Goal: Information Seeking & Learning: Learn about a topic

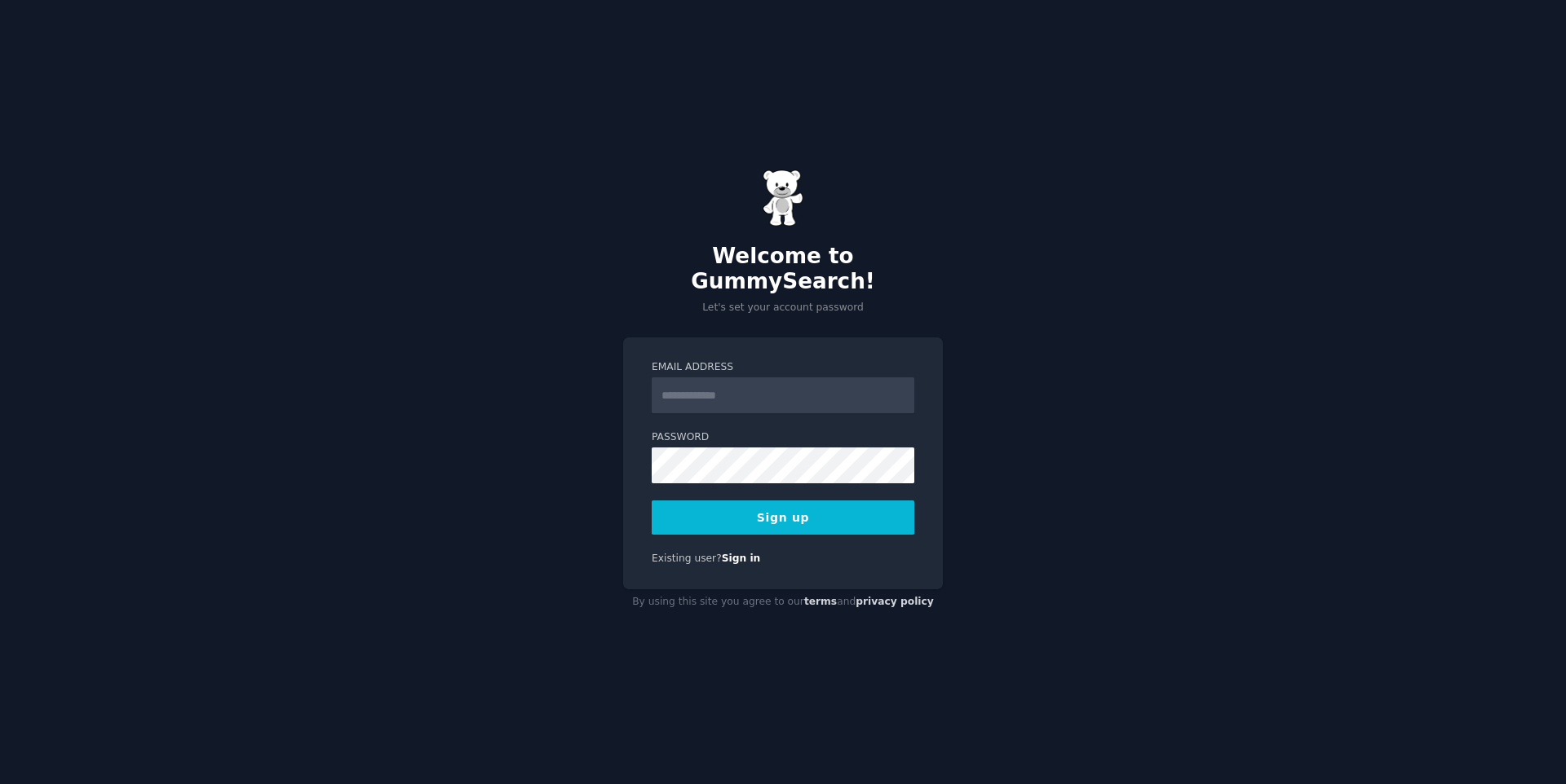
click at [674, 378] on input "Email Address" at bounding box center [783, 396] width 262 height 36
type input "**********"
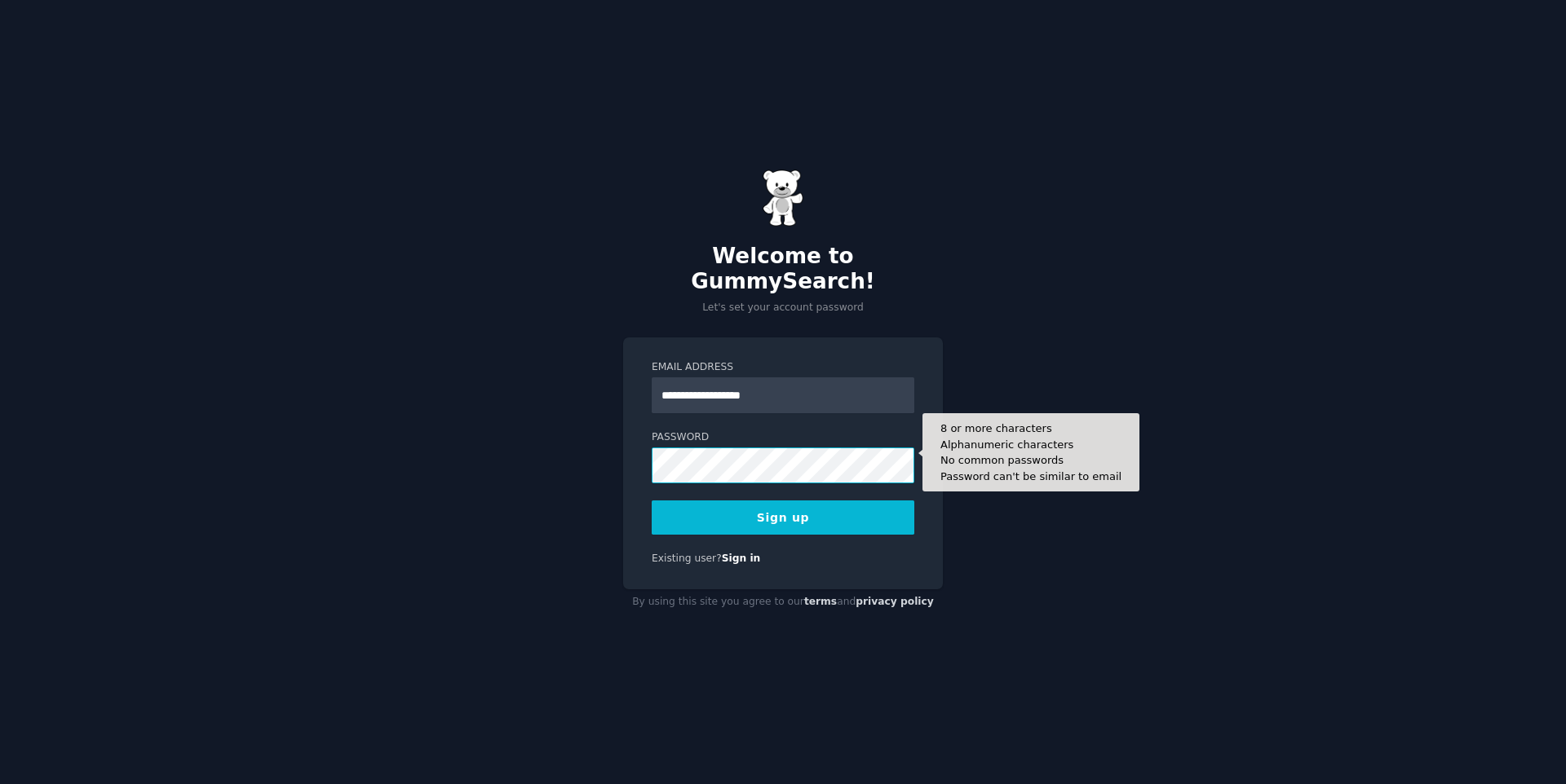
click at [651, 500] on button "Sign up" at bounding box center [783, 517] width 262 height 34
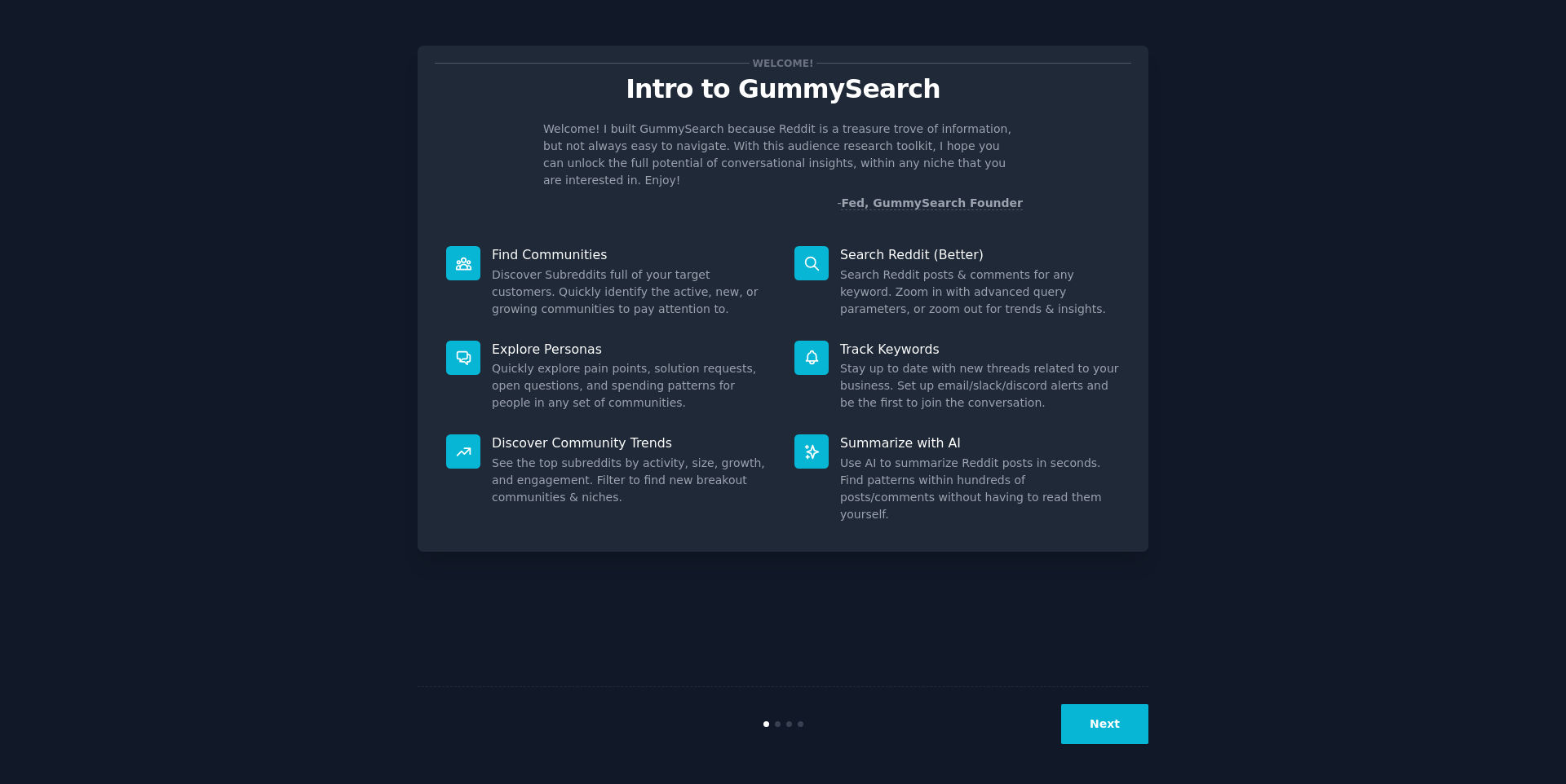
click at [1097, 742] on button "Next" at bounding box center [1104, 724] width 87 height 40
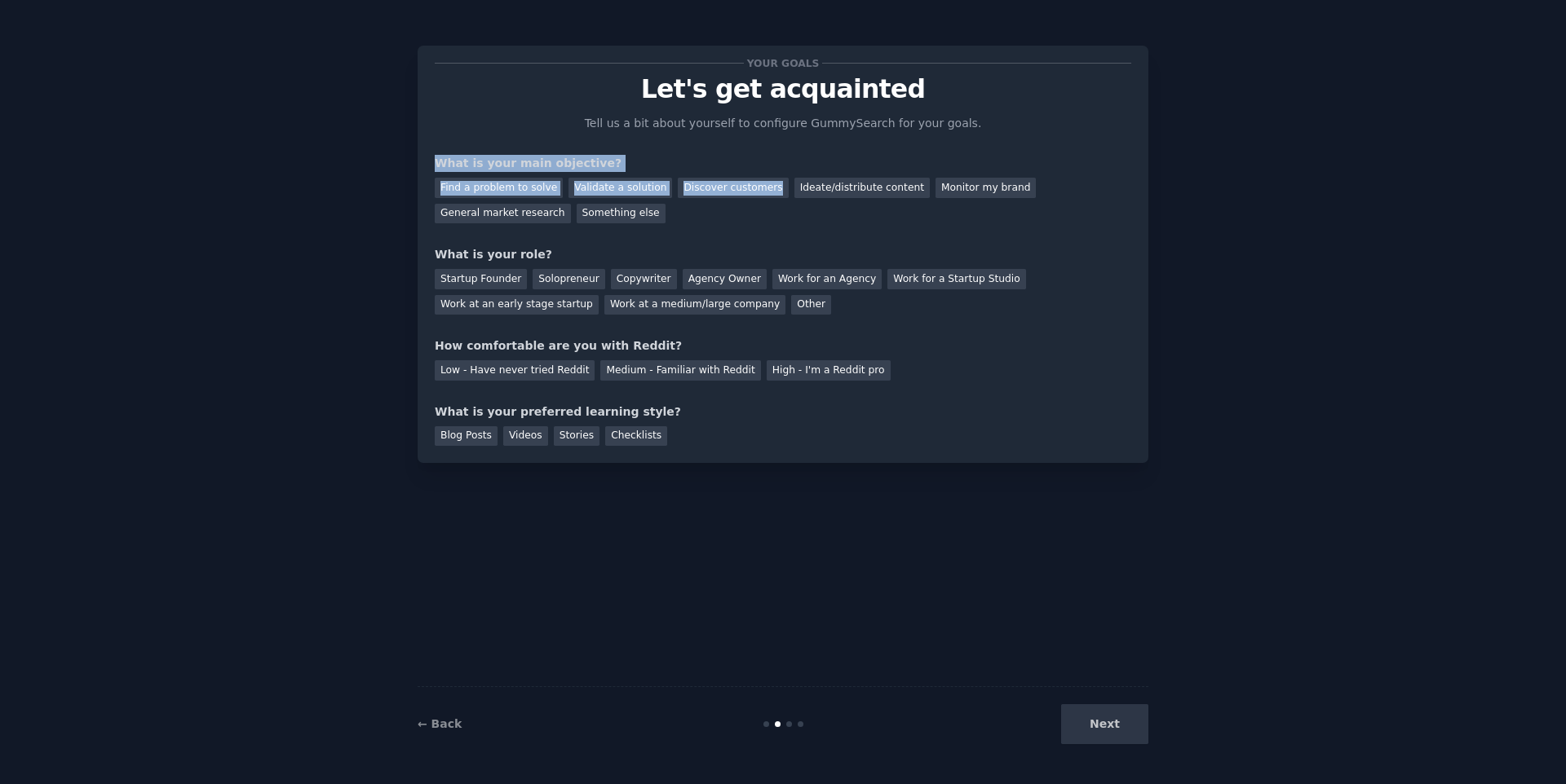
drag, startPoint x: 419, startPoint y: 153, endPoint x: 689, endPoint y: 221, distance: 278.4
click at [689, 221] on div "Your goals Let's get acquainted Tell us a bit about yourself to configure Gummy…" at bounding box center [783, 254] width 731 height 417
click at [691, 223] on div "Find a problem to solve Validate a solution Discover customers Ideate/distribut…" at bounding box center [783, 198] width 696 height 52
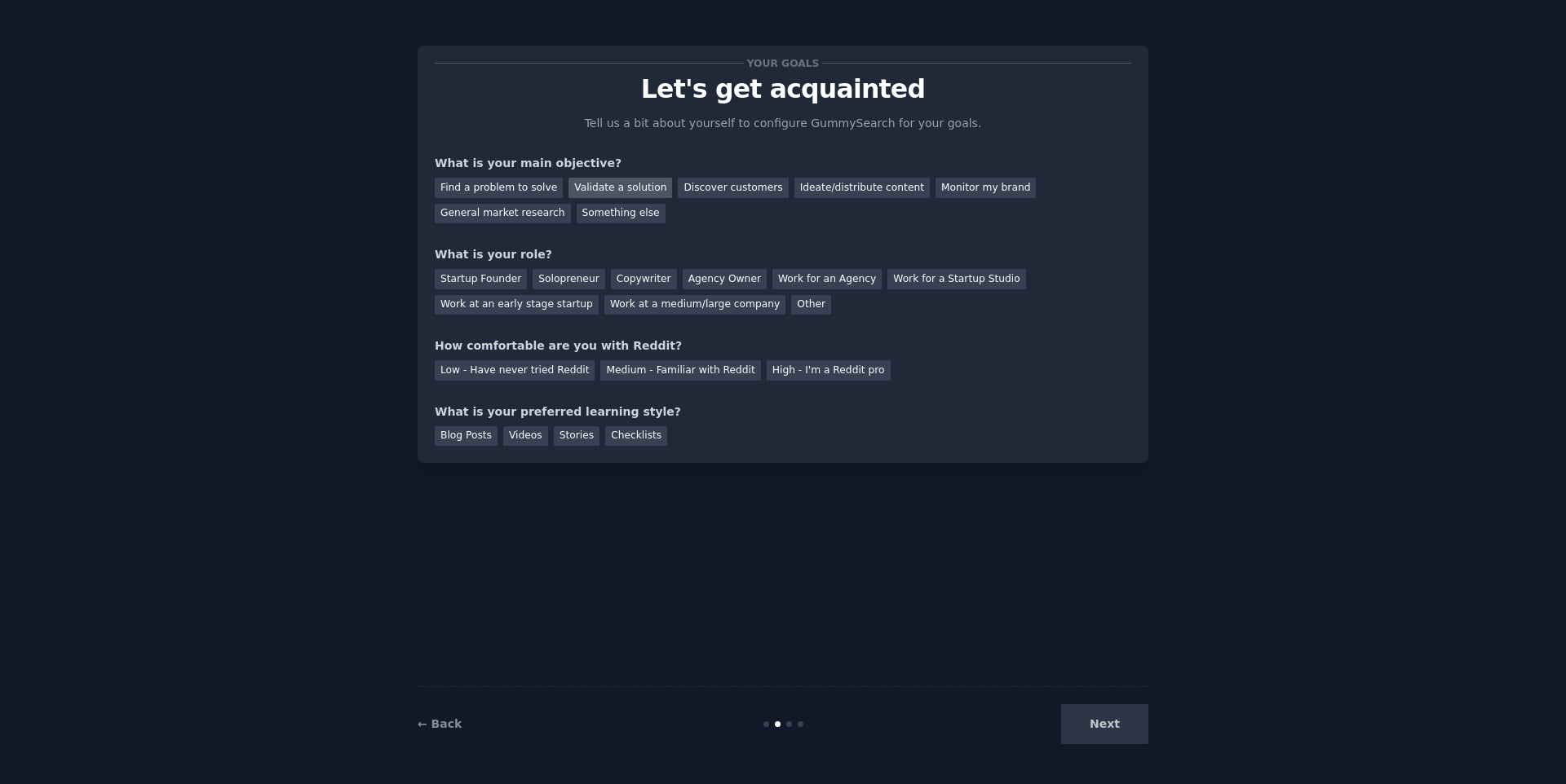
click at [644, 187] on div "Validate a solution" at bounding box center [620, 187] width 103 height 20
click at [711, 194] on div "Discover customers" at bounding box center [732, 187] width 110 height 20
click at [633, 183] on div "Validate a solution" at bounding box center [620, 187] width 103 height 20
click at [478, 285] on div "Startup Founder" at bounding box center [480, 278] width 92 height 20
click at [547, 269] on div "Solopreneur" at bounding box center [568, 278] width 72 height 20
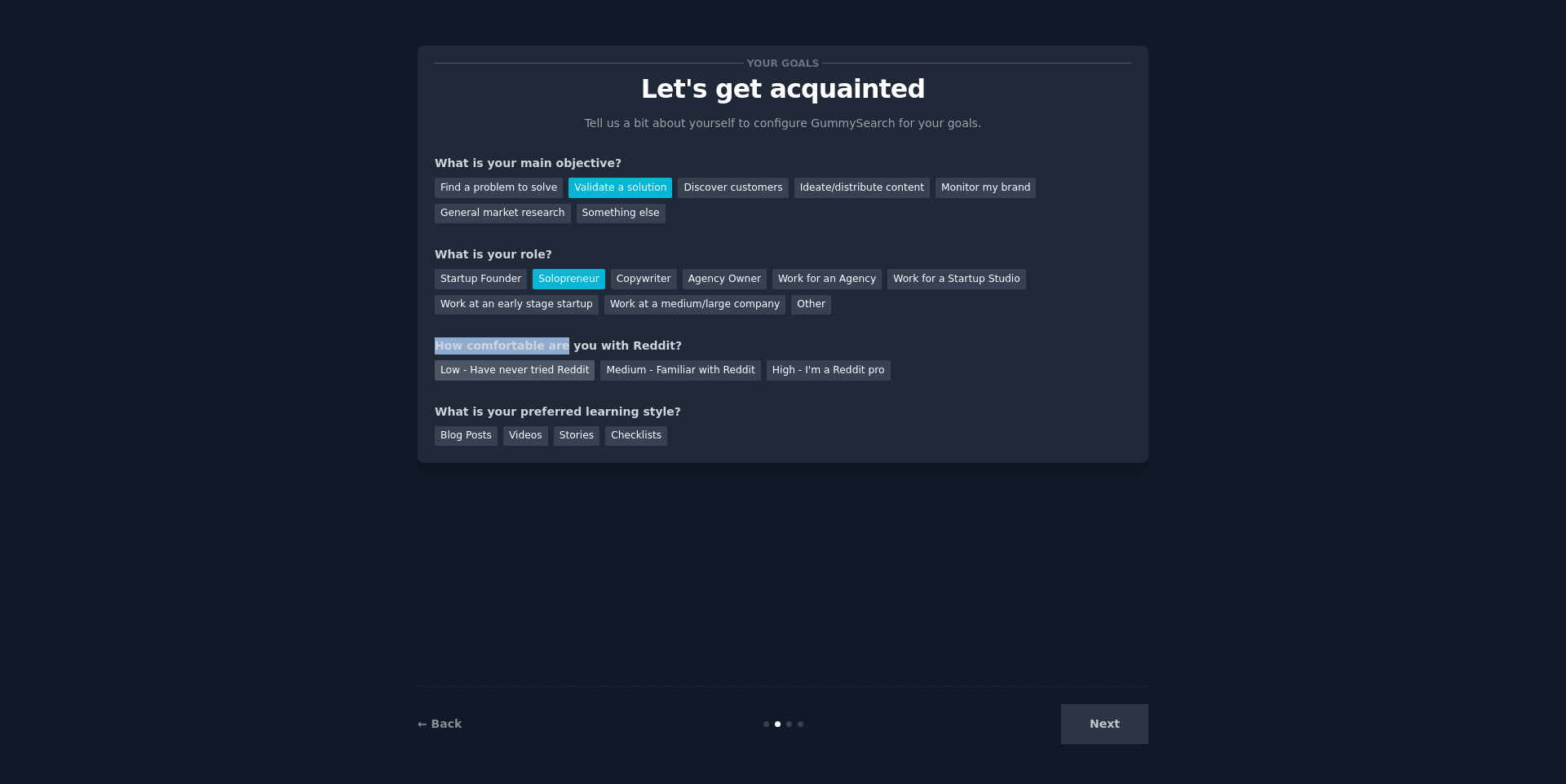
drag, startPoint x: 430, startPoint y: 348, endPoint x: 545, endPoint y: 374, distance: 117.9
click at [546, 353] on div "Your goals Let's get acquainted Tell us a bit about yourself to configure Gummy…" at bounding box center [783, 254] width 731 height 417
click at [528, 396] on div "Your goals Let's get acquainted Tell us a bit about yourself to configure Gummy…" at bounding box center [783, 254] width 696 height 383
click at [671, 372] on div "Medium - Familiar with Reddit" at bounding box center [679, 370] width 160 height 20
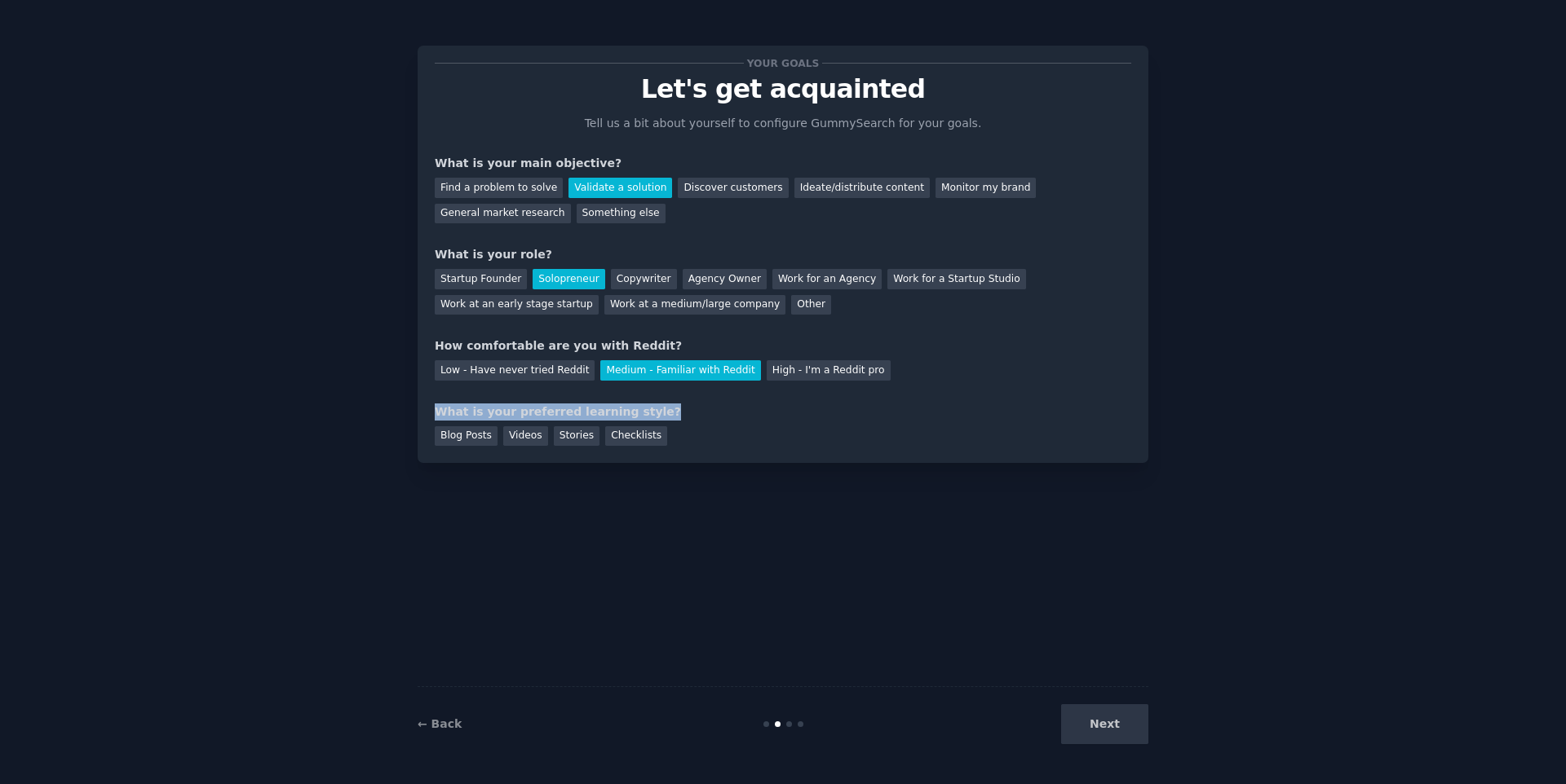
drag, startPoint x: 433, startPoint y: 413, endPoint x: 710, endPoint y: 417, distance: 277.0
click at [709, 417] on div "What is your preferred learning style?" at bounding box center [783, 412] width 696 height 17
click at [716, 417] on div "What is your preferred learning style?" at bounding box center [783, 412] width 696 height 17
click at [480, 442] on div "Blog Posts" at bounding box center [466, 436] width 63 height 20
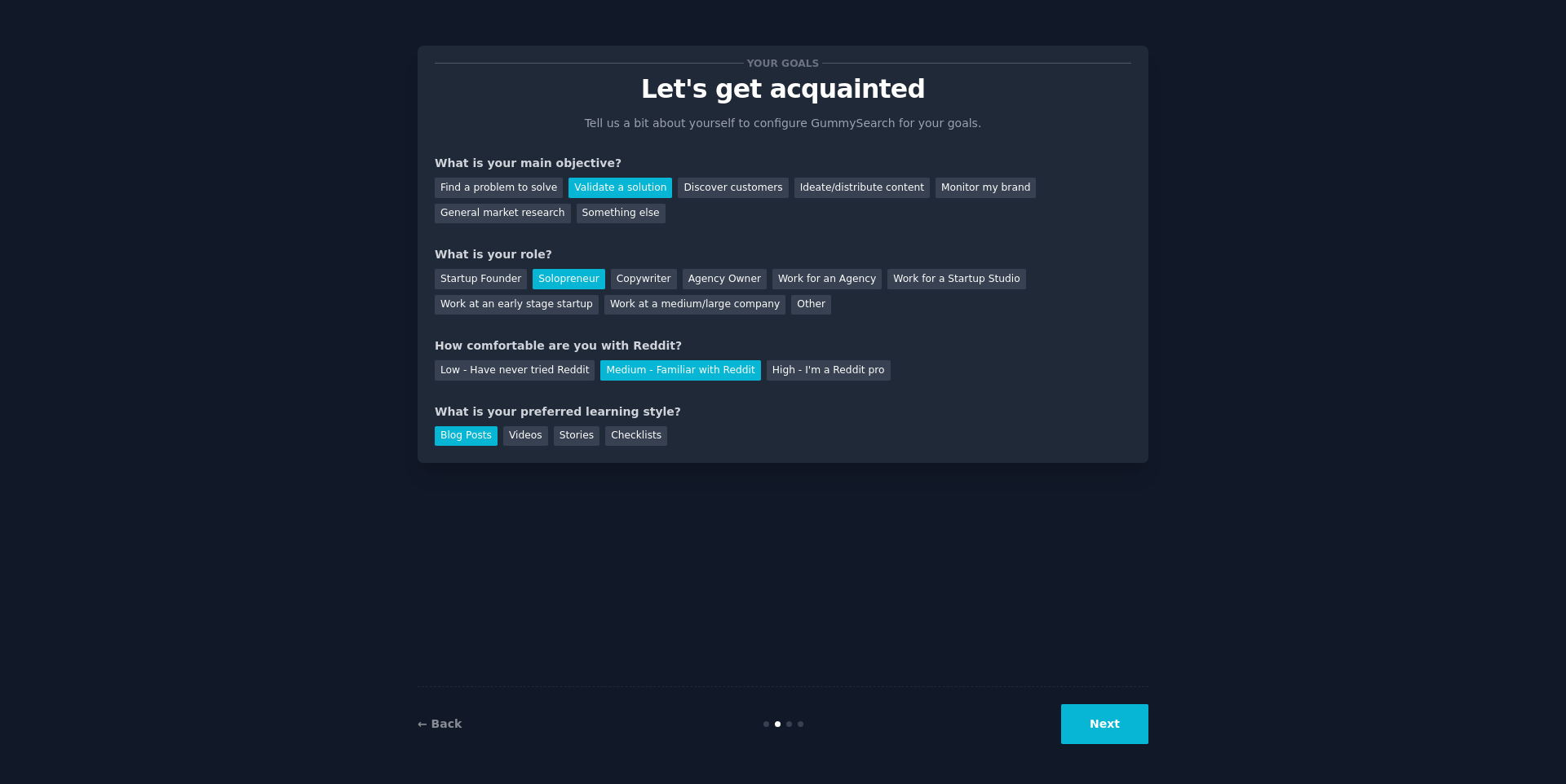
click at [1118, 726] on button "Next" at bounding box center [1104, 724] width 87 height 40
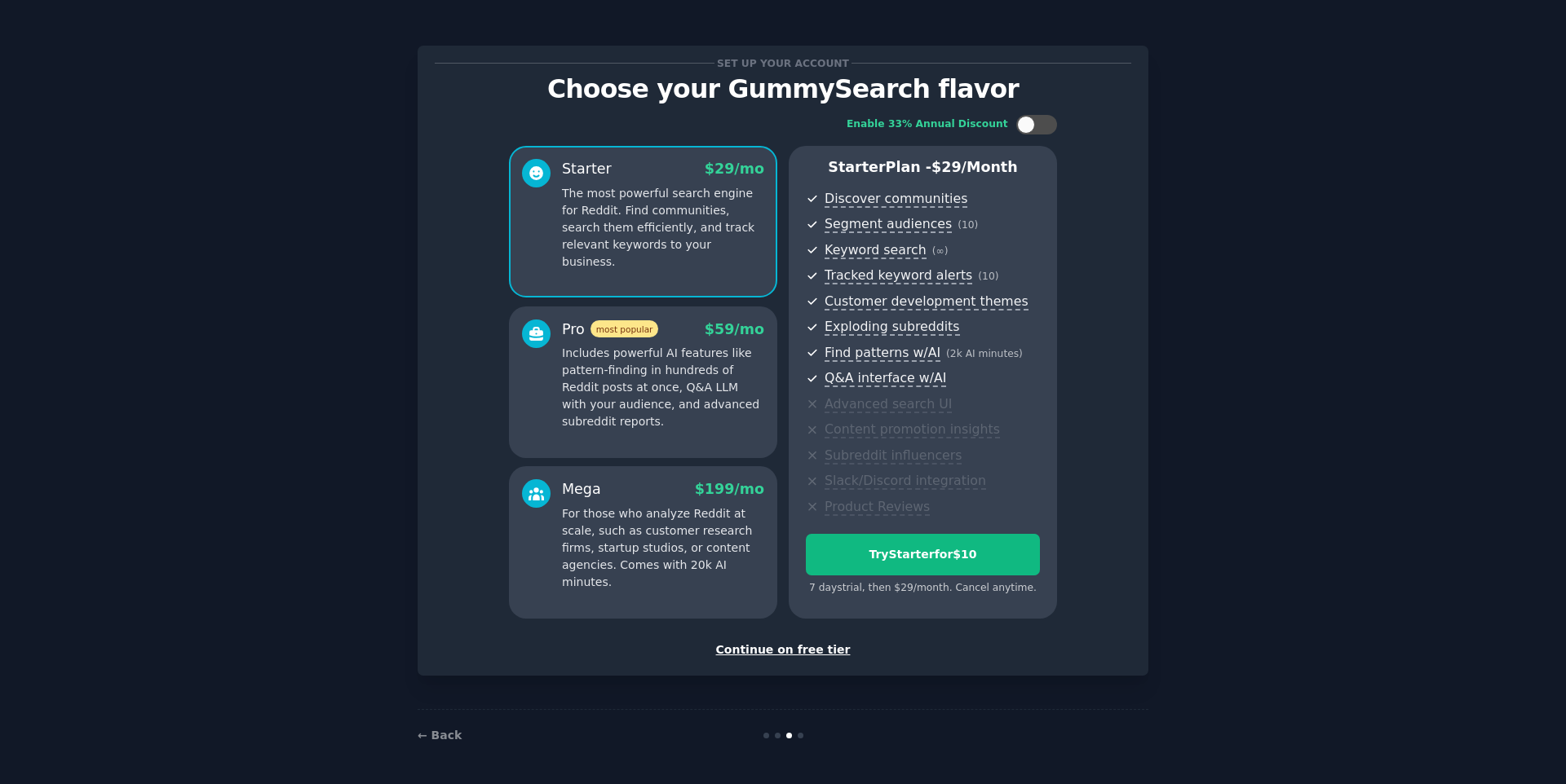
click at [817, 651] on div "Continue on free tier" at bounding box center [783, 650] width 696 height 17
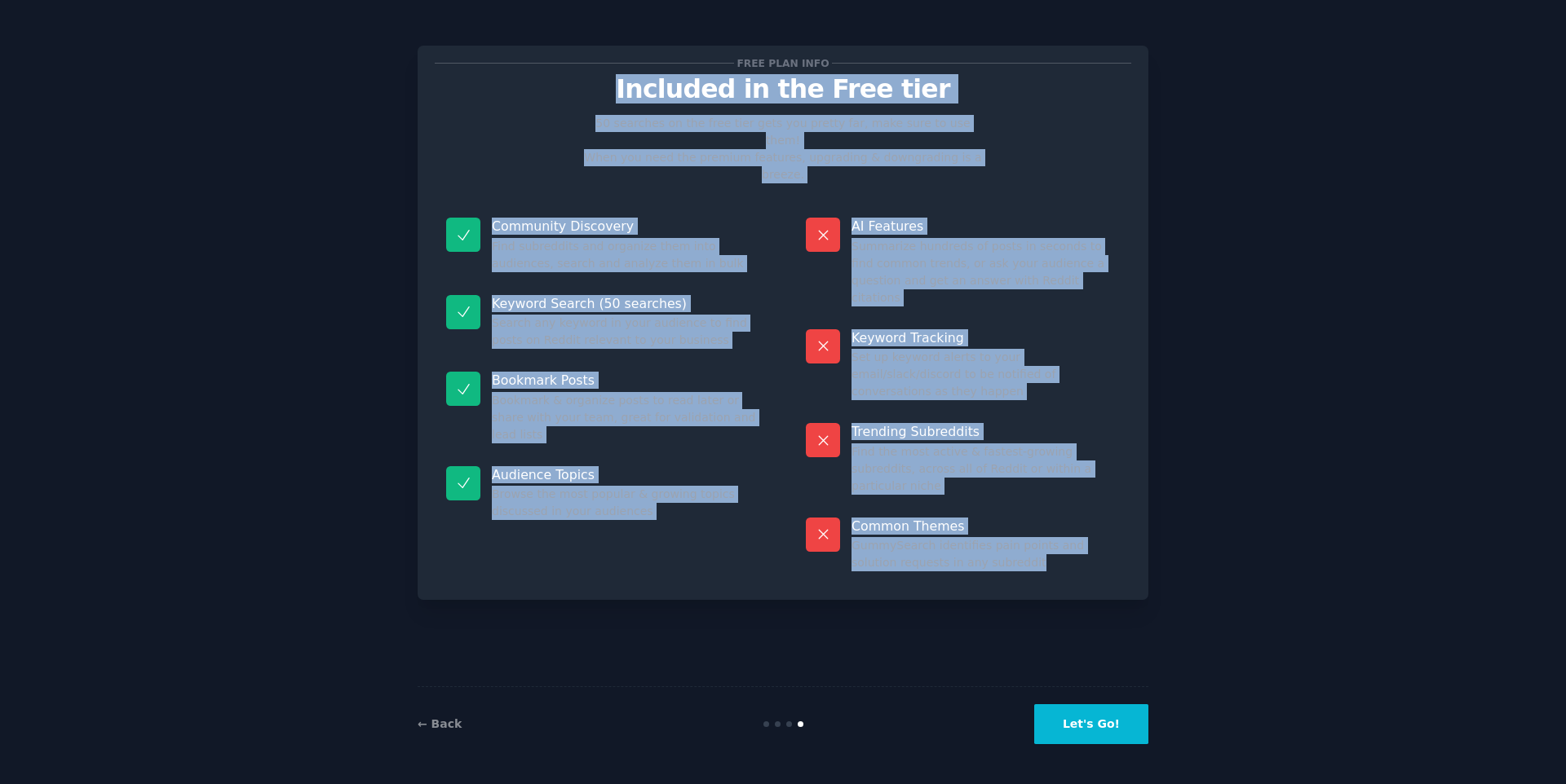
drag, startPoint x: 664, startPoint y: 98, endPoint x: 1097, endPoint y: 483, distance: 579.4
click at [1097, 483] on div "Free plan info Included in the Free tier 50 searches on the free tier gets you …" at bounding box center [783, 323] width 696 height 520
click at [1091, 506] on div "Common Themes GummySearch identifies pain points and solution requests in any s…" at bounding box center [962, 544] width 337 height 77
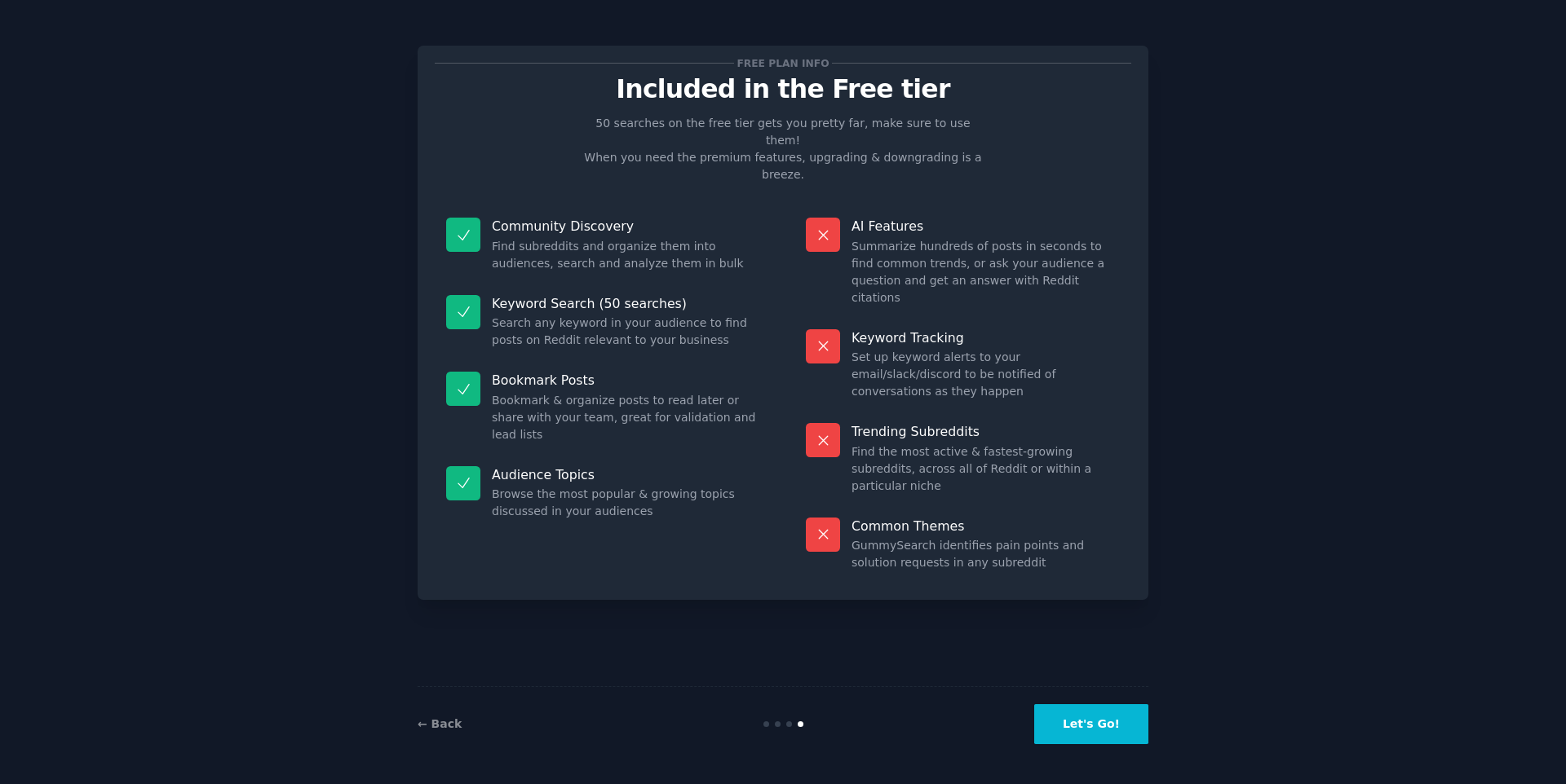
click at [1101, 730] on button "Let's Go!" at bounding box center [1091, 724] width 114 height 40
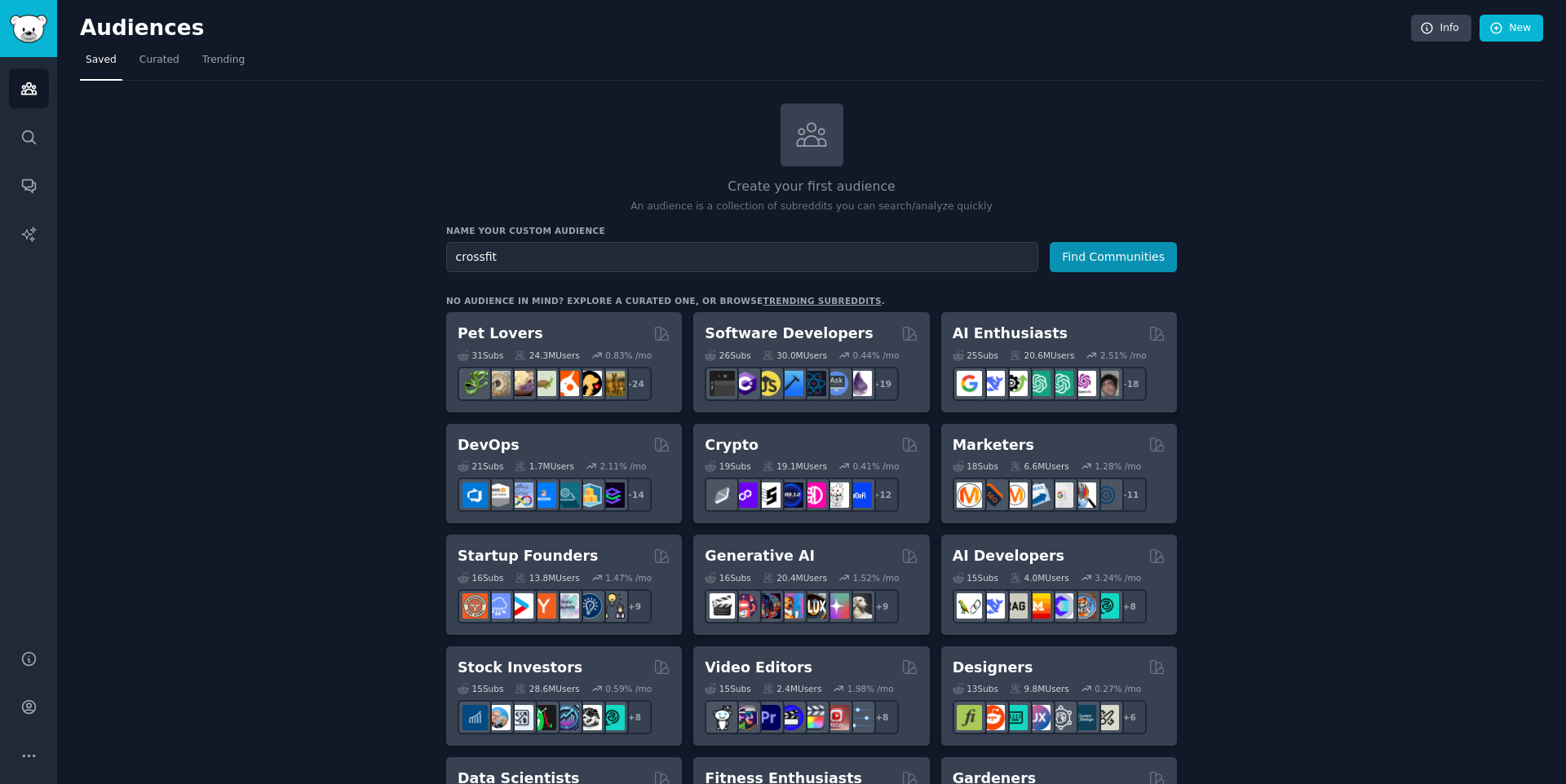
type input "crossfit"
click at [1049, 242] on button "Find Communities" at bounding box center [1113, 257] width 127 height 31
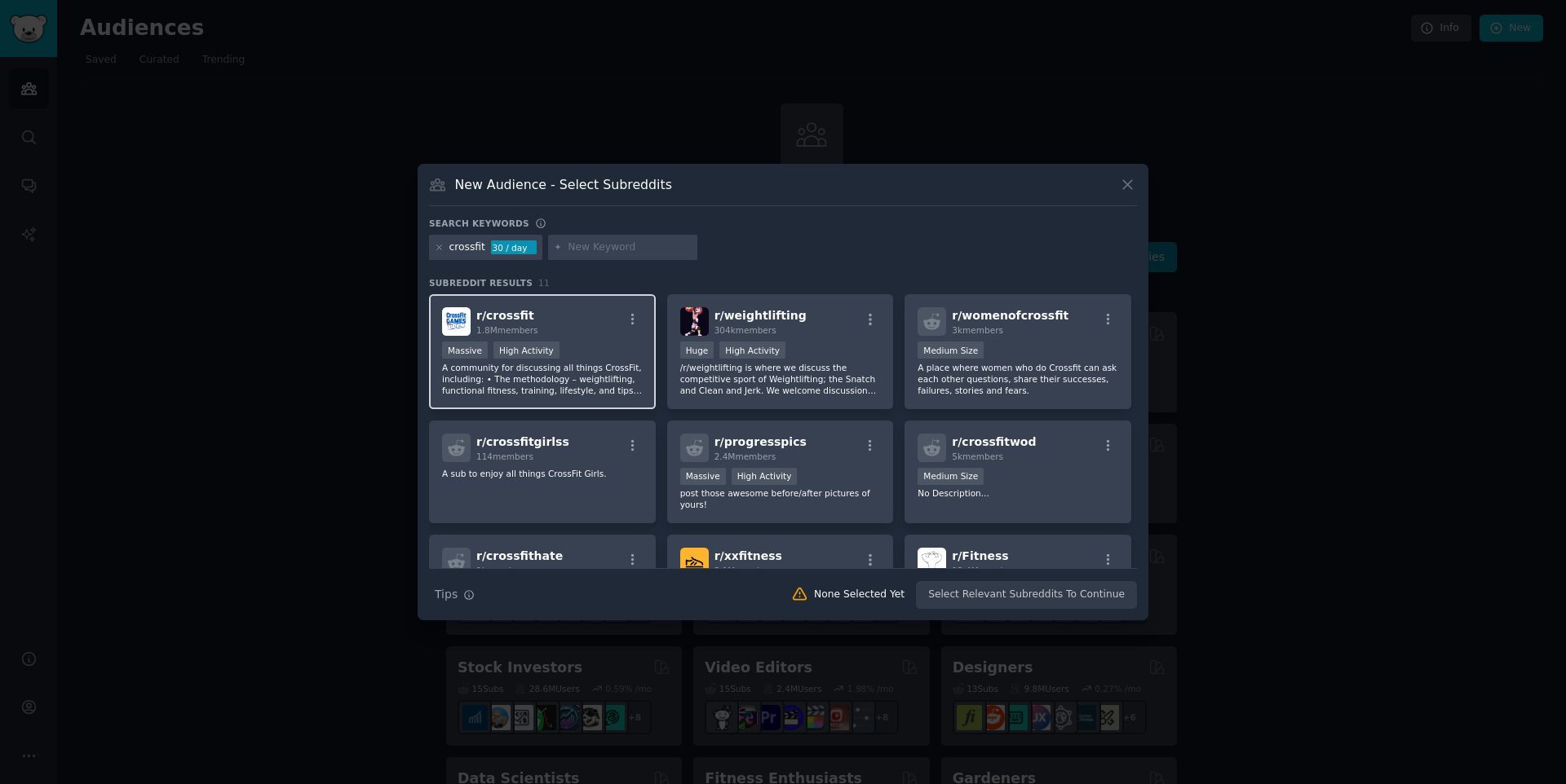
click at [595, 350] on div ">= 80th percentile for submissions / day Massive High Activity" at bounding box center [542, 351] width 201 height 20
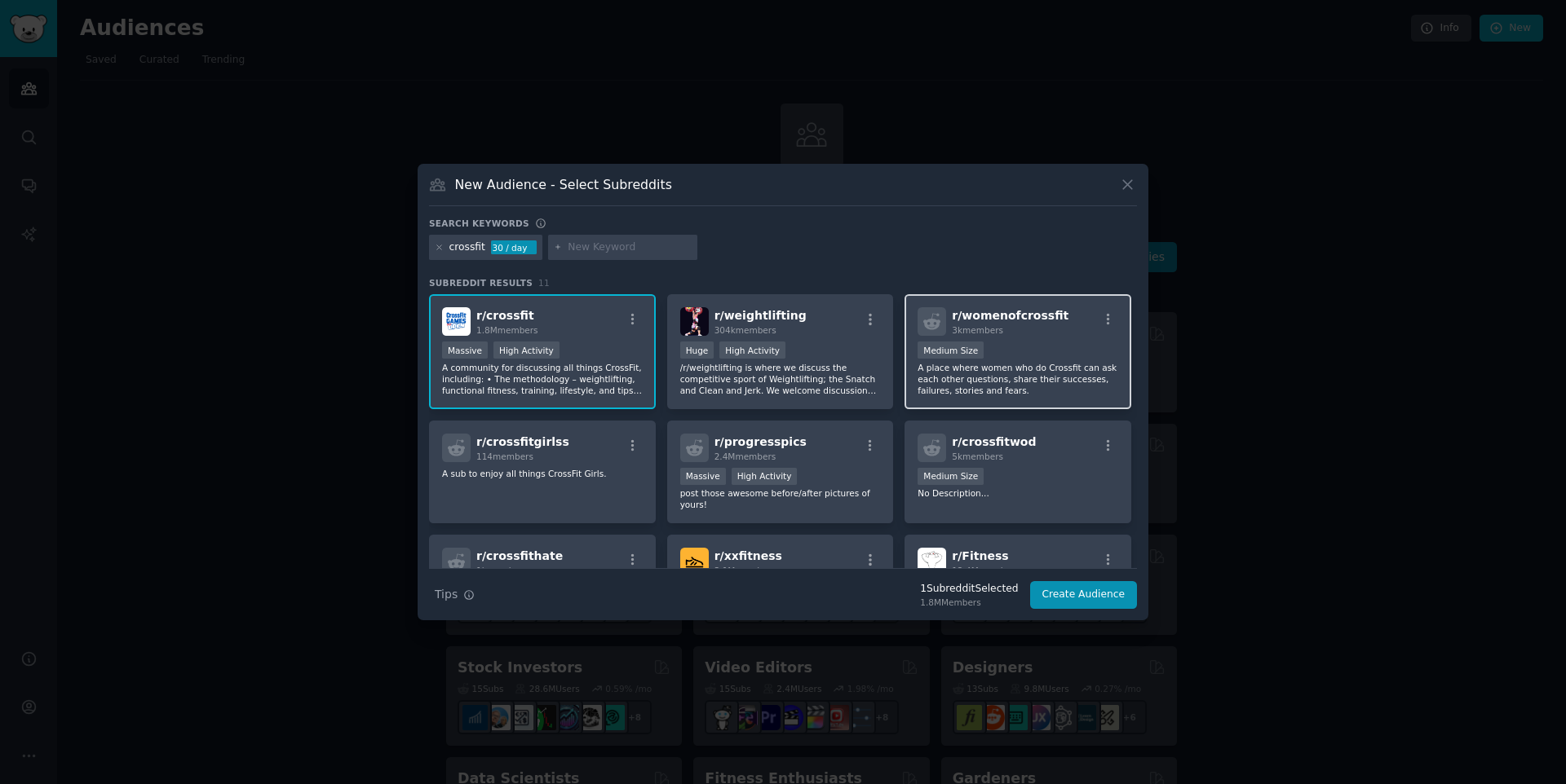
click at [1009, 381] on p "A place where women who do Crossfit can ask each other questions, share their s…" at bounding box center [1018, 379] width 201 height 34
click at [1047, 477] on div "Medium Size" at bounding box center [1018, 477] width 201 height 20
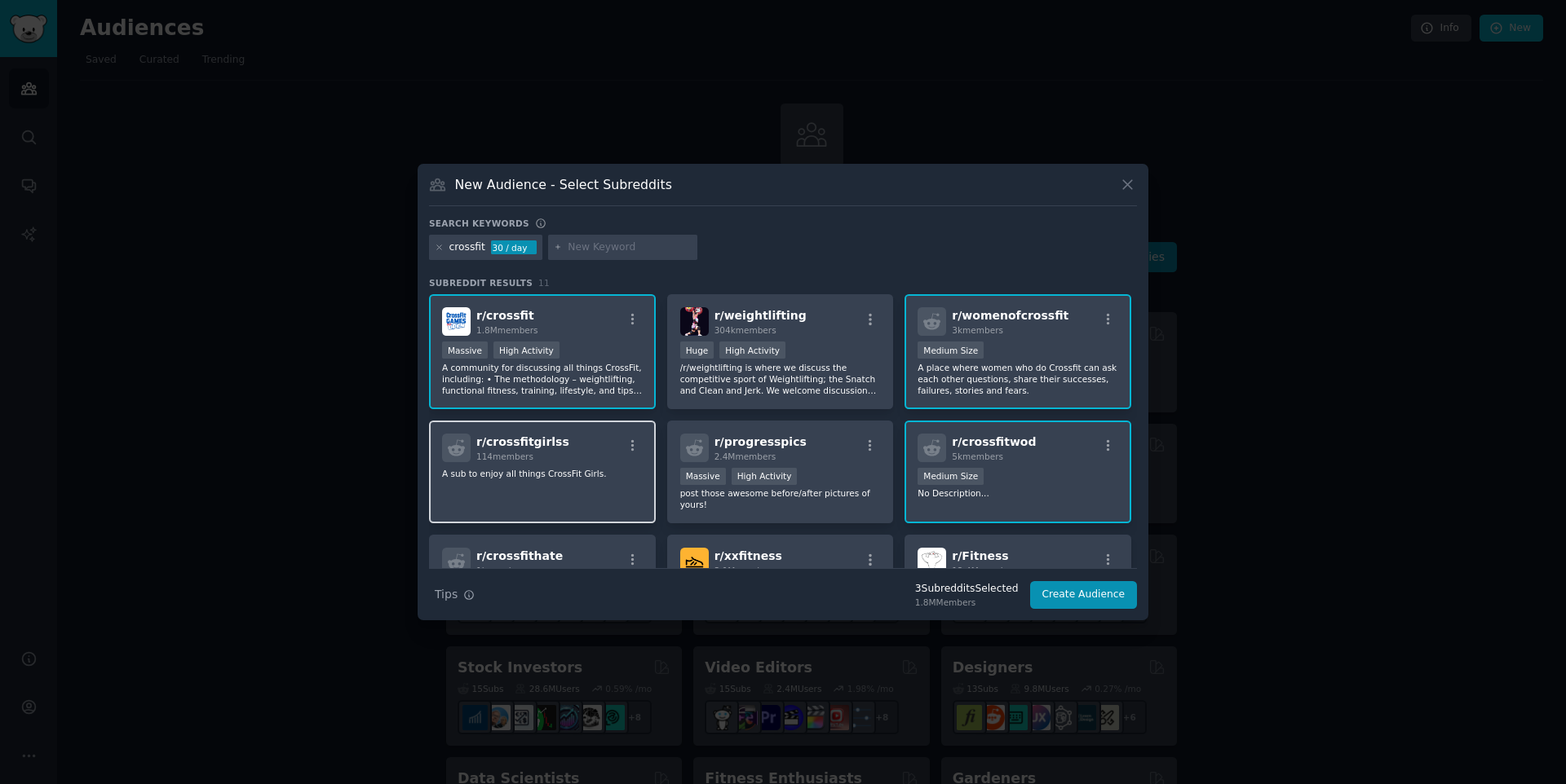
click at [599, 472] on p "A sub to enjoy all things CrossFit Girls." at bounding box center [542, 473] width 201 height 11
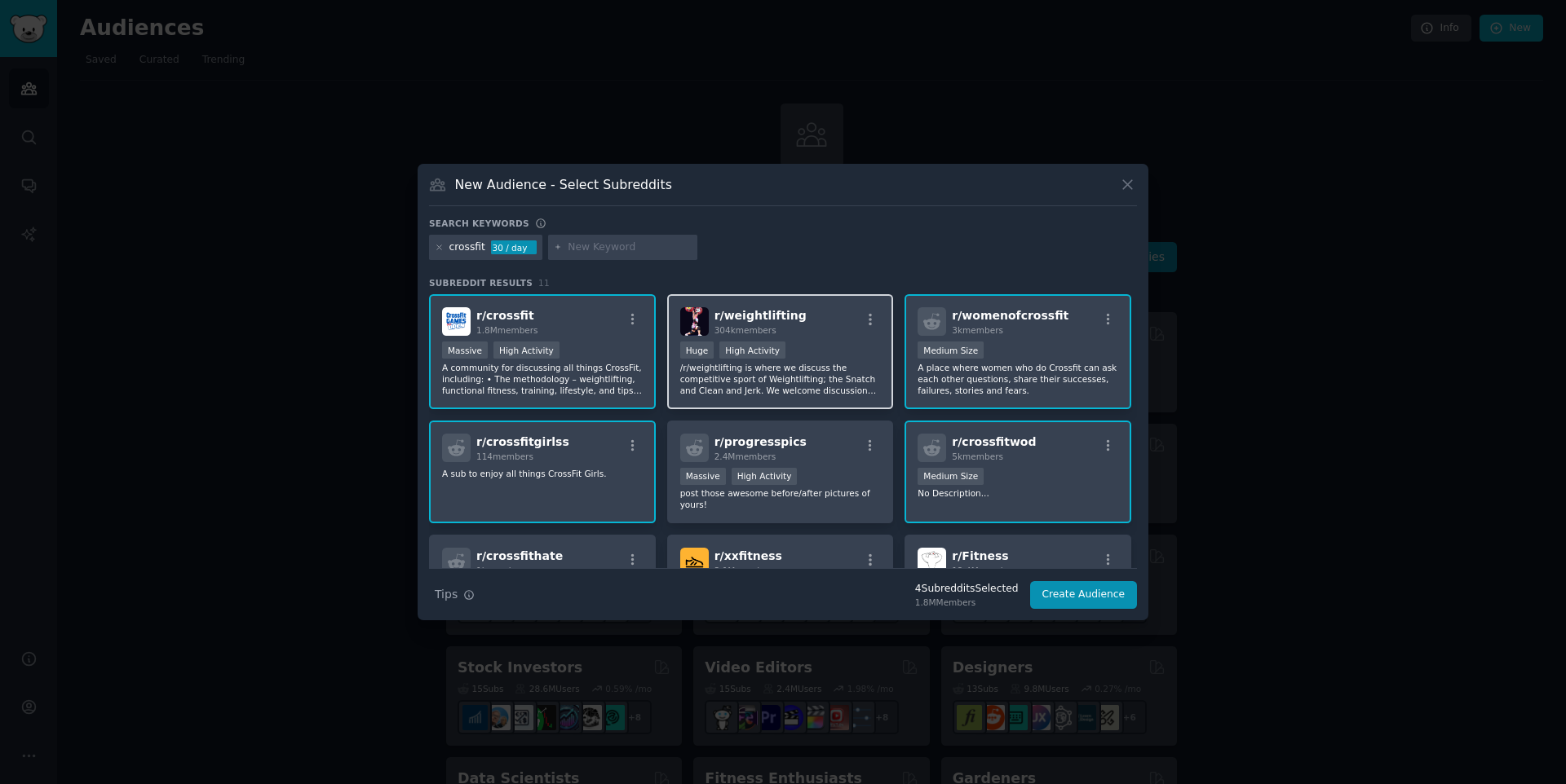
click at [836, 390] on p "/r/weightlifting is where we discuss the competitive sport of Weightlifting; th…" at bounding box center [781, 379] width 201 height 34
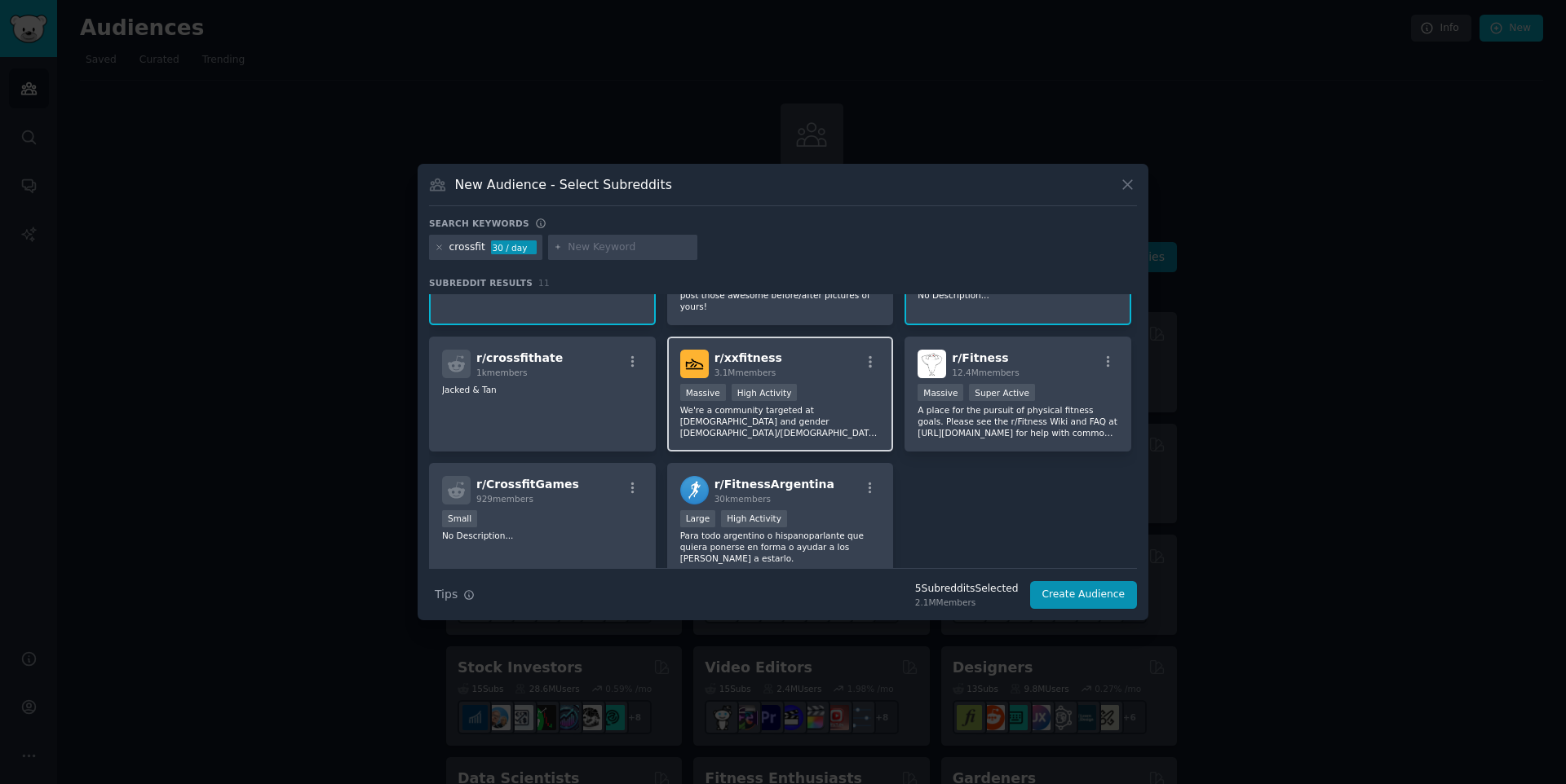
scroll to position [208, 0]
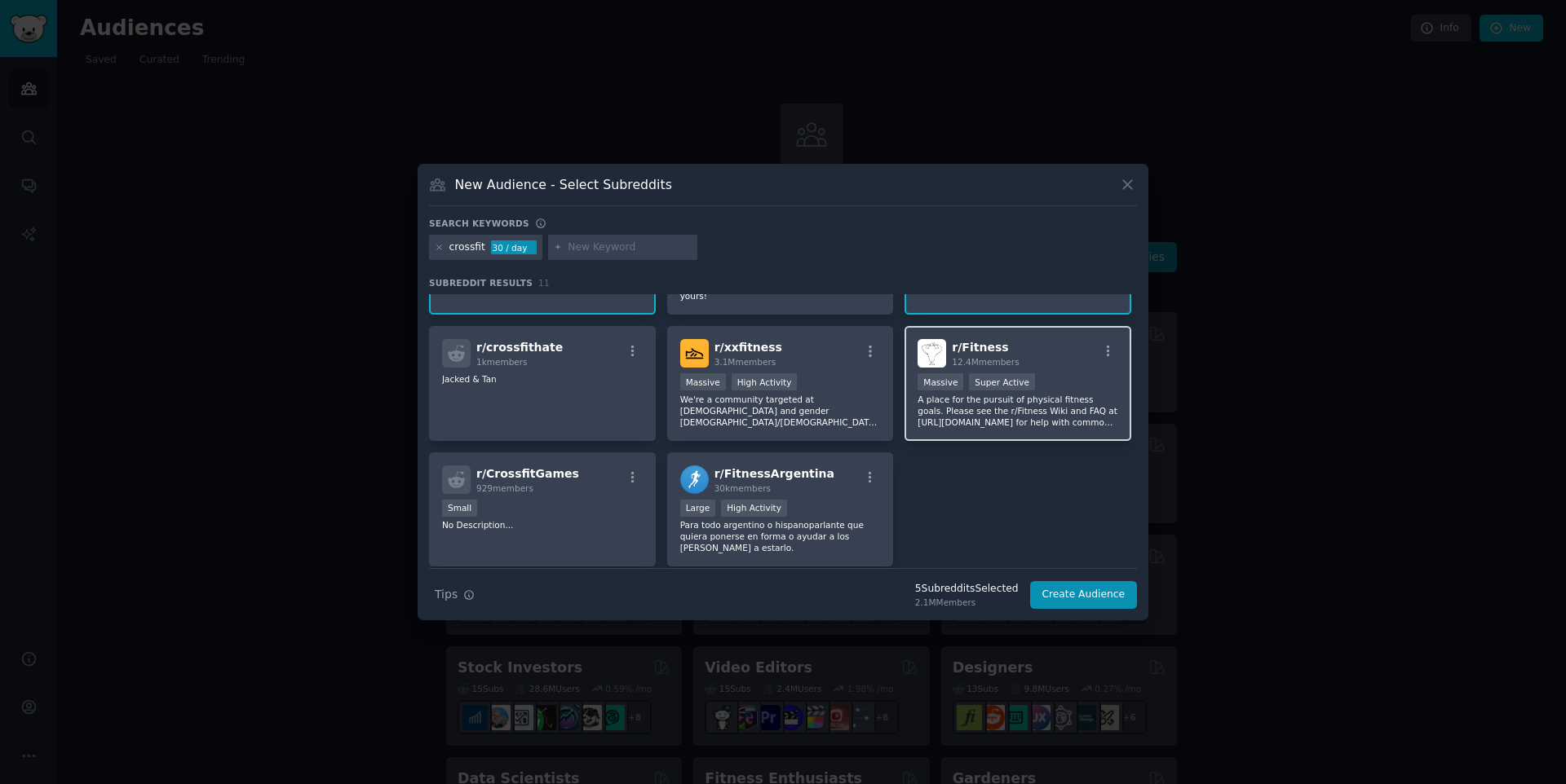
click at [1017, 423] on p "A place for the pursuit of physical fitness goals. Please see the r/Fitness Wik…" at bounding box center [1018, 411] width 201 height 34
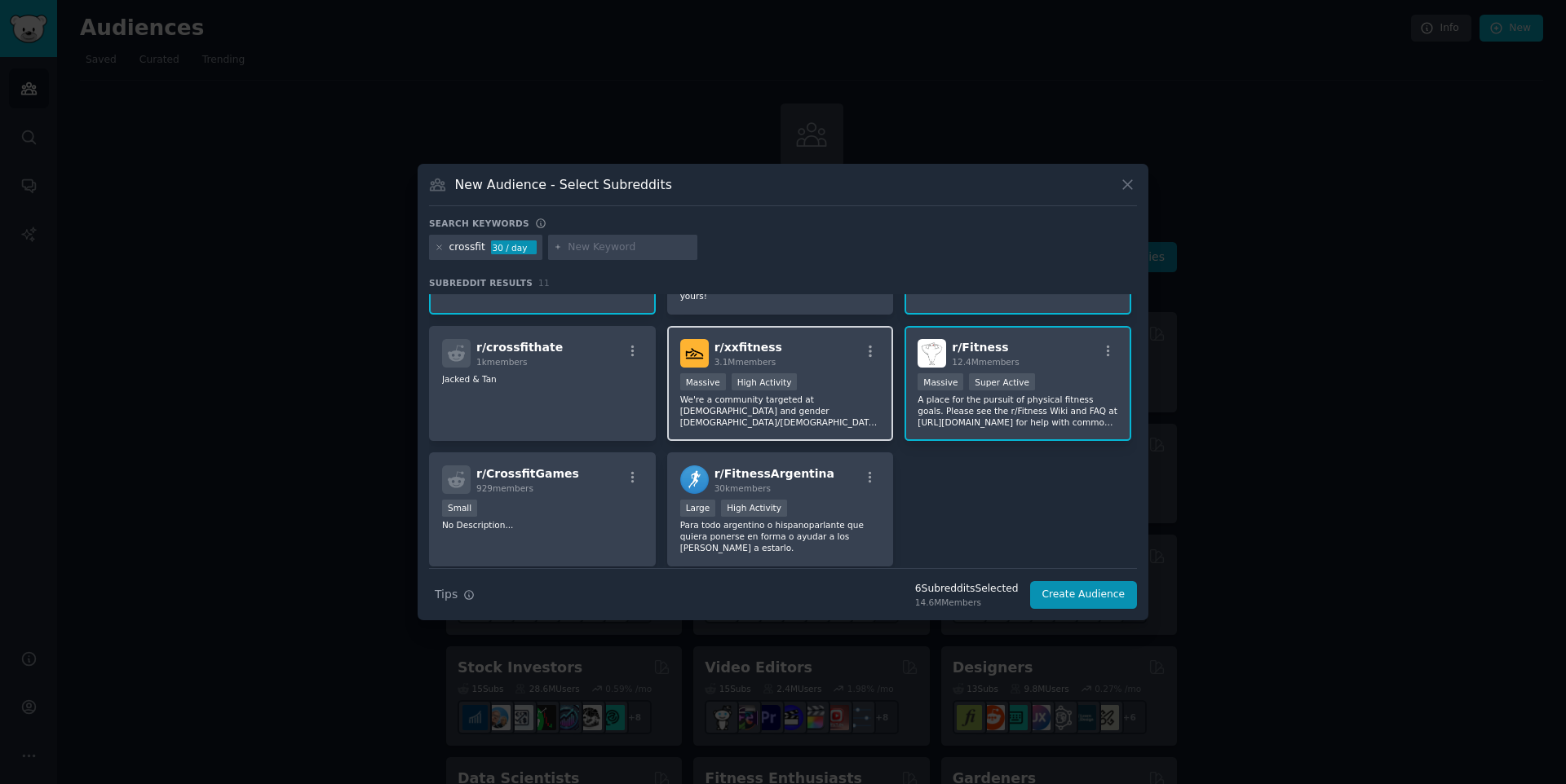
click at [818, 412] on p "We're a community targeted at [DEMOGRAPHIC_DATA] and gender [DEMOGRAPHIC_DATA]/…" at bounding box center [781, 411] width 201 height 34
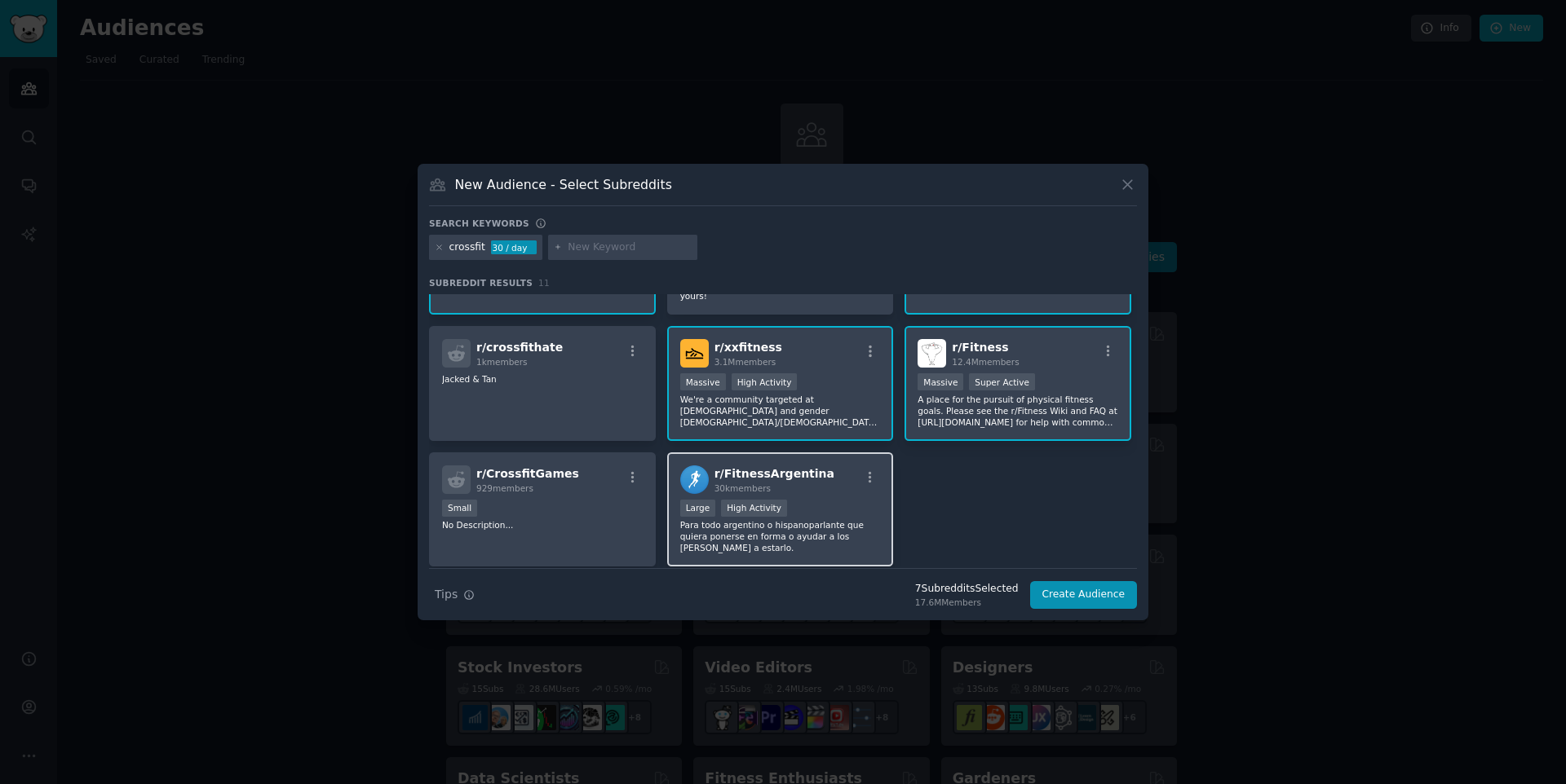
click at [838, 530] on p "Para todo argentino o hispanoparlante que quiera ponerse en forma o ayudar a lo…" at bounding box center [781, 536] width 201 height 34
click at [1091, 600] on button "Create Audience" at bounding box center [1084, 595] width 108 height 28
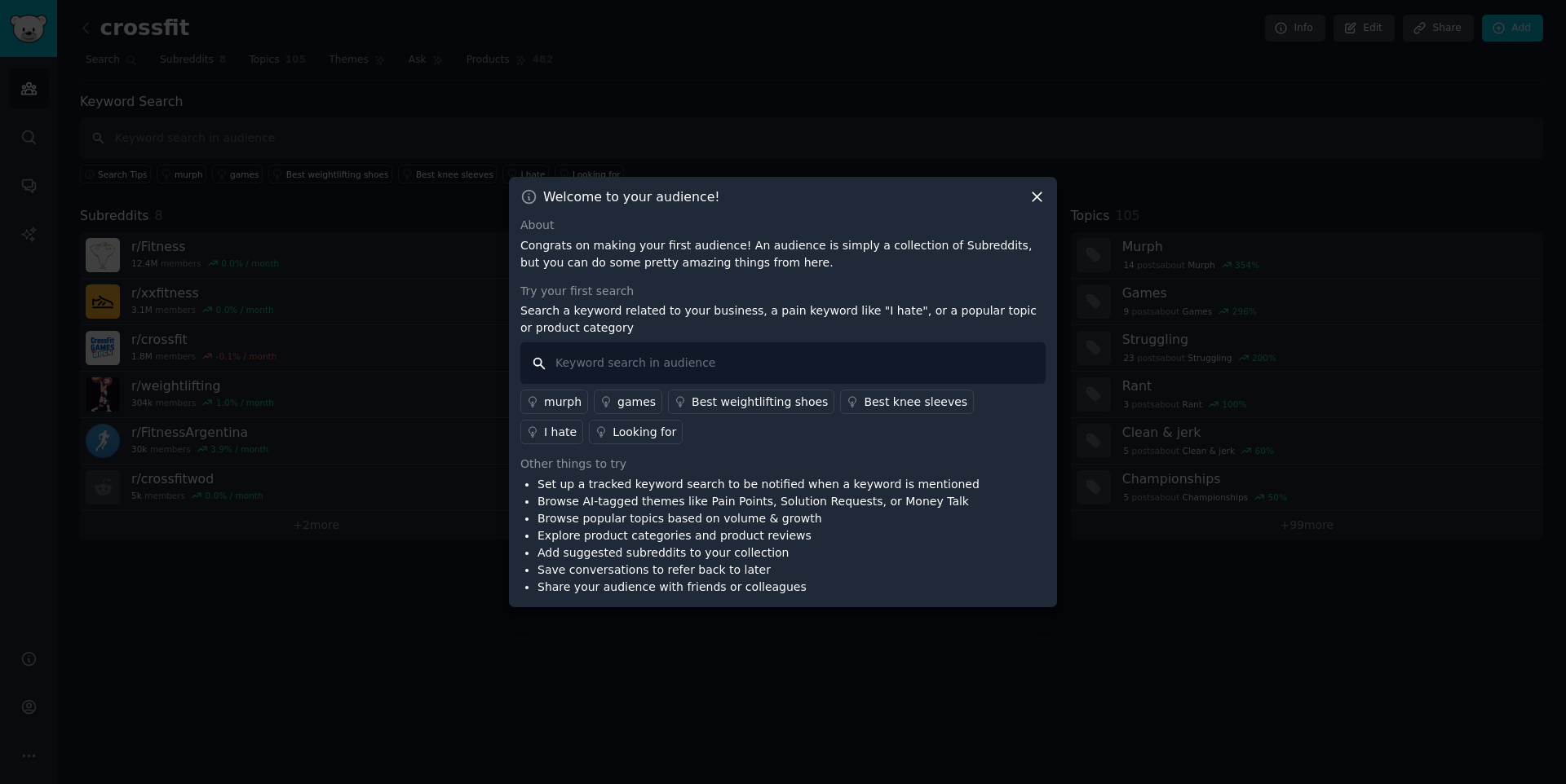
click at [820, 368] on input "text" at bounding box center [783, 362] width 525 height 41
paste input "WOD tracking"
type input "WOD tracking"
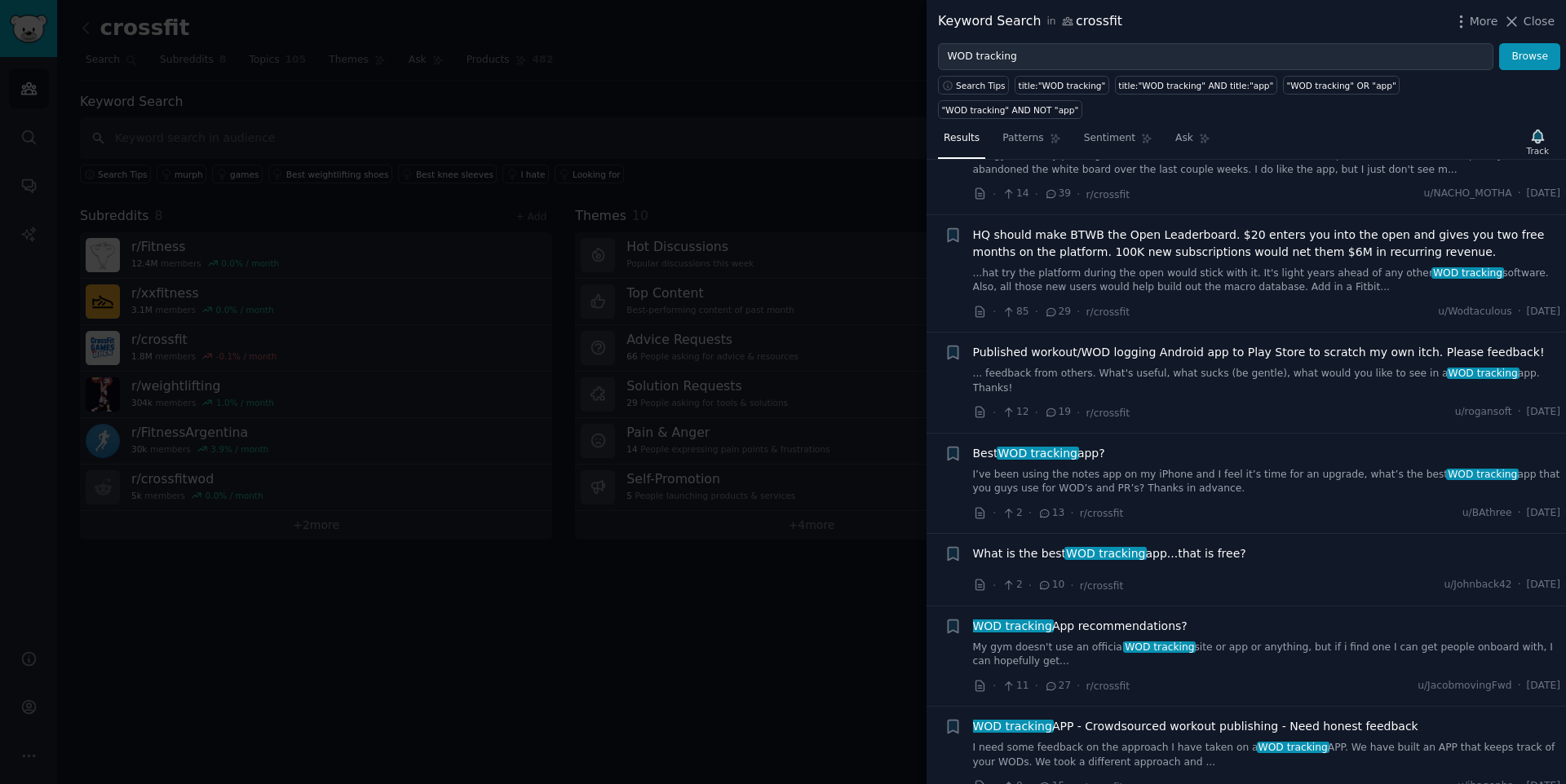
scroll to position [824, 0]
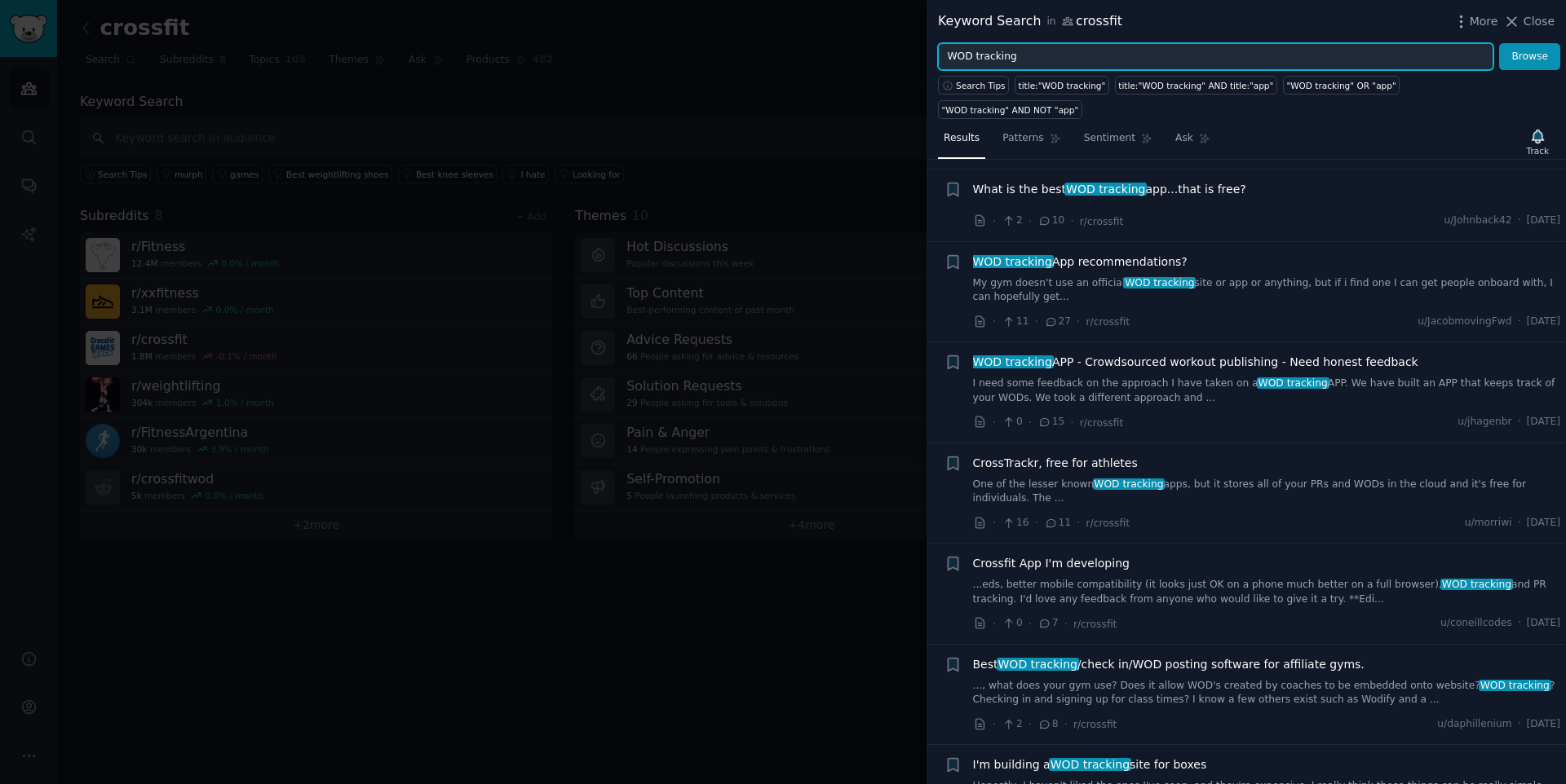
click at [1057, 57] on input "WOD tracking" at bounding box center [1215, 56] width 555 height 28
paste input "workout log"
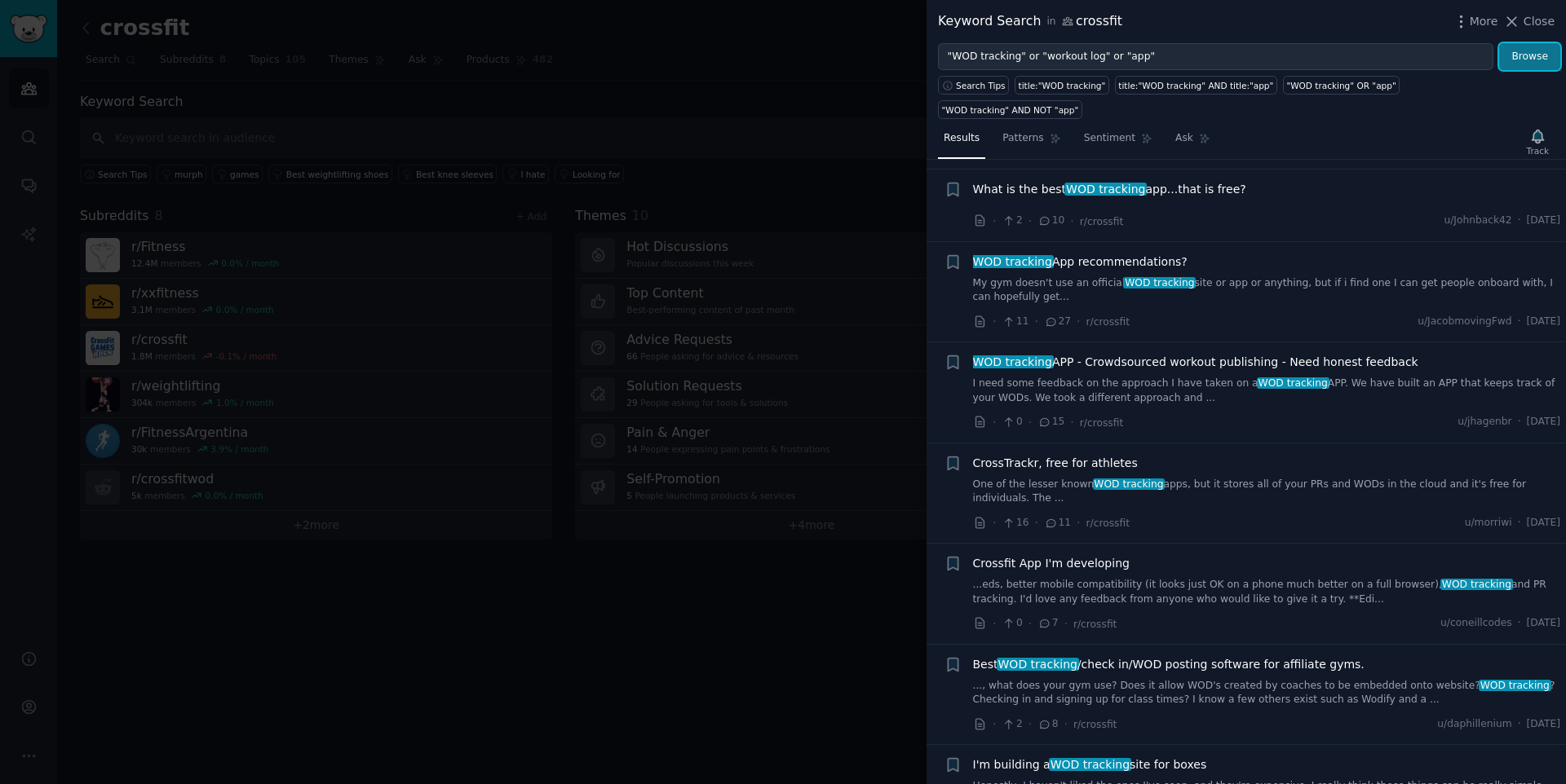
click at [1534, 57] on button "Browse" at bounding box center [1530, 56] width 61 height 28
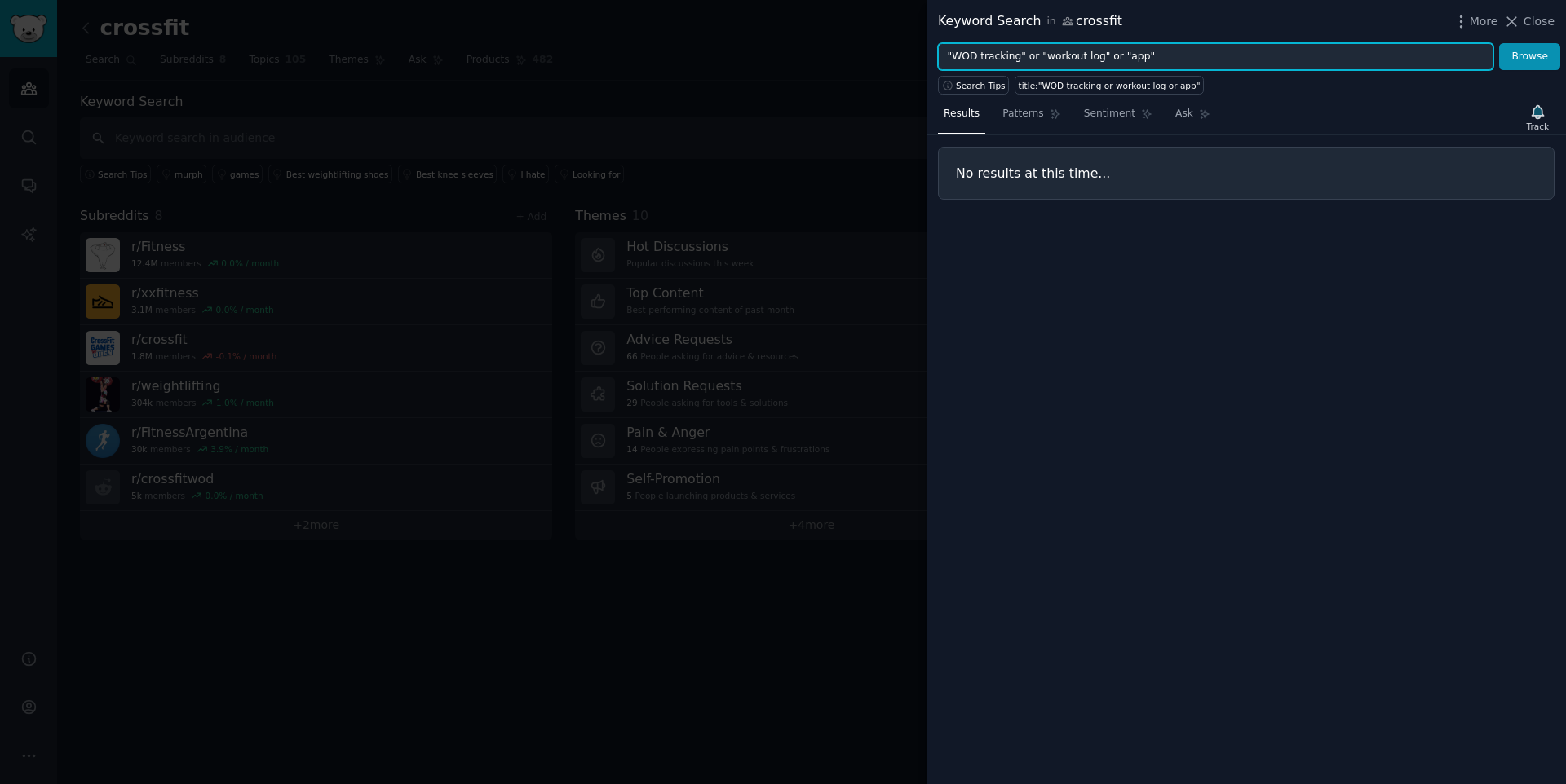
drag, startPoint x: 1119, startPoint y: 54, endPoint x: 1257, endPoint y: 67, distance: 138.6
click at [1239, 63] on input ""WOD tracking" or "workout log" or "app"" at bounding box center [1215, 56] width 555 height 28
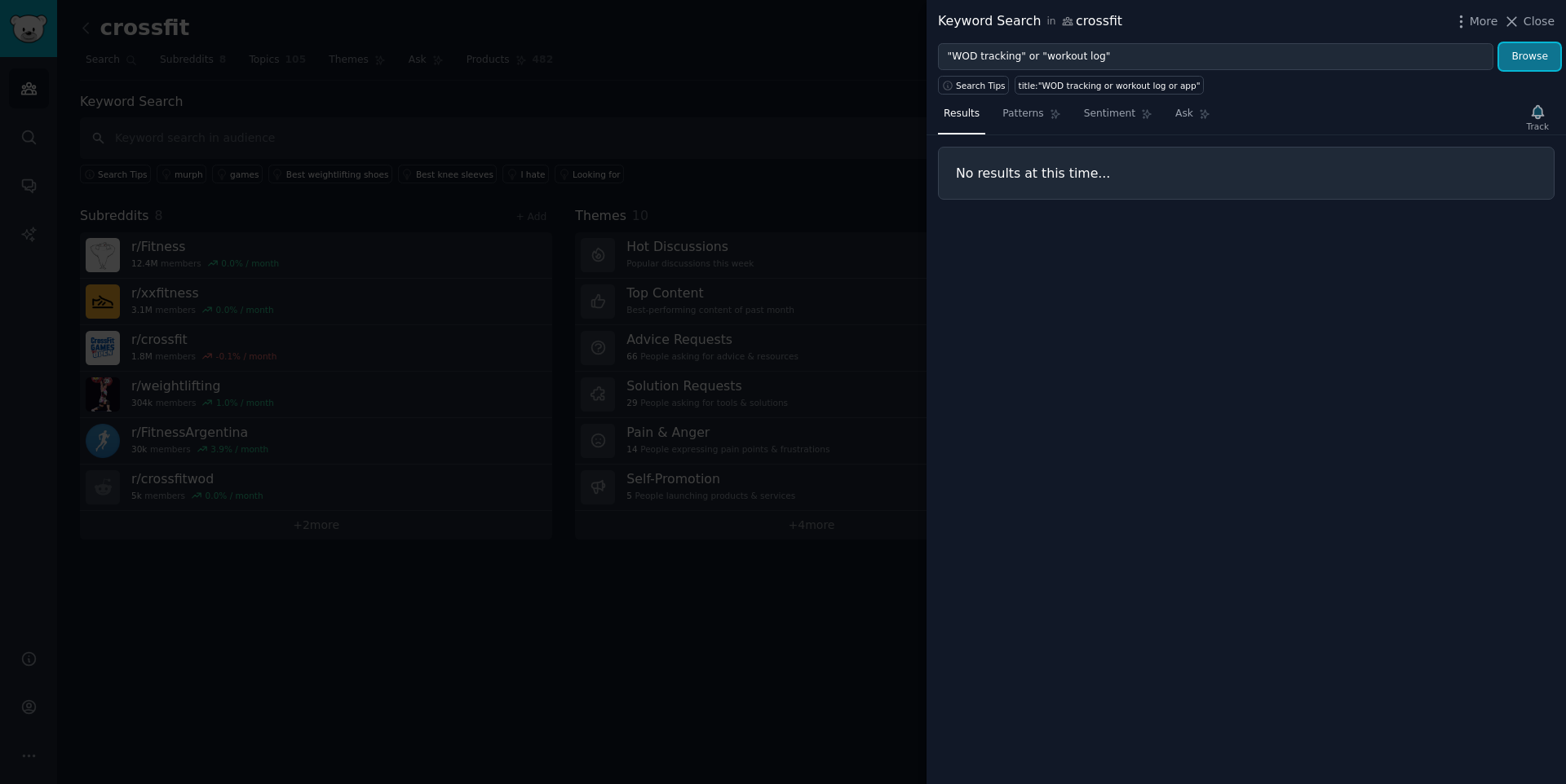
click at [1515, 61] on button "Browse" at bounding box center [1530, 56] width 61 height 28
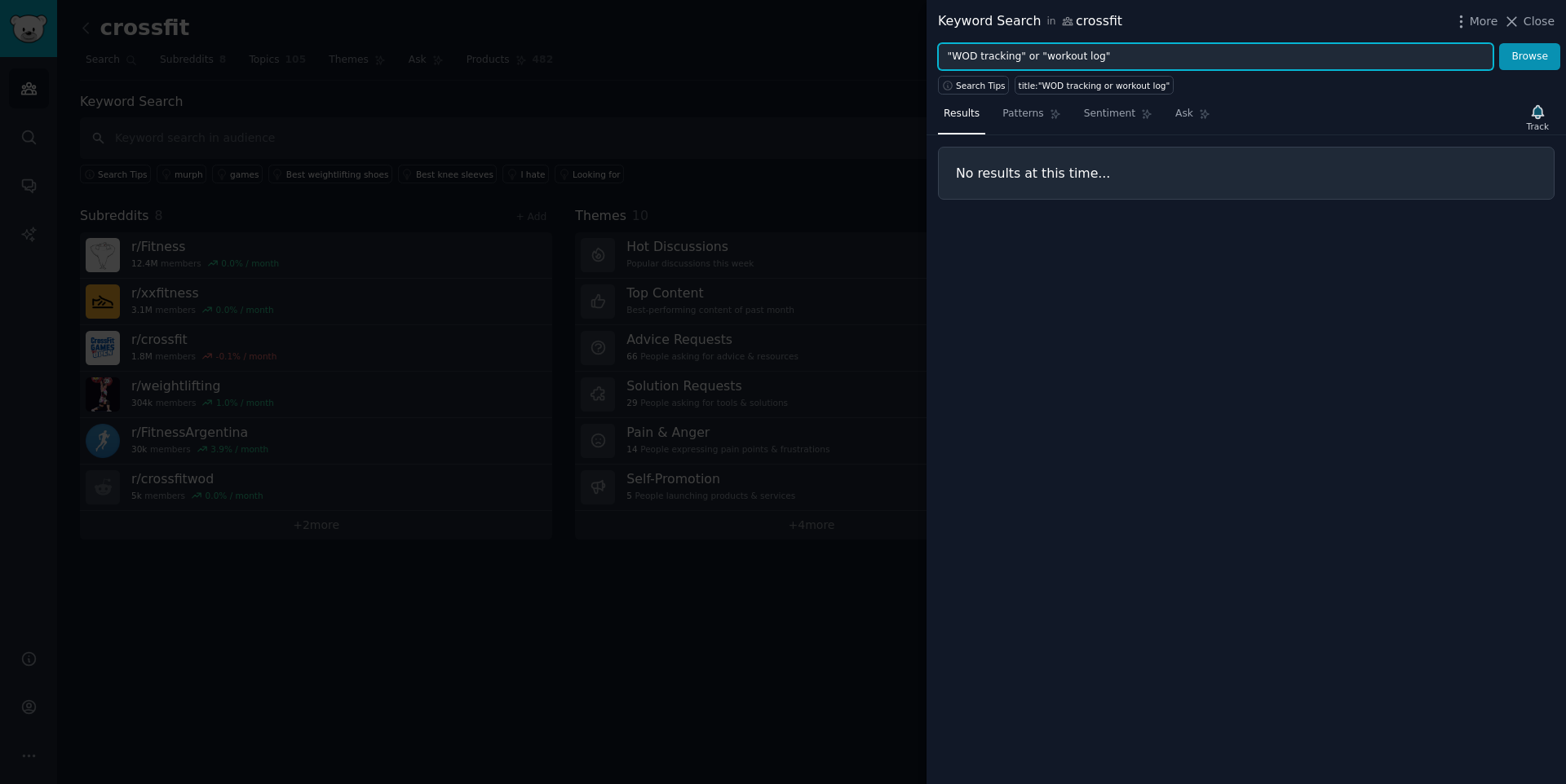
click at [1224, 60] on input ""WOD tracking" or "workout log"" at bounding box center [1215, 56] width 555 height 28
type input "title: "WOD tracking" or title: "workout log""
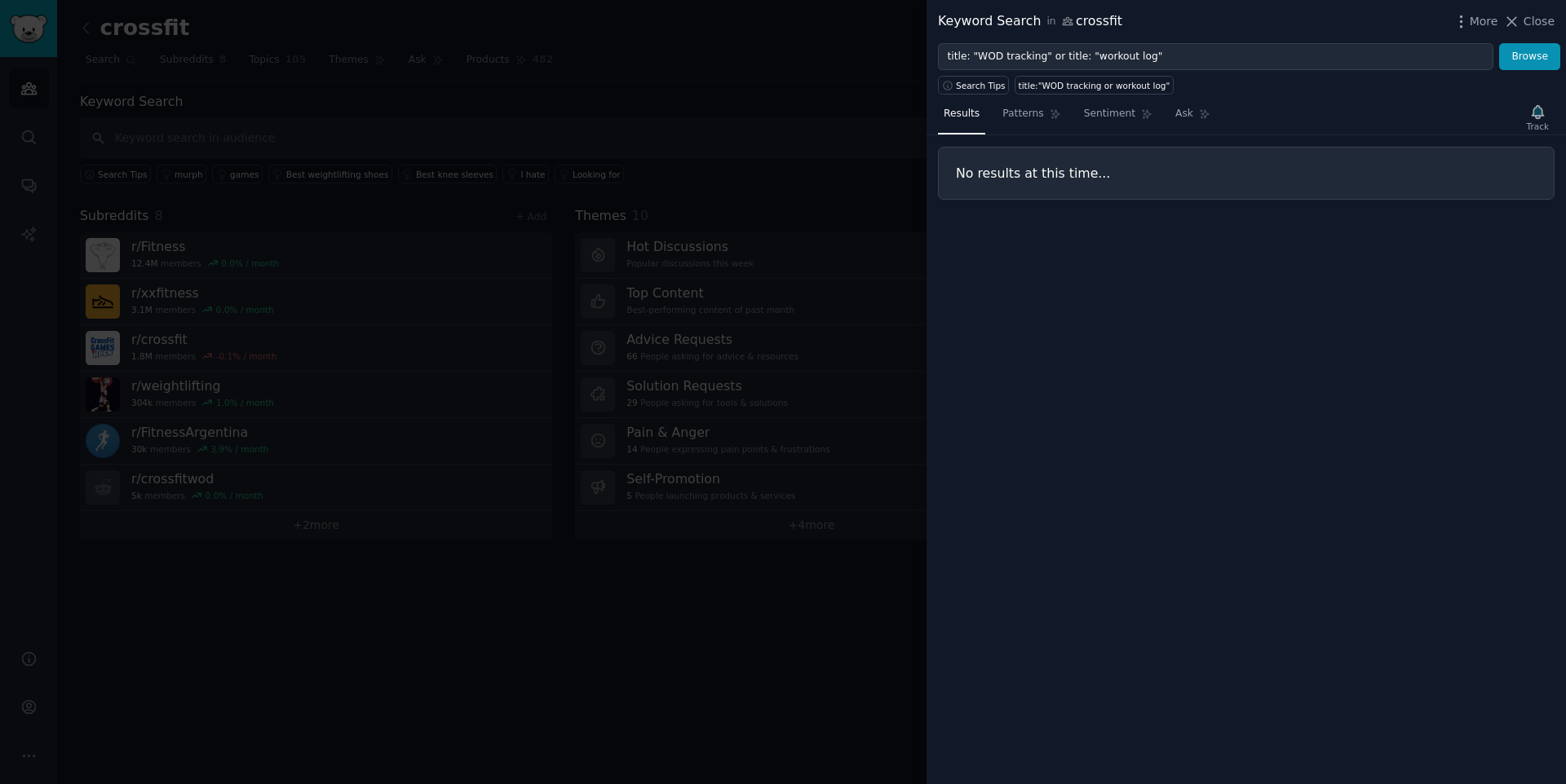
click at [1530, 70] on div "Search Tips title:"WOD tracking or workout log"" at bounding box center [1246, 82] width 639 height 25
click at [1528, 63] on button "Browse" at bounding box center [1530, 56] width 61 height 28
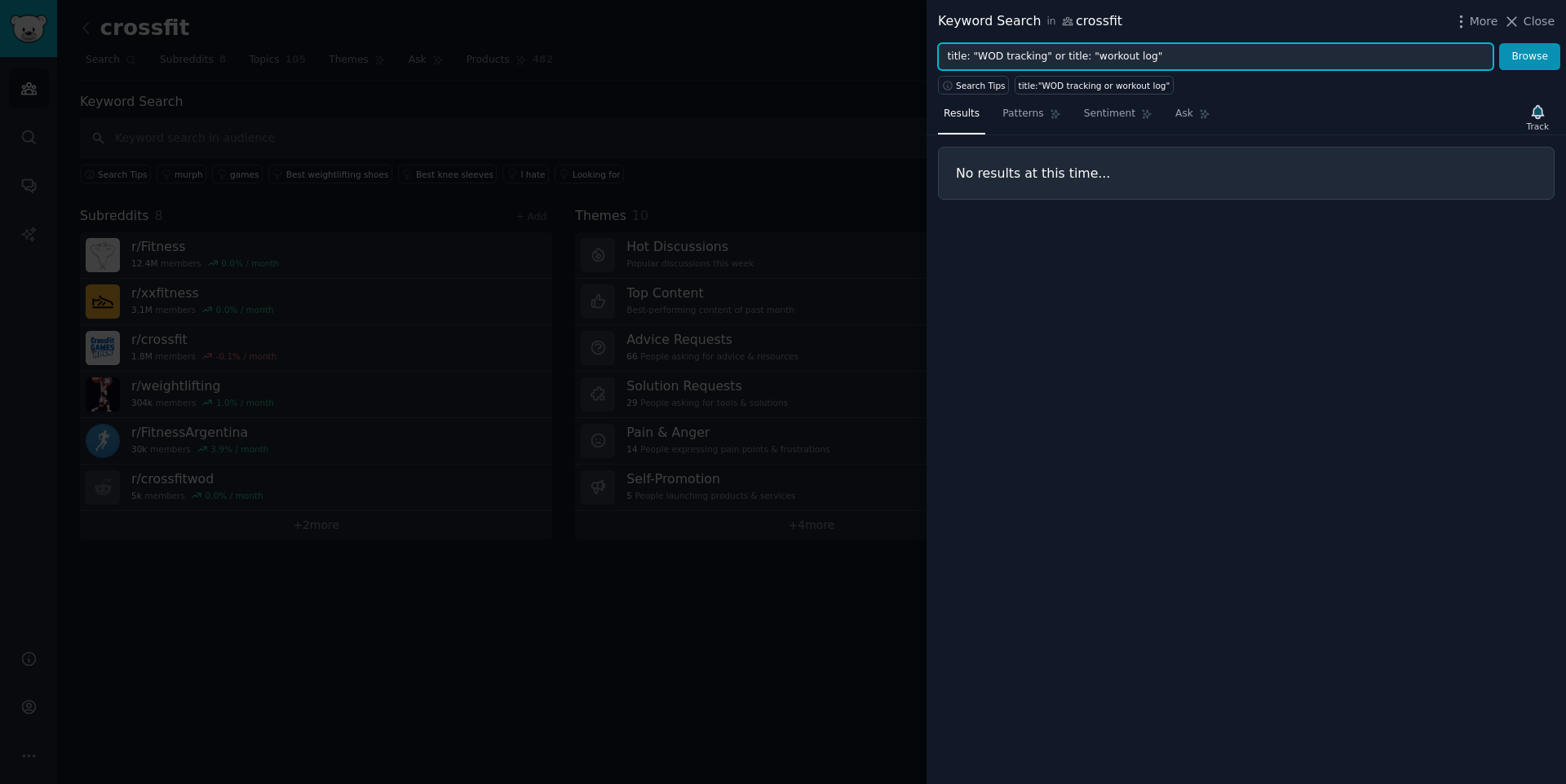
click at [1209, 50] on input "title: "WOD tracking" or title: "workout log"" at bounding box center [1215, 56] width 555 height 28
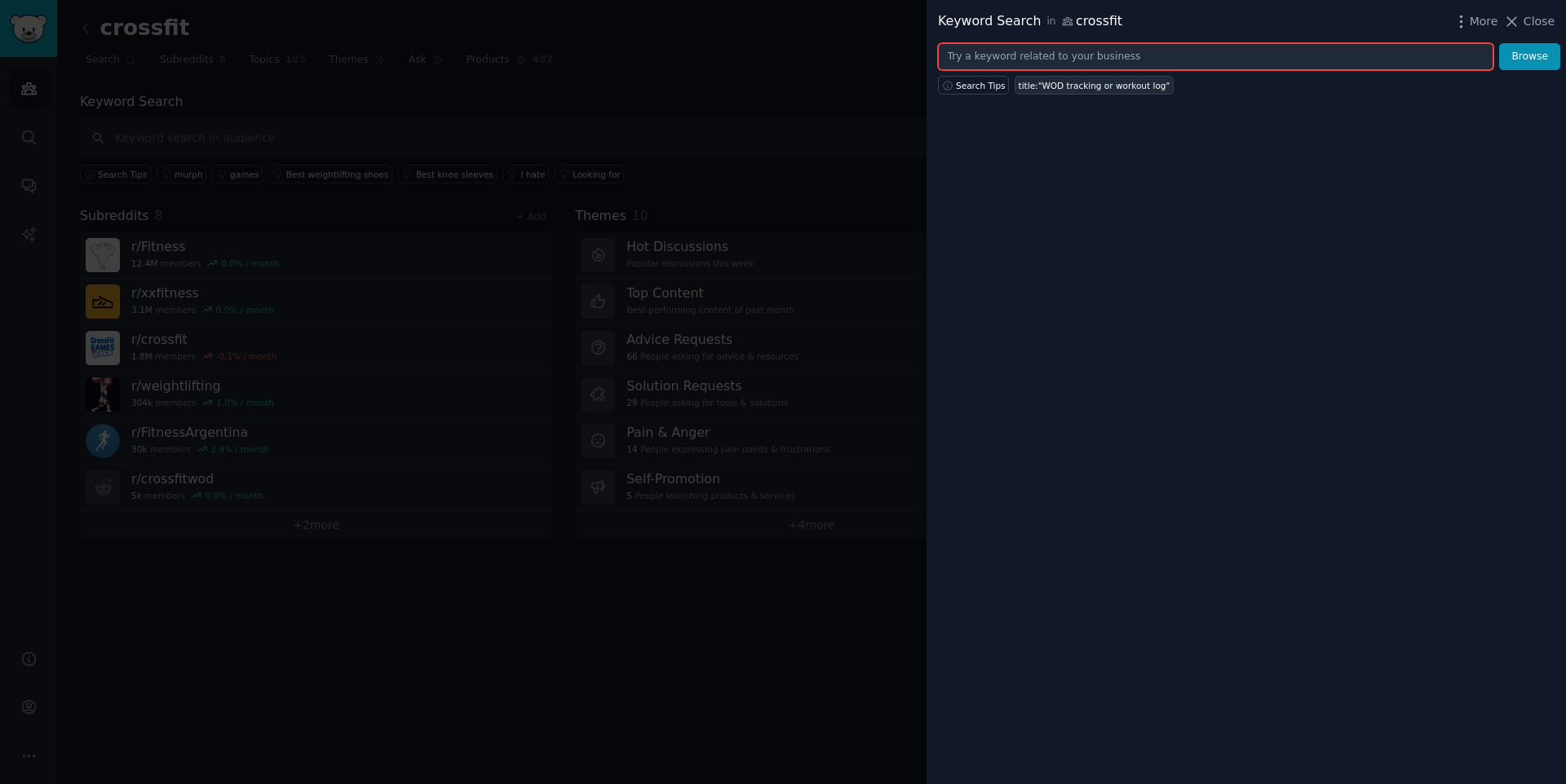
type input "W"
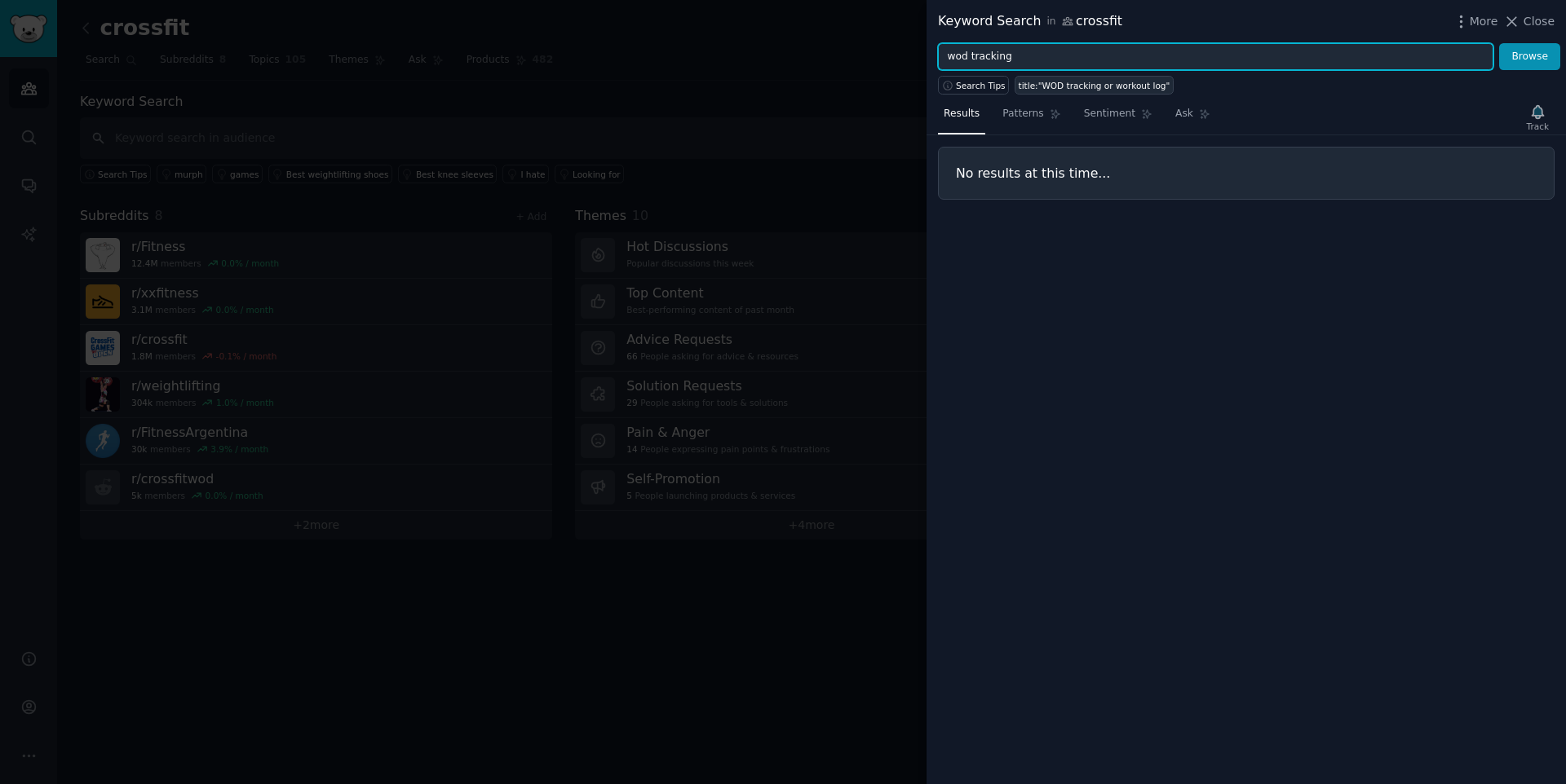
click at [1499, 43] on button "Browse" at bounding box center [1530, 56] width 61 height 28
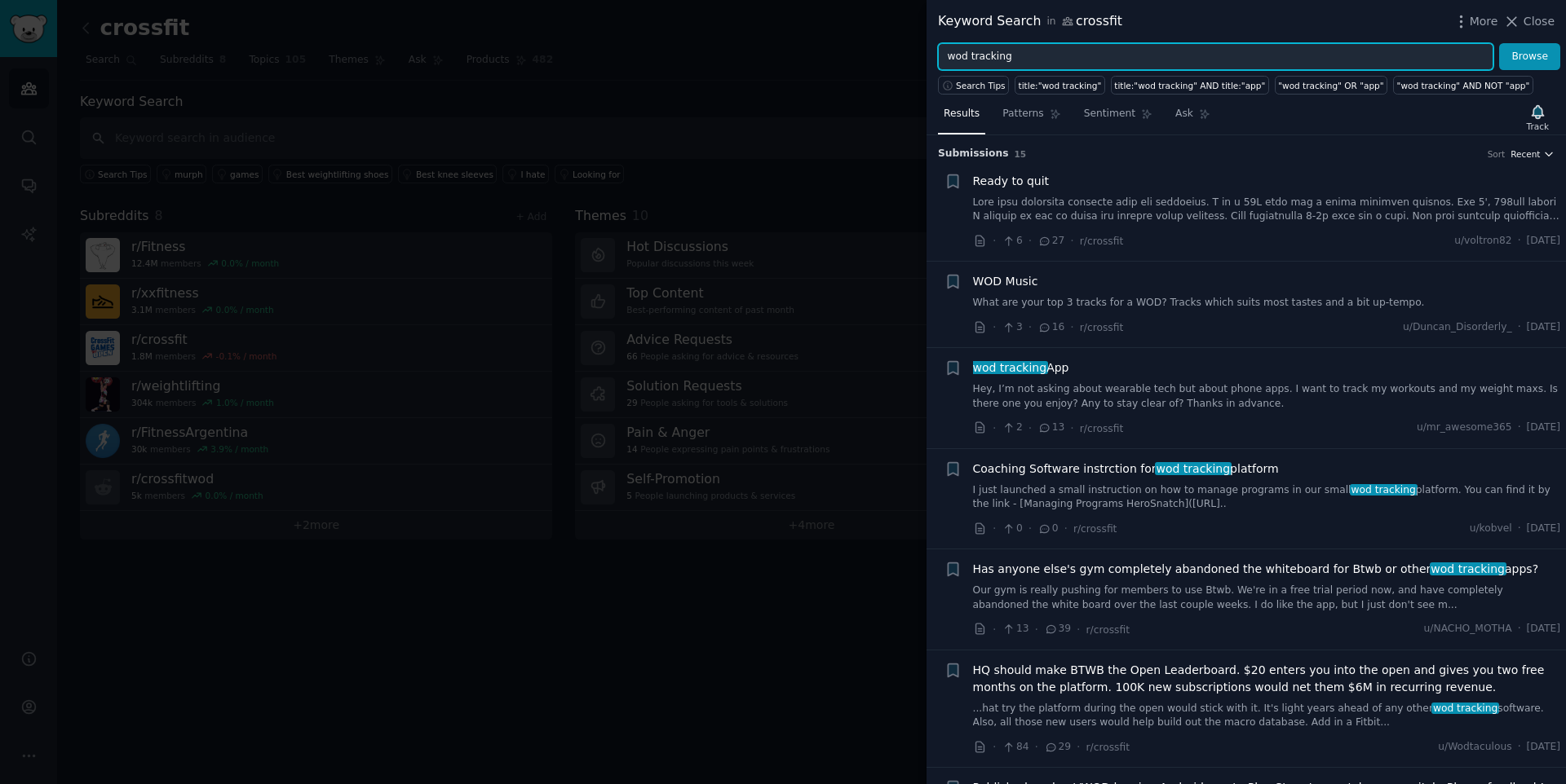
click at [1511, 153] on span "Recent" at bounding box center [1525, 154] width 30 height 11
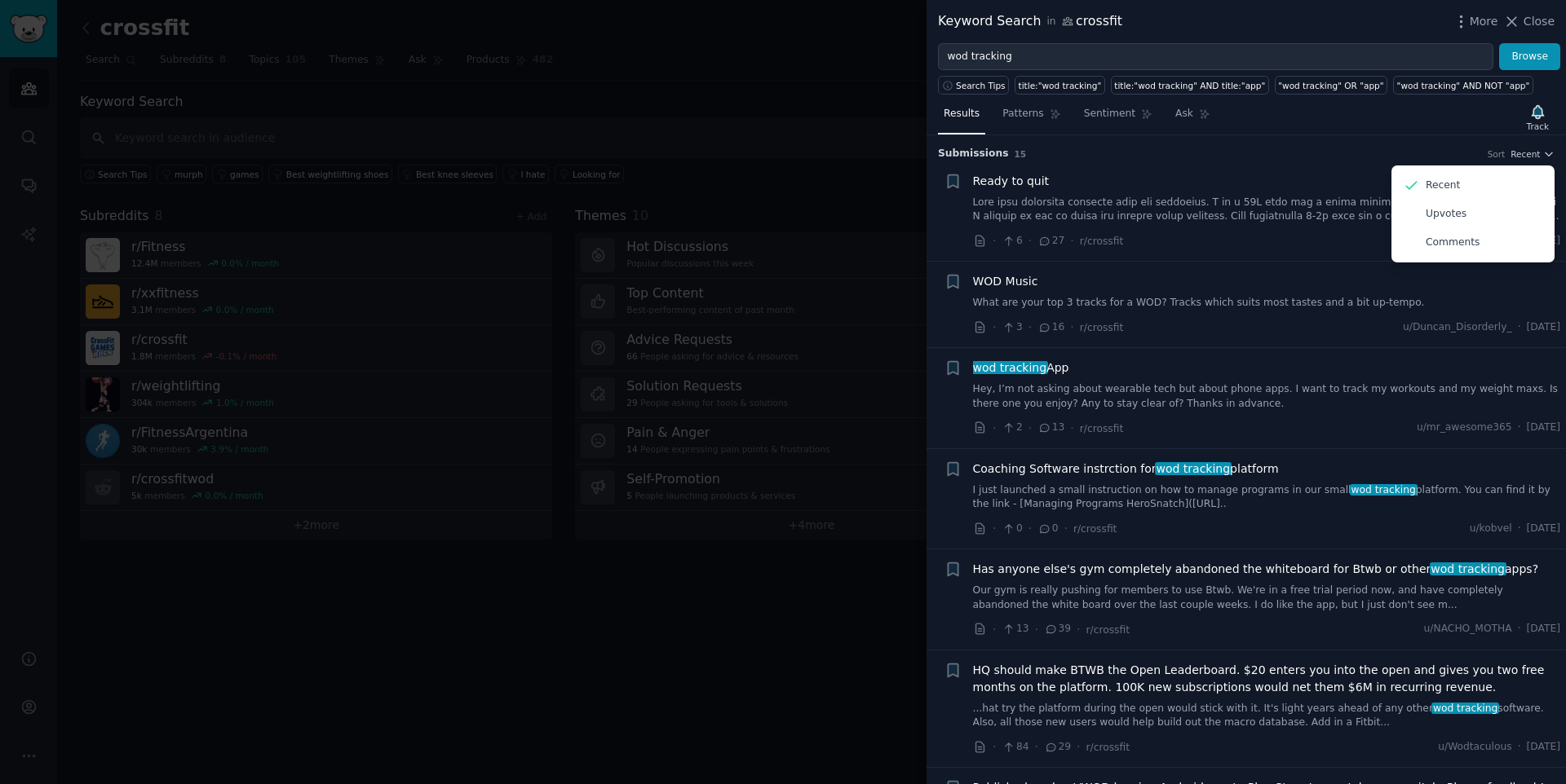
click at [1331, 162] on li "+ Ready to quit · 6 · 27 · r/crossfit u/voltron82 · [DATE]" at bounding box center [1246, 211] width 639 height 100
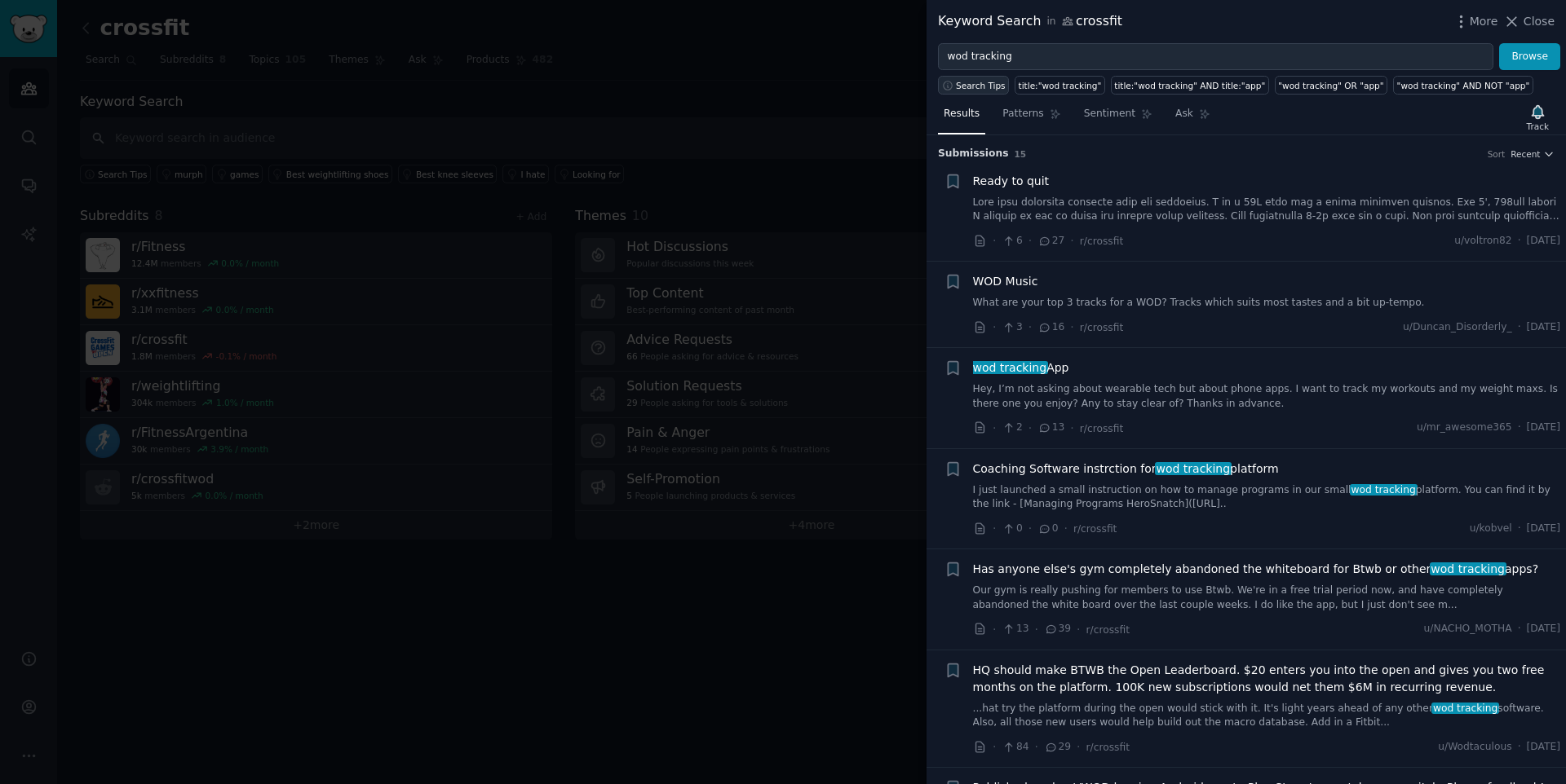
click at [988, 89] on span "Search Tips" at bounding box center [981, 86] width 50 height 11
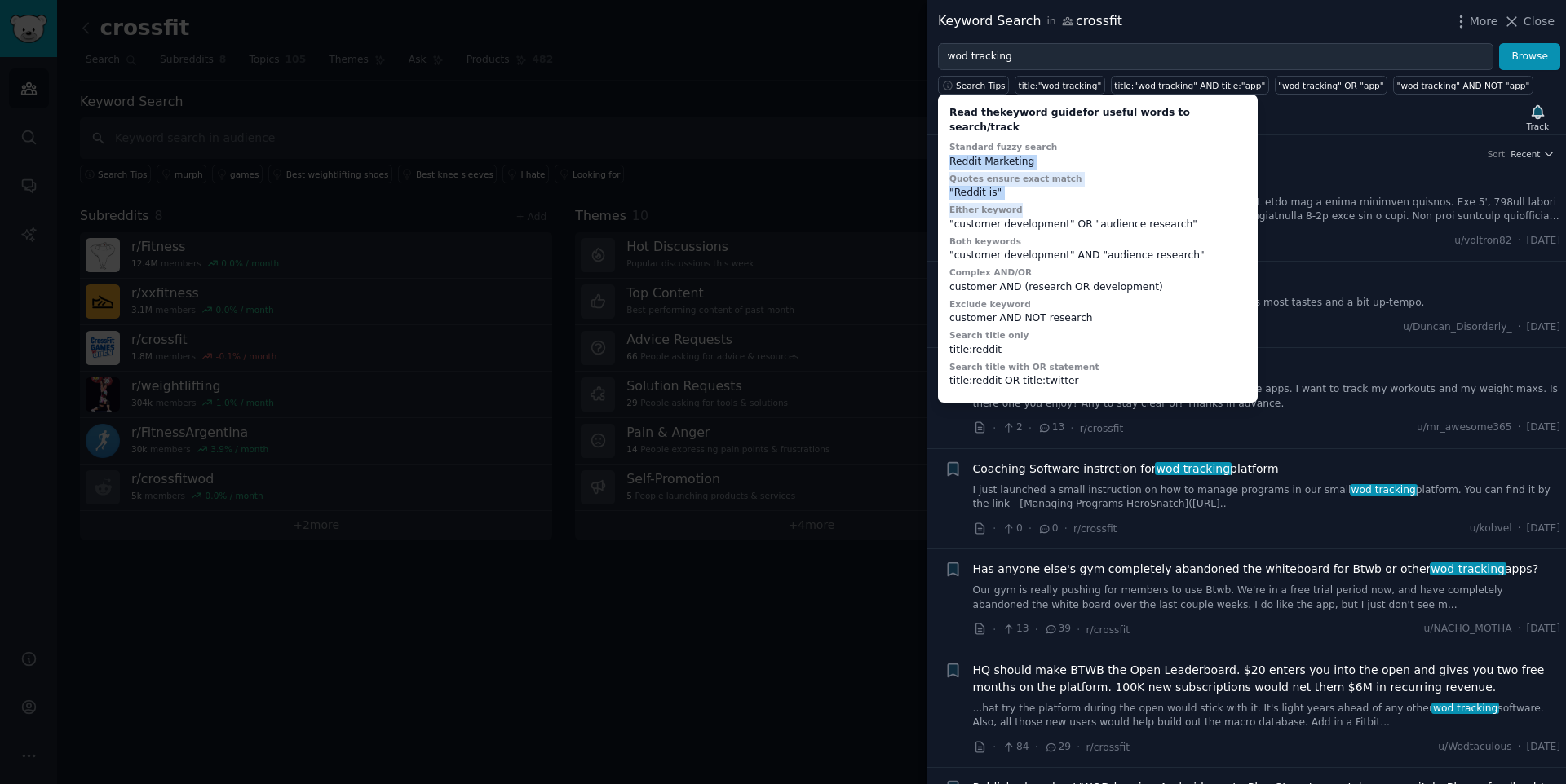
drag, startPoint x: 947, startPoint y: 146, endPoint x: 1037, endPoint y: 190, distance: 100.2
click at [1037, 190] on div "Read the keyword guide for useful words to search/track Standard fuzzy search R…" at bounding box center [1097, 249] width 308 height 296
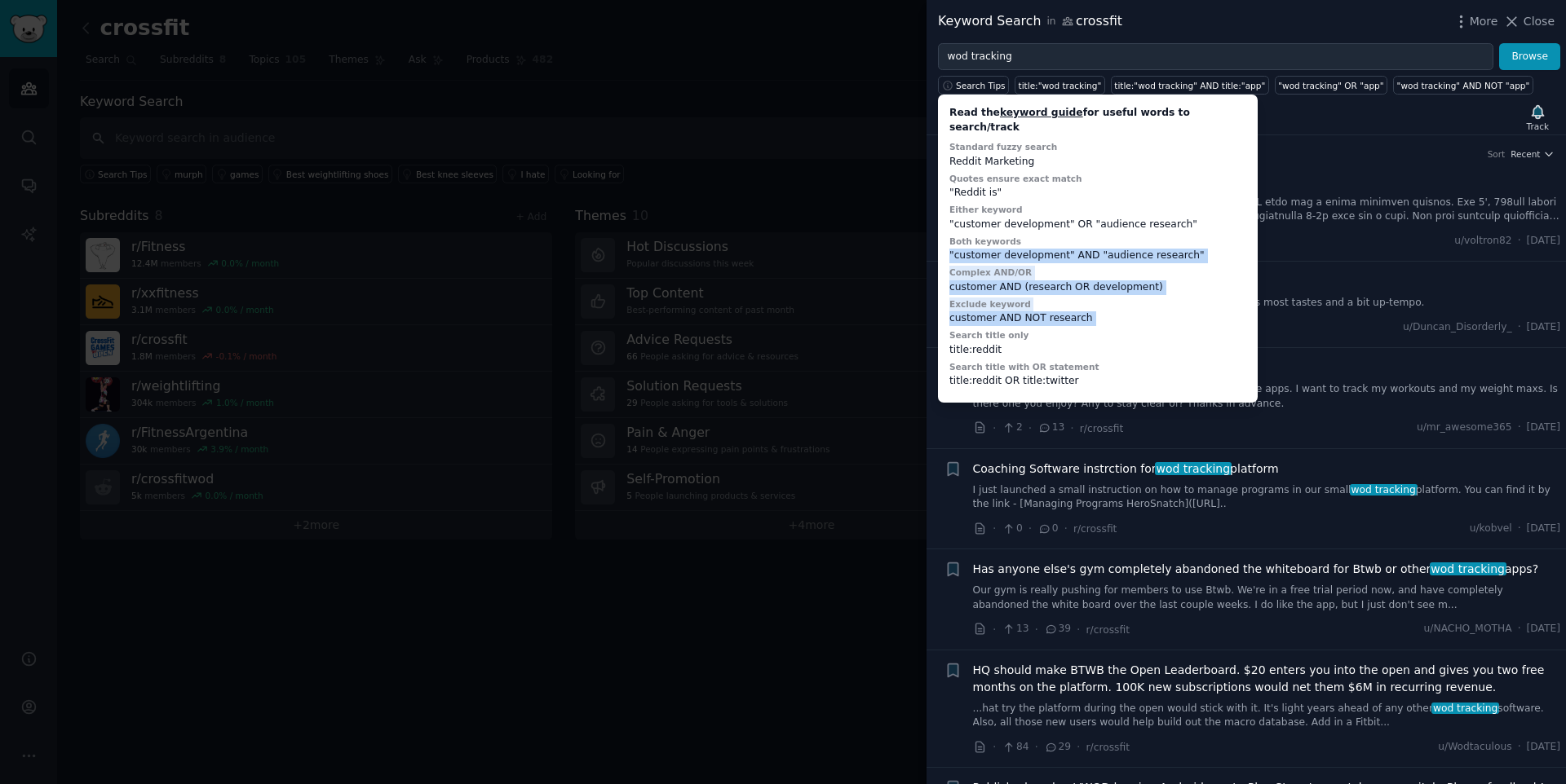
drag, startPoint x: 1092, startPoint y: 313, endPoint x: 941, endPoint y: 234, distance: 170.4
click at [940, 234] on div "Read the keyword guide for useful words to search/track Standard fuzzy search R…" at bounding box center [1097, 249] width 320 height 308
click at [1060, 287] on div "Read the keyword guide for useful words to search/track Standard fuzzy search R…" at bounding box center [1097, 249] width 308 height 296
click at [1278, 319] on div "· 3 · 16 · r/crossfit u/[PERSON_NAME] · [DATE]" at bounding box center [1267, 327] width 588 height 17
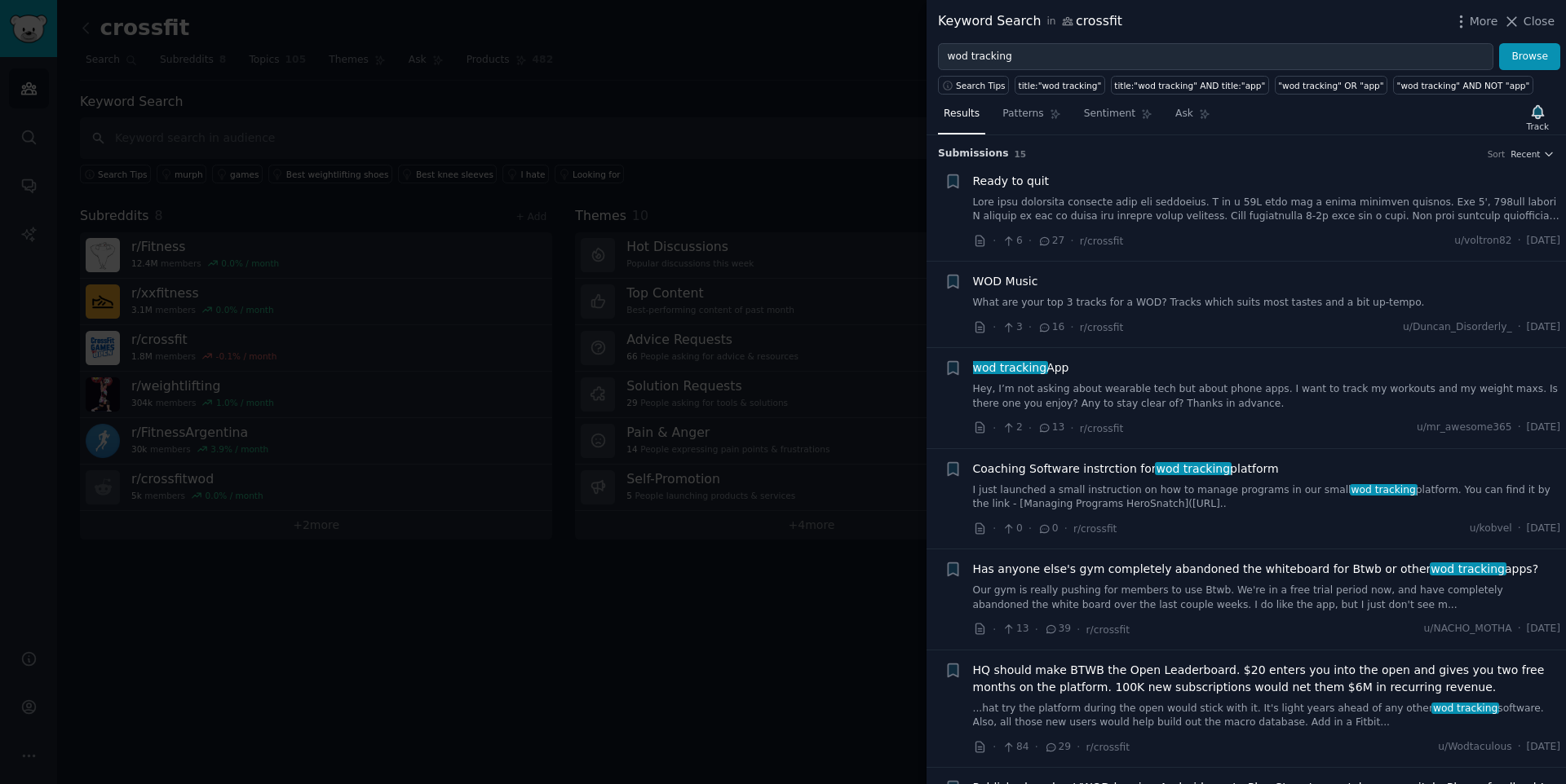
click at [1057, 388] on link "Hey, I’m not asking about wearable tech but about phone apps. I want to track m…" at bounding box center [1267, 397] width 588 height 29
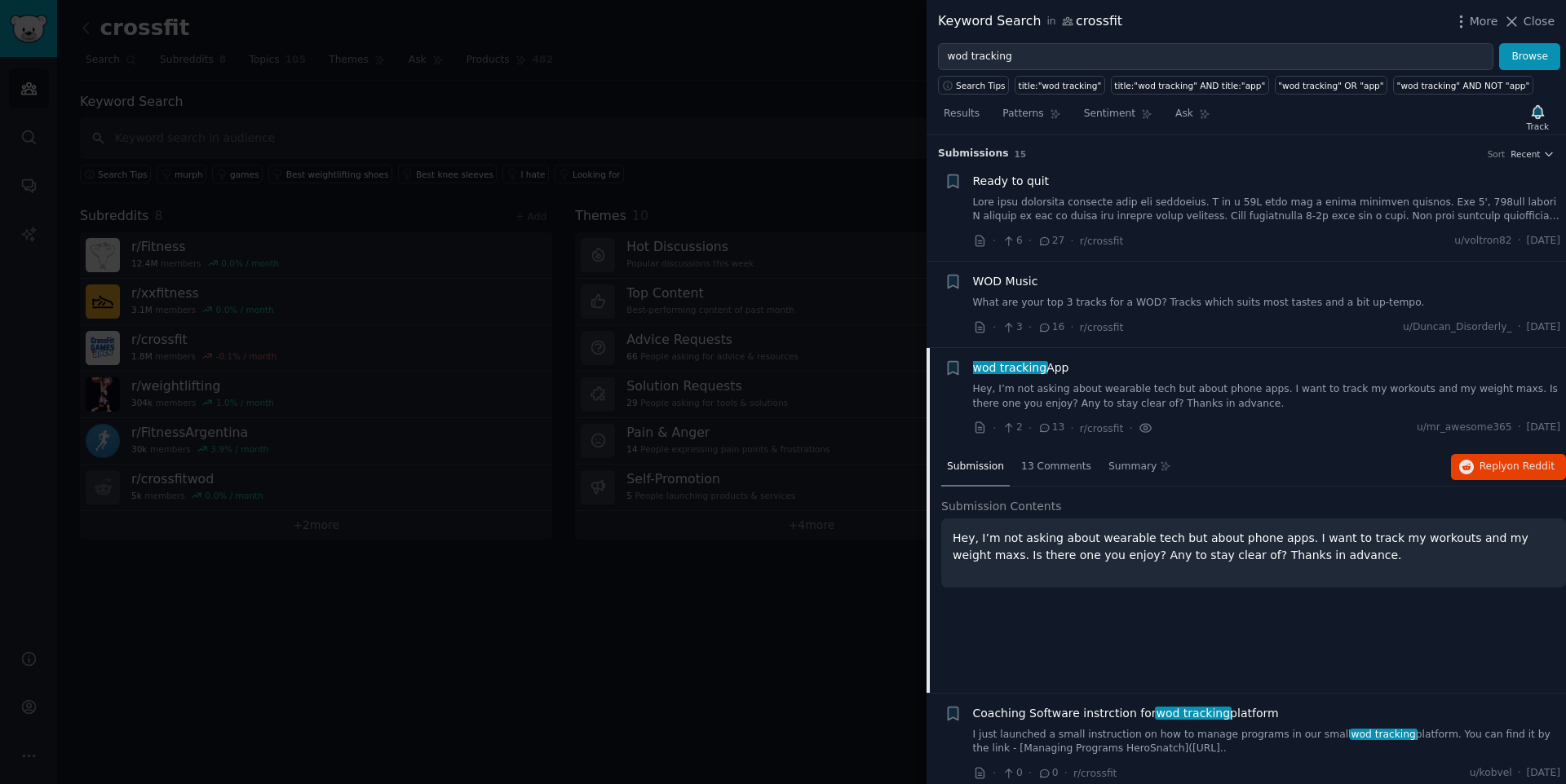
click at [1140, 427] on icon at bounding box center [1145, 428] width 14 height 17
click at [996, 361] on span "wod tracking" at bounding box center [1009, 368] width 77 height 13
click at [1111, 389] on link "Hey, I’m not asking about wearable tech but about phone apps. I want to track m…" at bounding box center [1267, 397] width 588 height 29
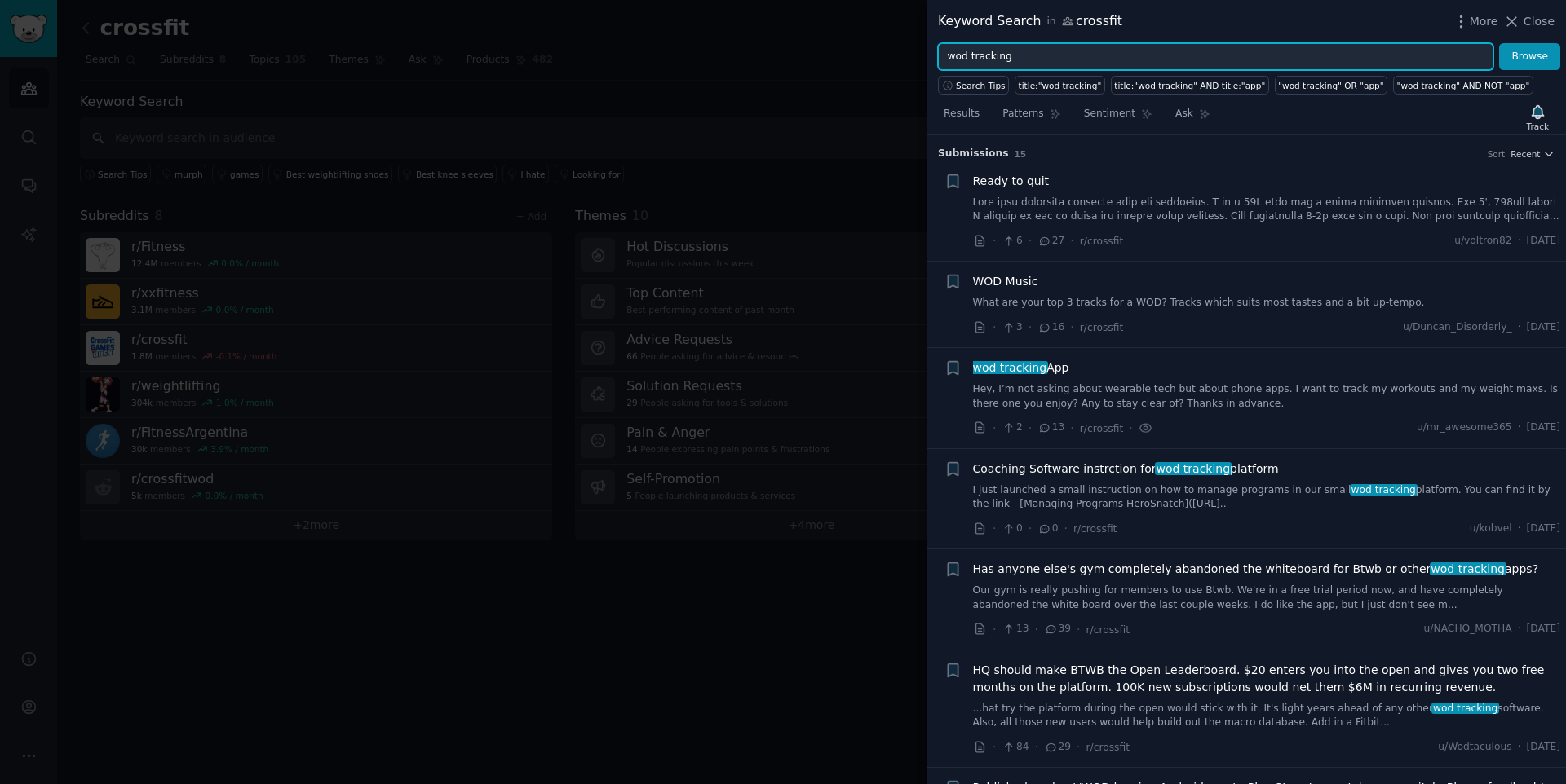
click at [970, 58] on input "wod tracking" at bounding box center [1215, 56] width 555 height 28
paste input "rkout lo"
type input "workout log"
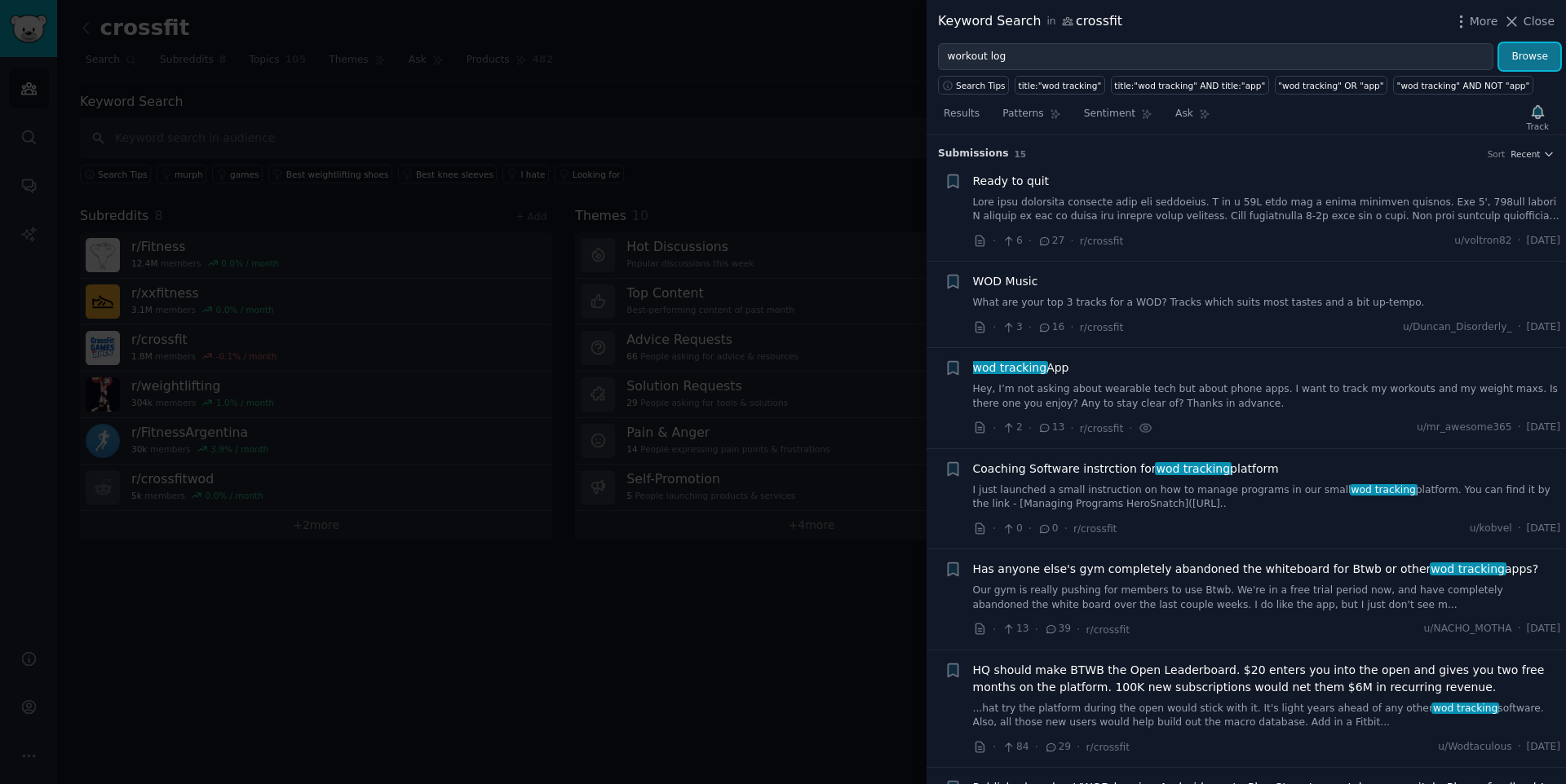
click at [1549, 47] on button "Browse" at bounding box center [1530, 56] width 61 height 28
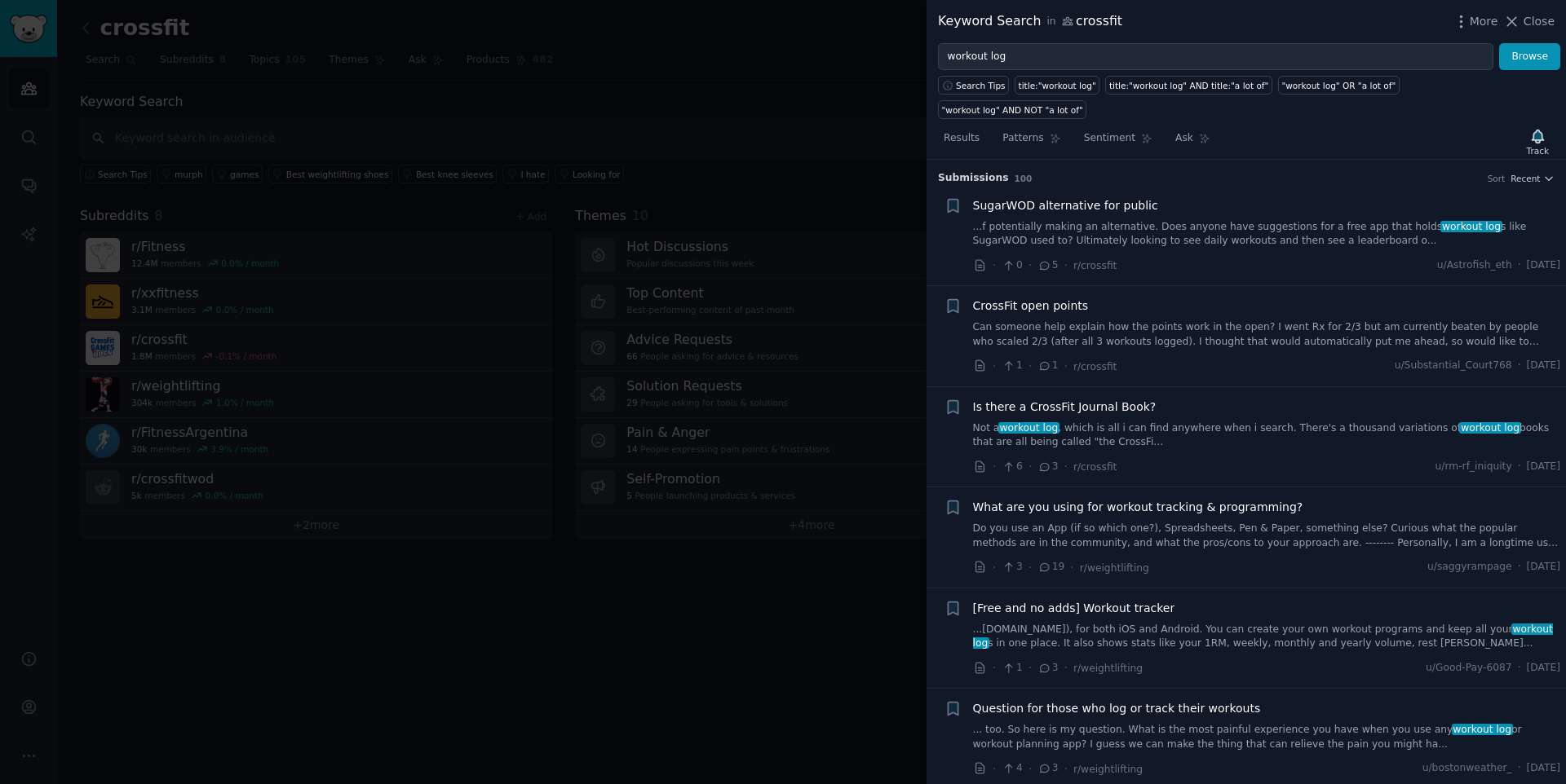
click at [1134, 220] on link "...f potentially making an alternative. Does anyone have suggestions for a free…" at bounding box center [1267, 234] width 588 height 29
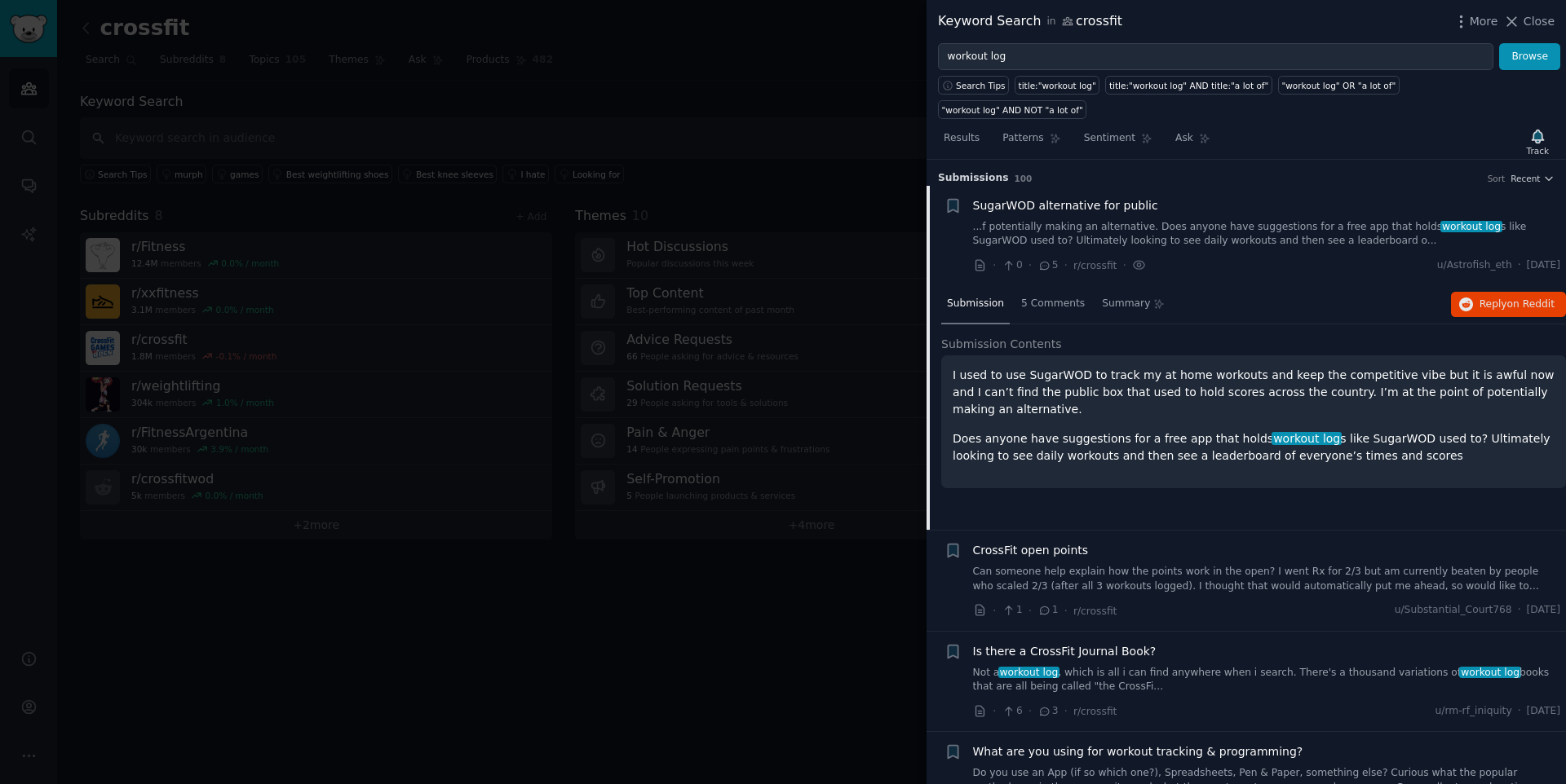
scroll to position [26, 0]
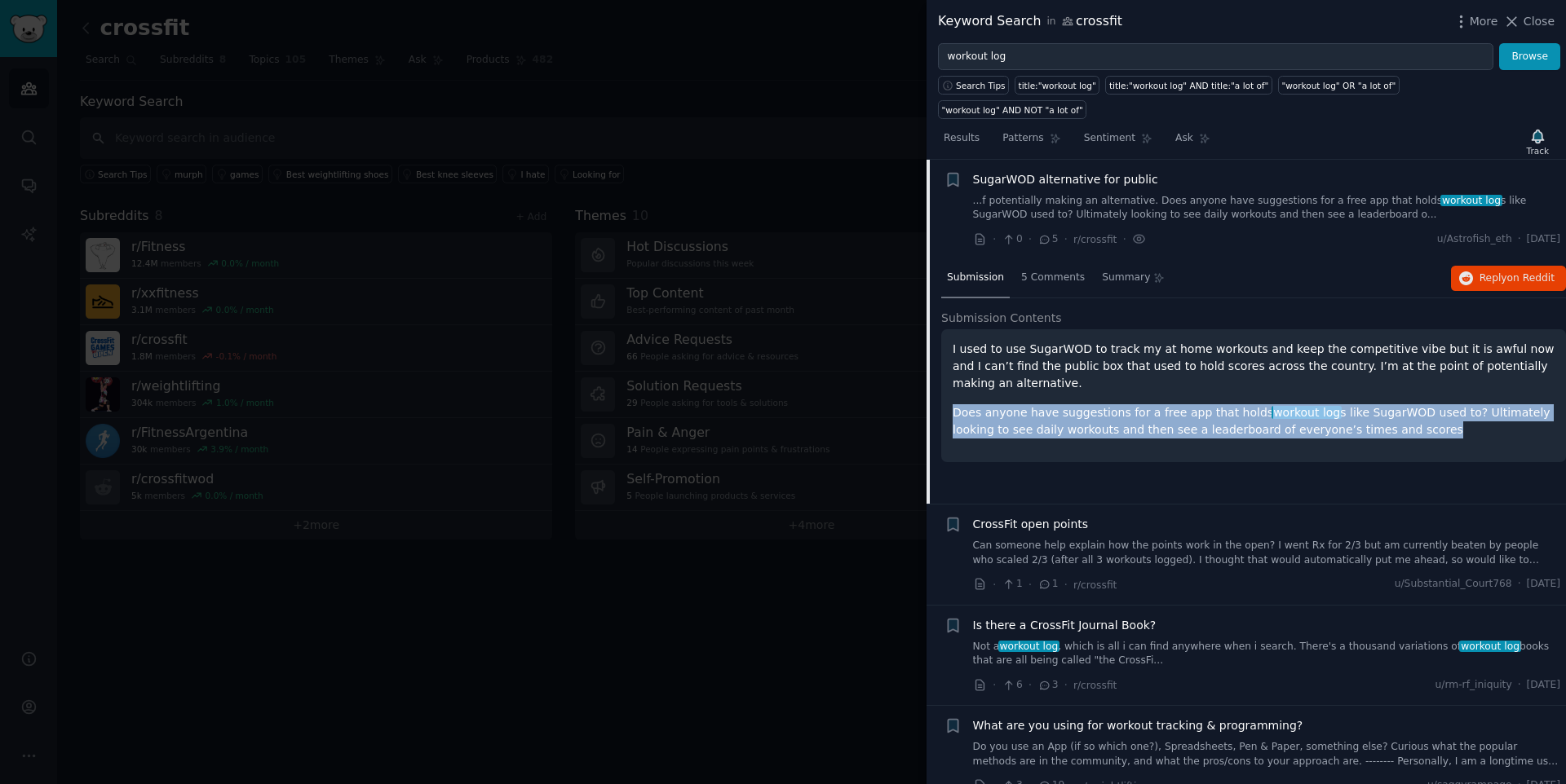
drag, startPoint x: 1122, startPoint y: 380, endPoint x: 1471, endPoint y: 417, distance: 351.0
click at [1471, 417] on div "I used to use SugarWOD to track my at home workouts and keep the competitive vi…" at bounding box center [1253, 395] width 625 height 133
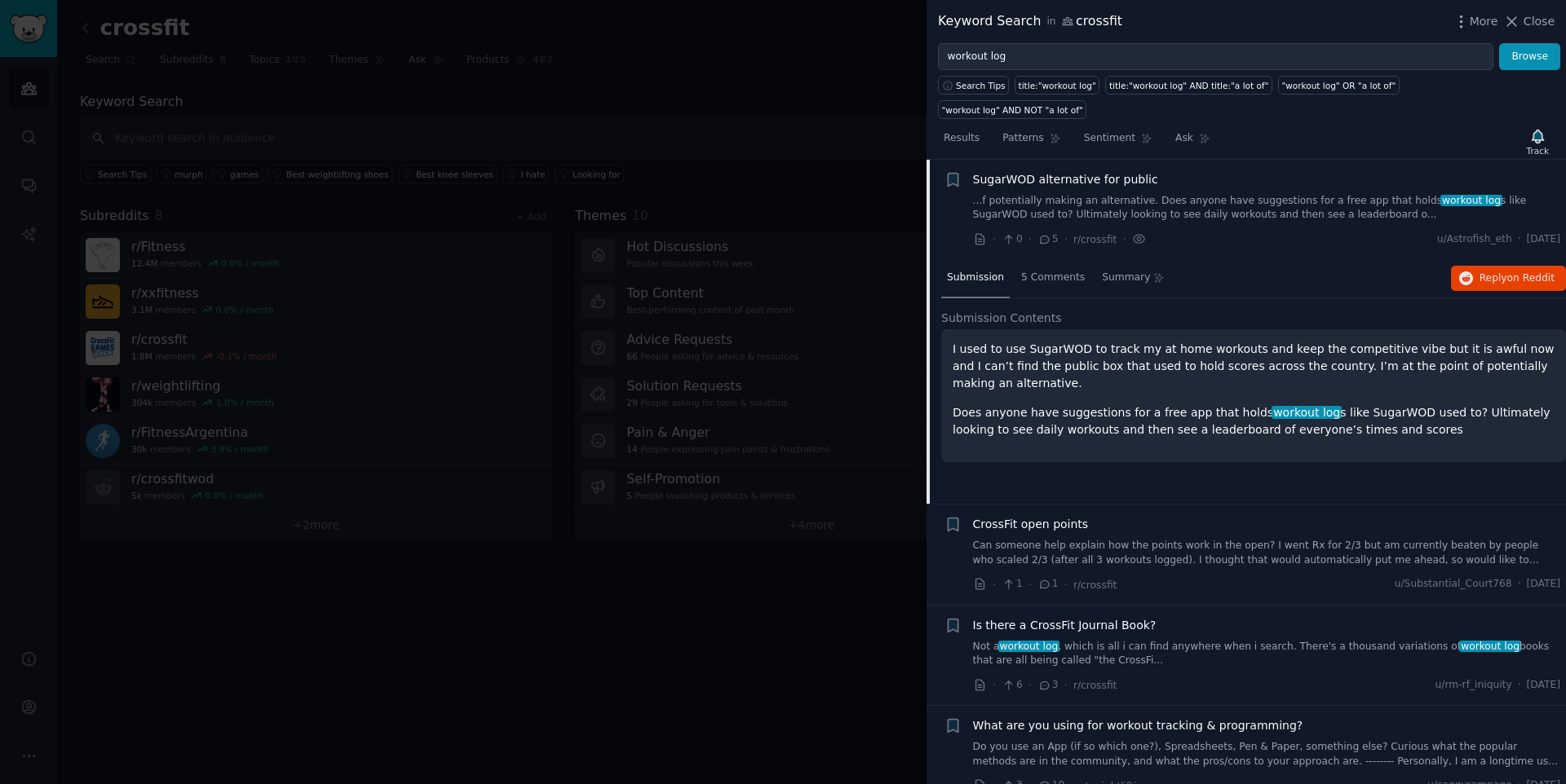
click at [1190, 538] on link "Can someone help explain how the points work in the open? I went Rx for 2/3 but…" at bounding box center [1267, 553] width 588 height 29
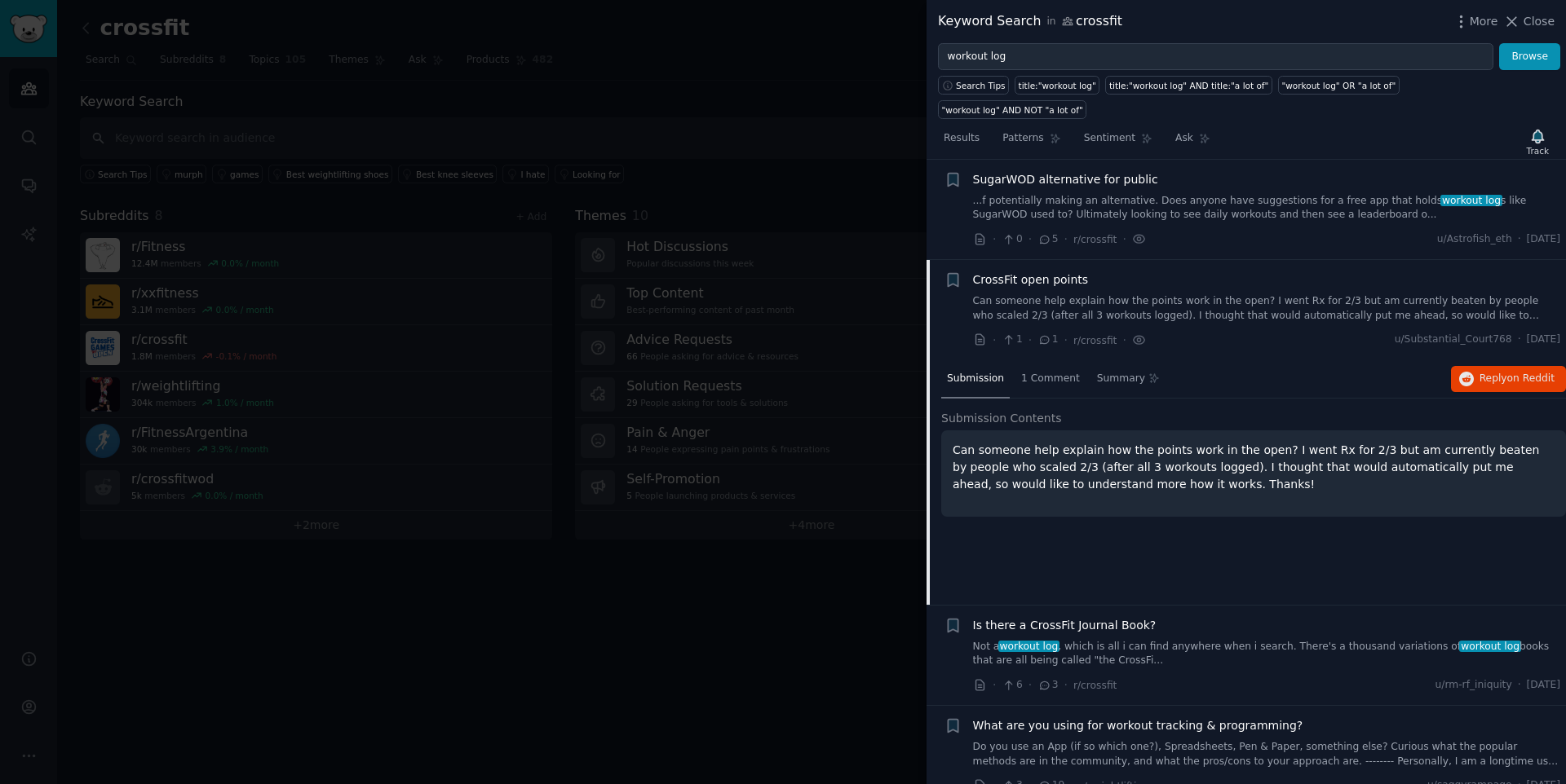
scroll to position [126, 0]
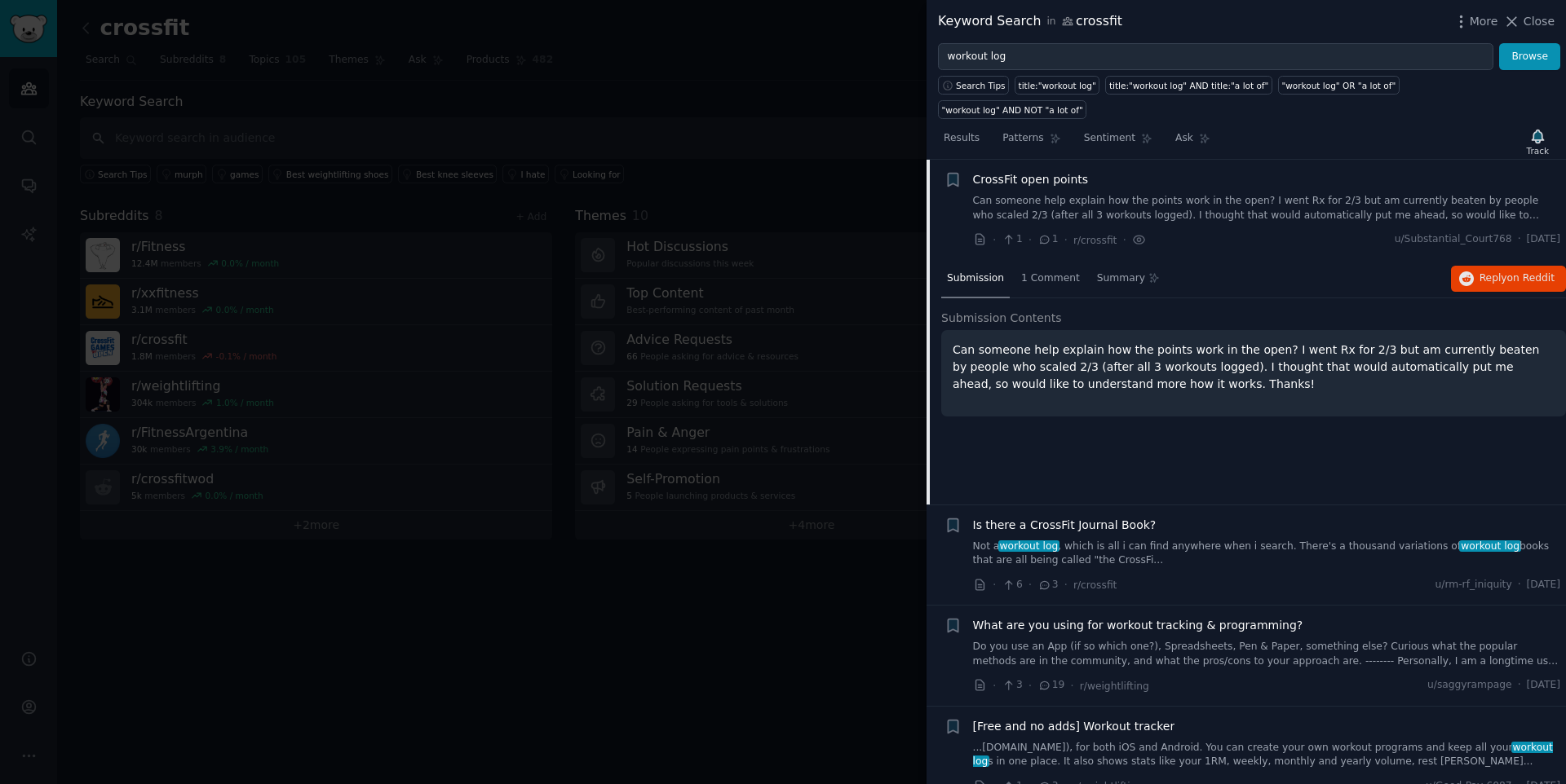
click at [770, 595] on div at bounding box center [783, 392] width 1566 height 784
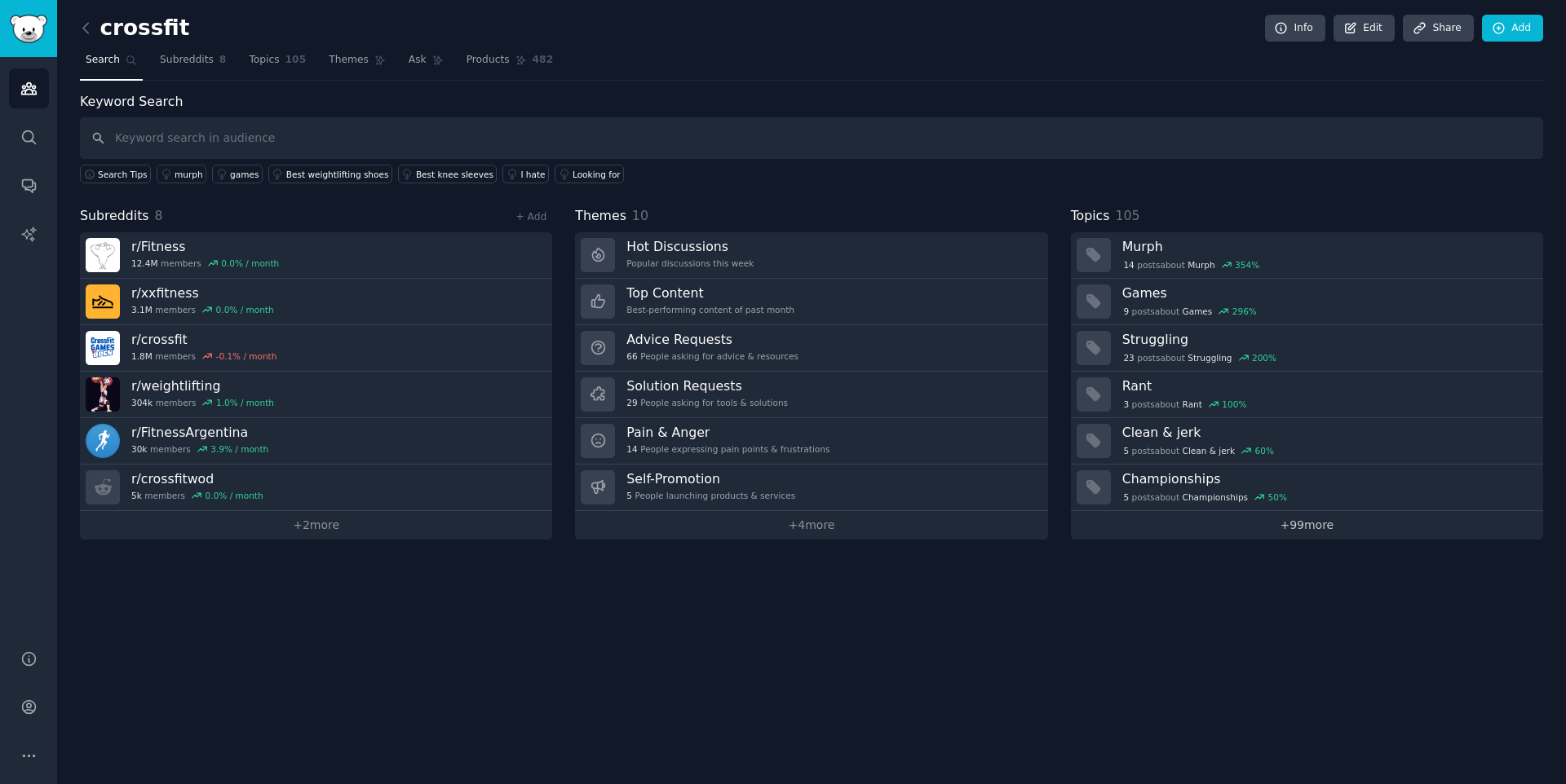
click at [1338, 534] on link "+ 99 more" at bounding box center [1307, 525] width 473 height 29
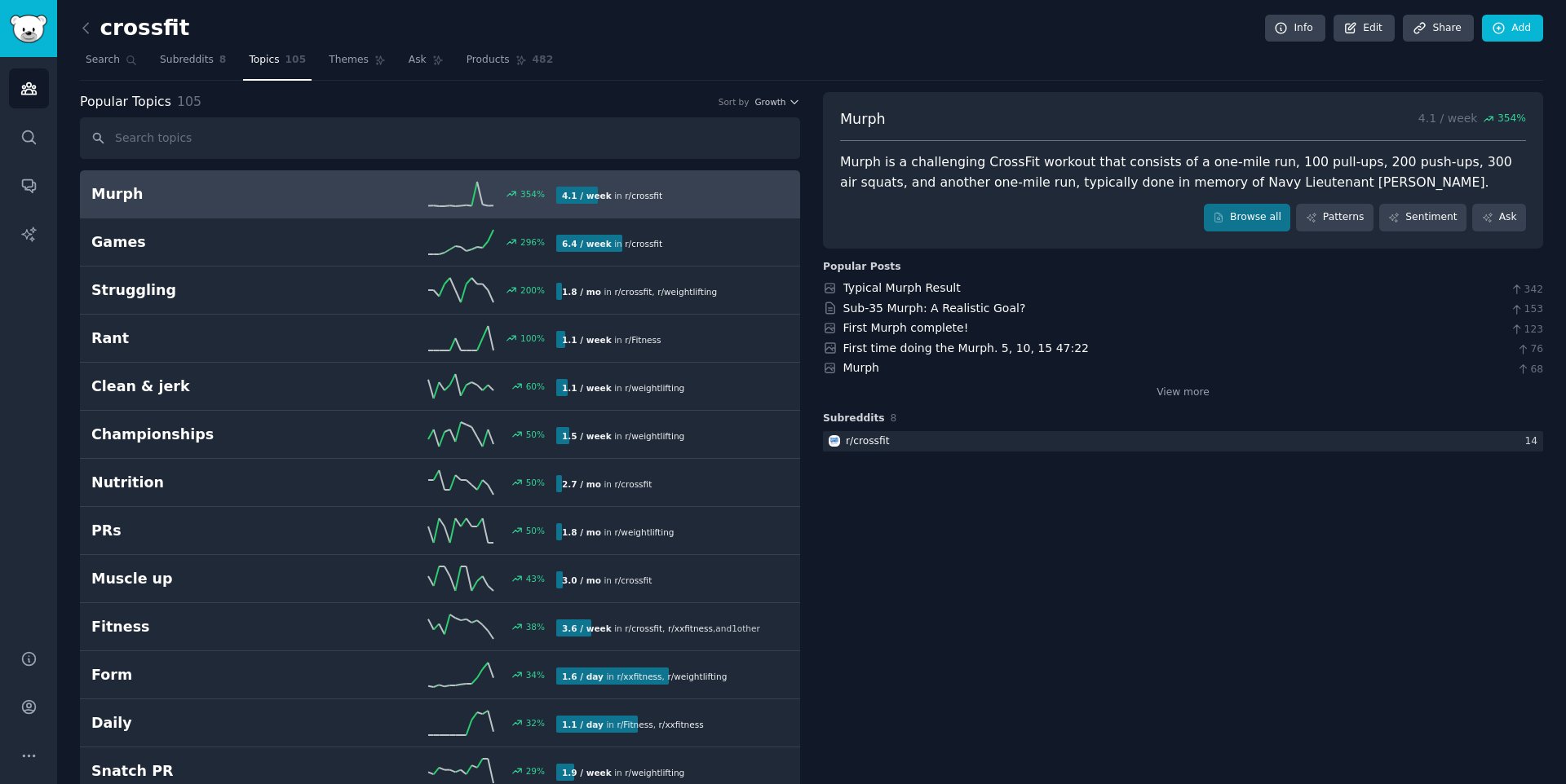
click at [863, 158] on div "Murph is a challenging CrossFit workout that consists of a one-mile run, 100 pu…" at bounding box center [1182, 172] width 686 height 40
copy div "Murph"
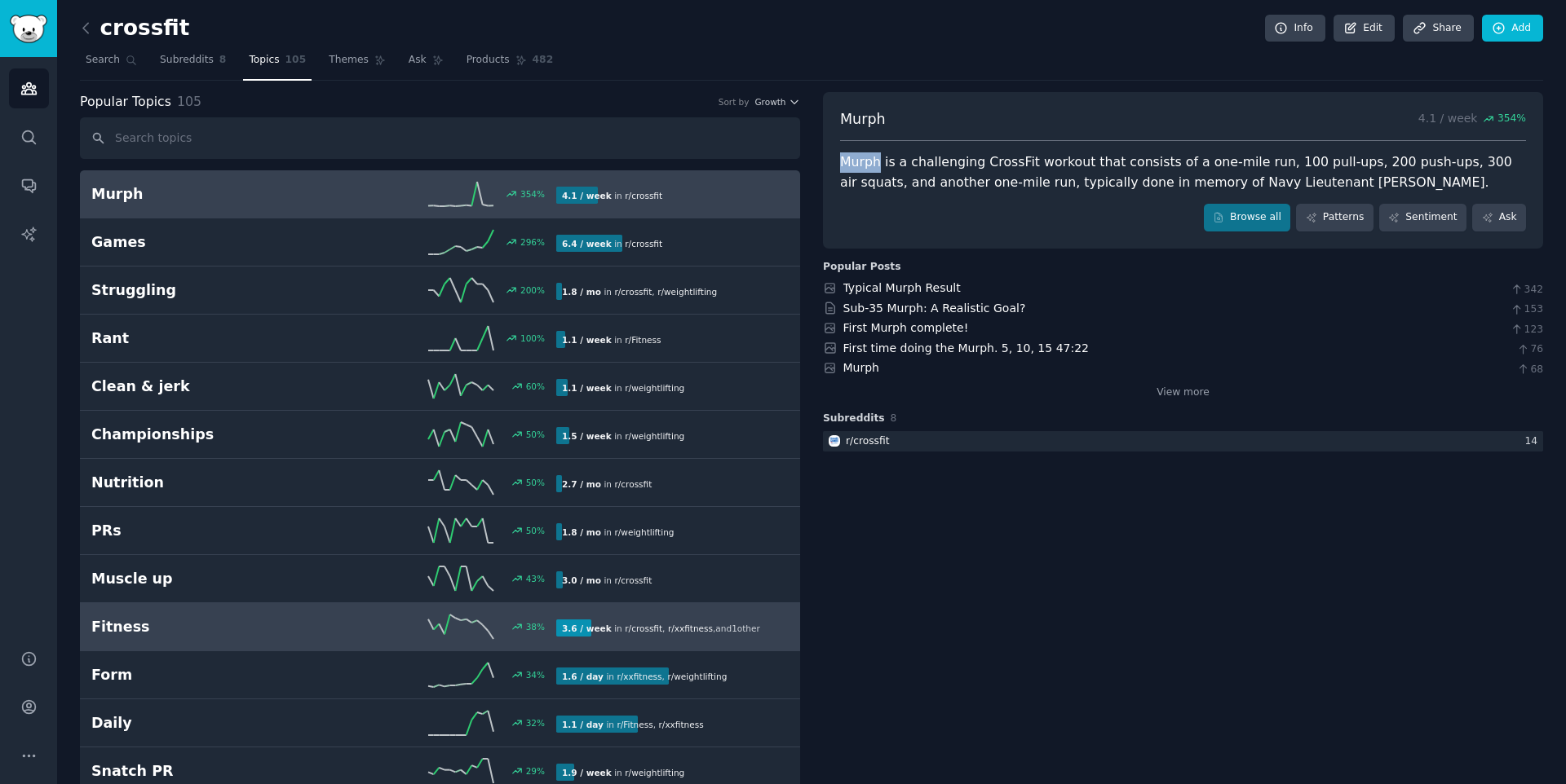
click at [682, 642] on link "Fitness 38 % 3.6 / week in r/ crossfit , r/ xxfitness , and 1 other" at bounding box center [440, 627] width 720 height 48
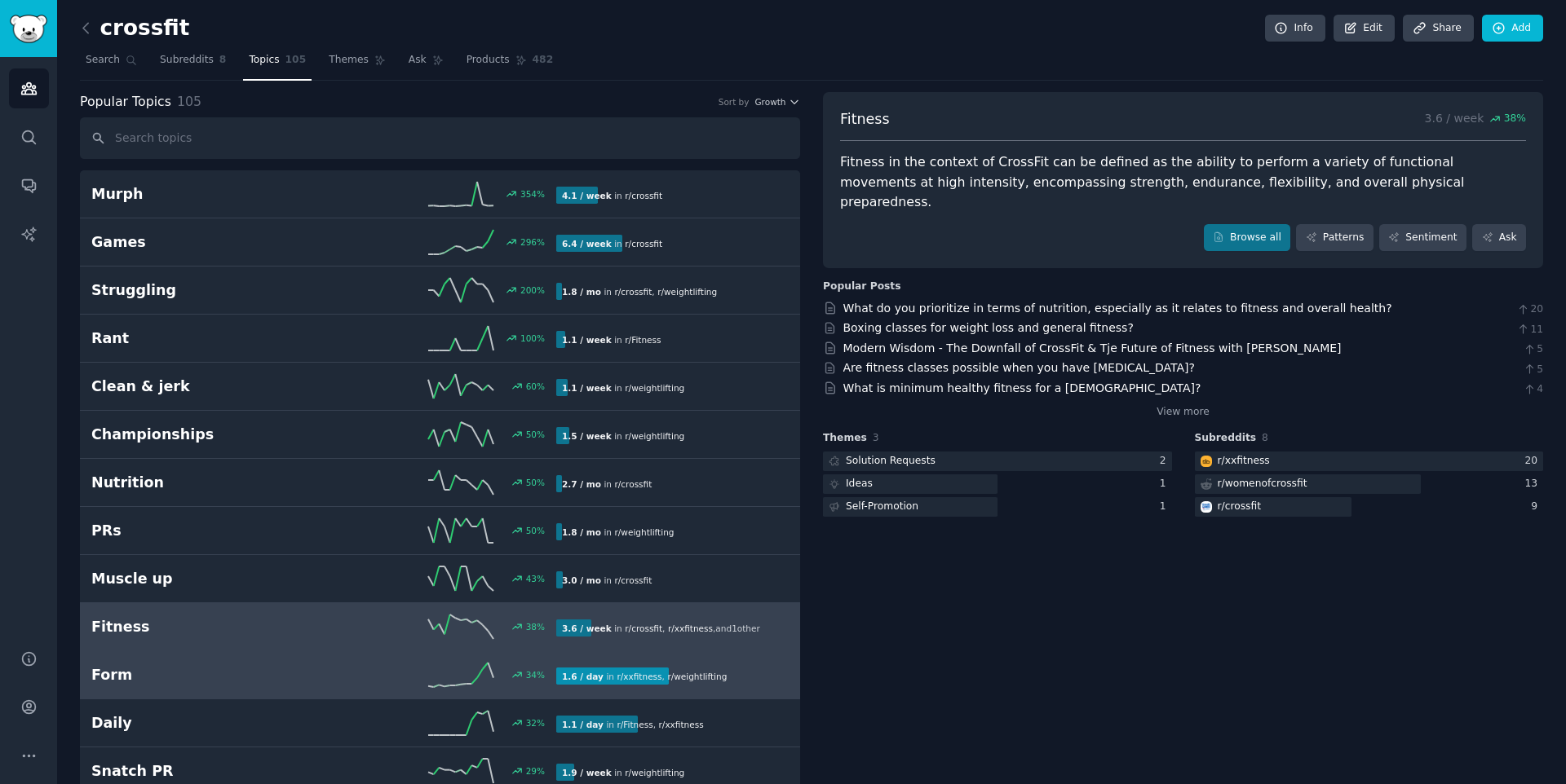
click at [720, 683] on div "1.6 / day in r/ xxfitness , r/ weightlifting" at bounding box center [644, 676] width 176 height 17
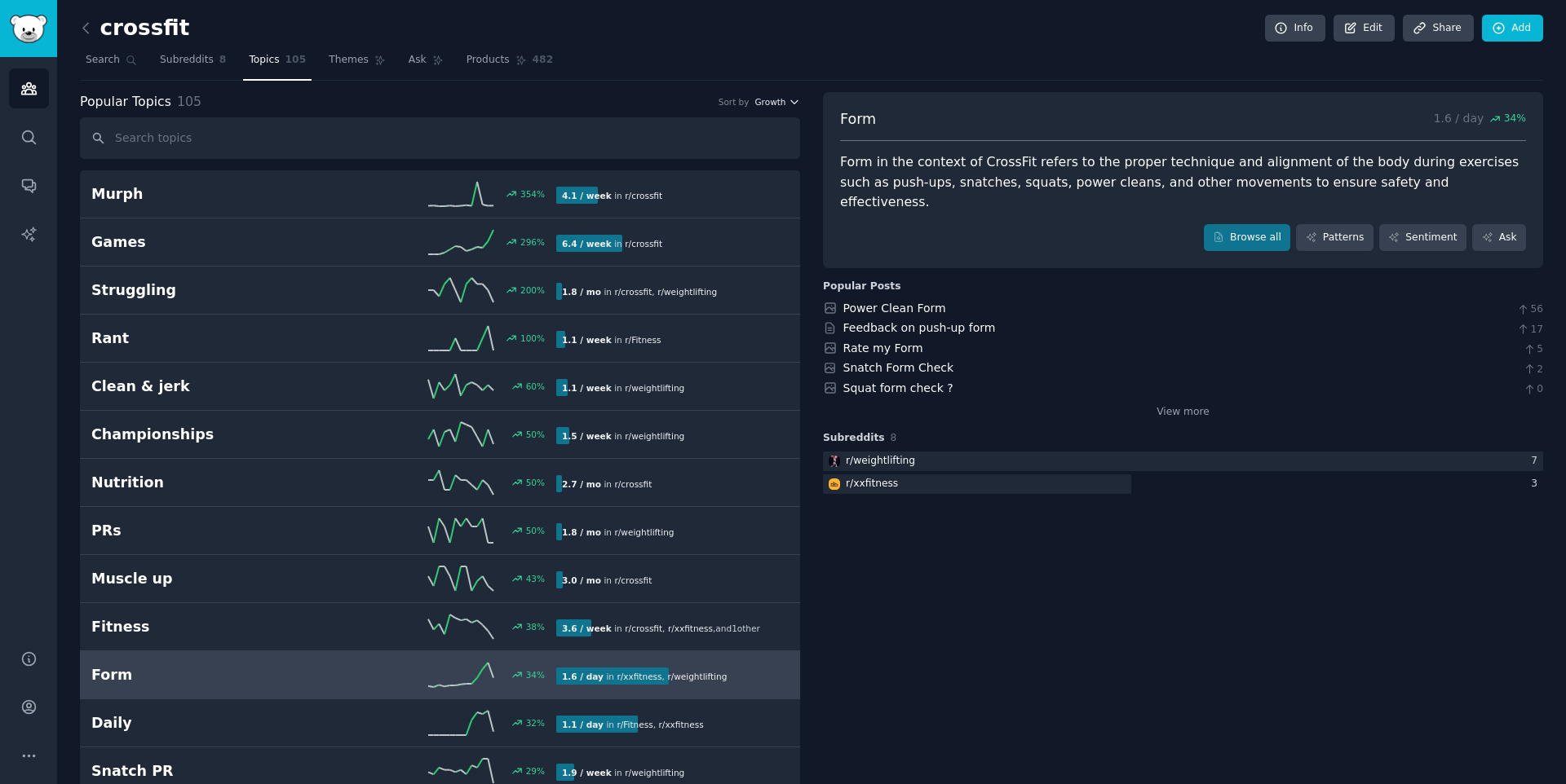
click at [782, 105] on span "Growth" at bounding box center [769, 102] width 31 height 11
click at [723, 160] on div "Velocity" at bounding box center [718, 162] width 152 height 29
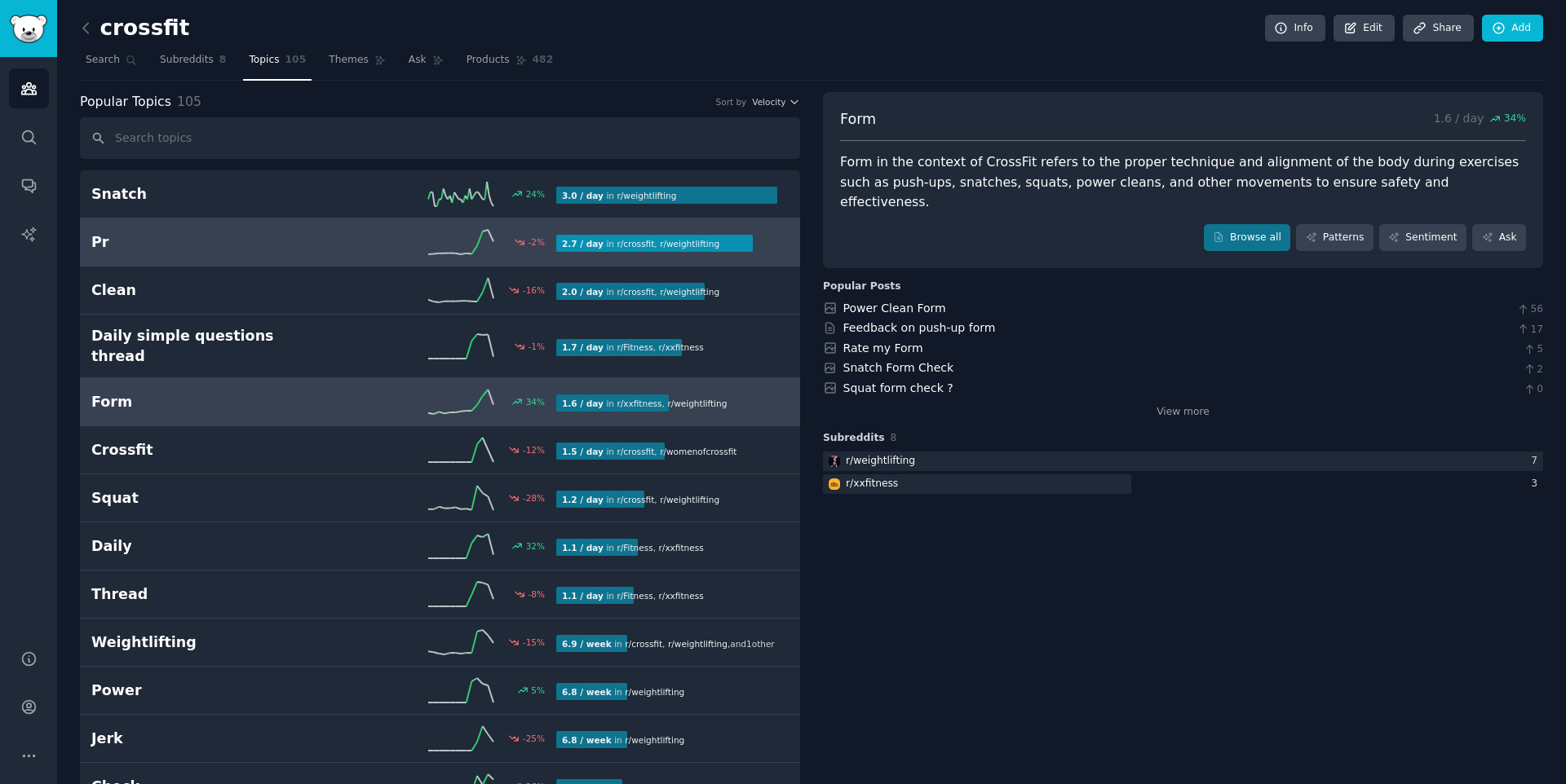
click at [427, 255] on link "Pr -2 % 2.7 / day in r/ crossfit , r/ weightlifting -2% decrease in mentions re…" at bounding box center [440, 242] width 720 height 48
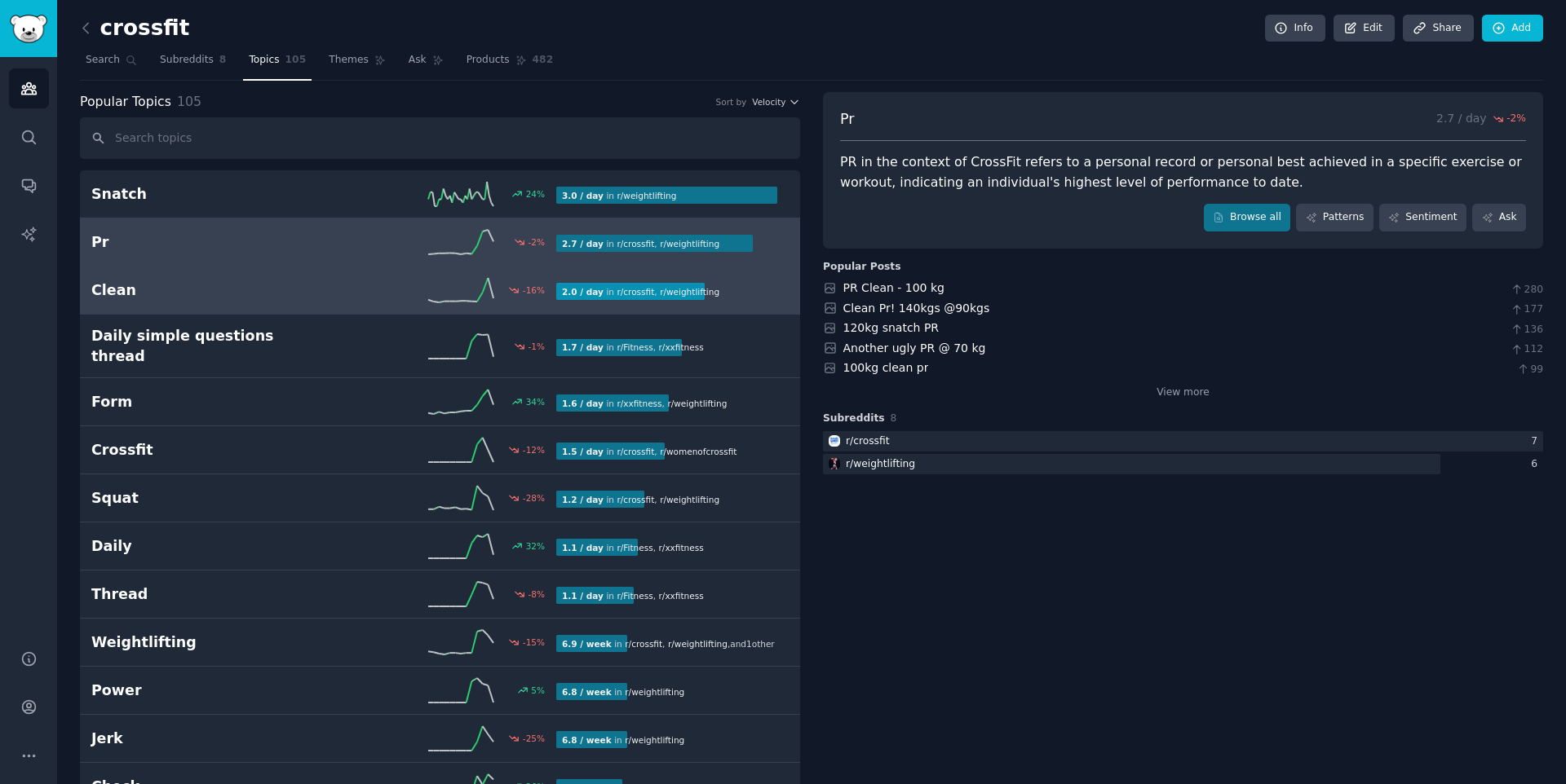
click at [363, 305] on link "Clean -16 % 2.0 / day in r/ crossfit , r/ weightlifting" at bounding box center [440, 291] width 720 height 48
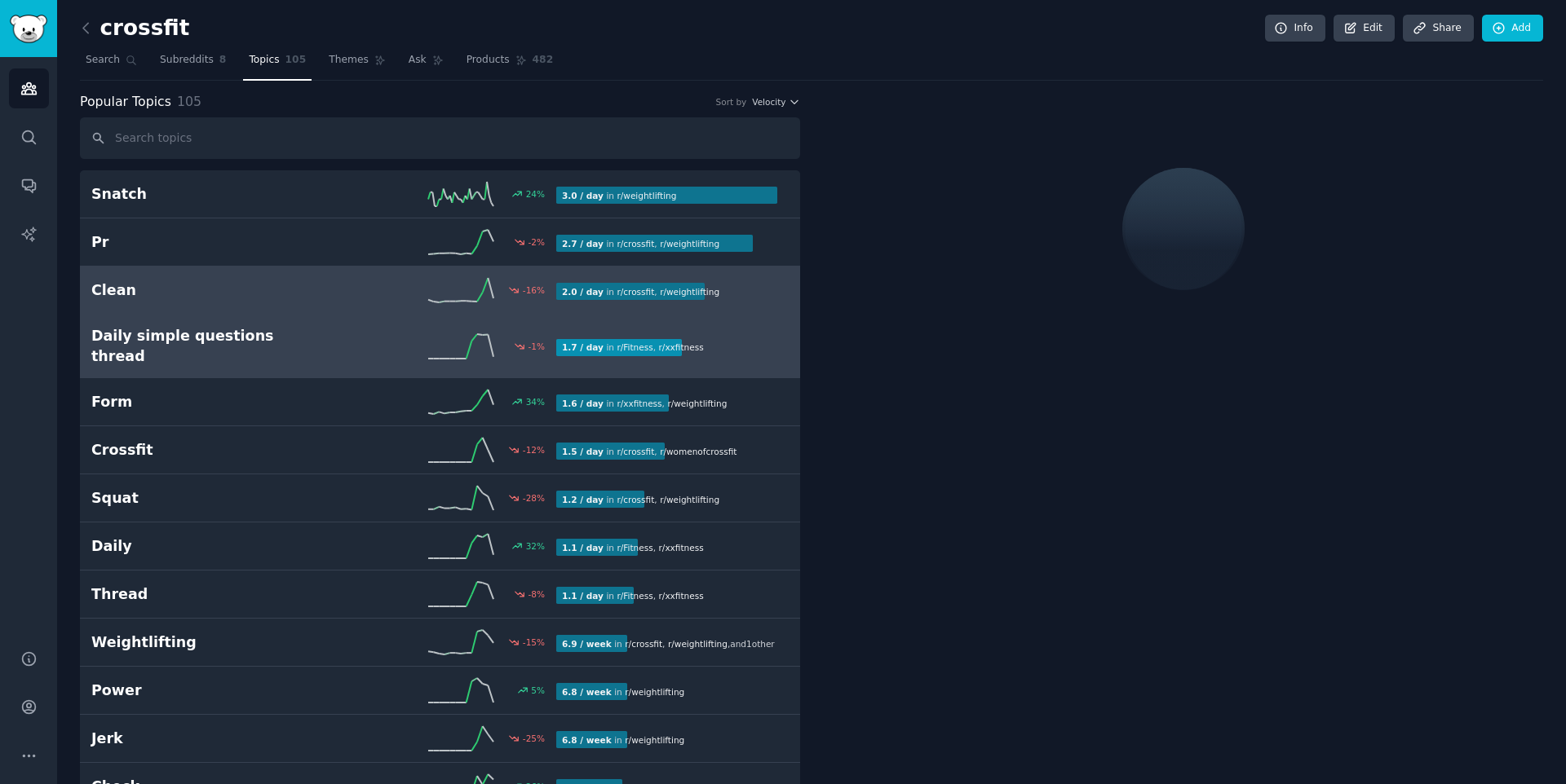
click at [373, 338] on div "-1 %" at bounding box center [439, 346] width 232 height 25
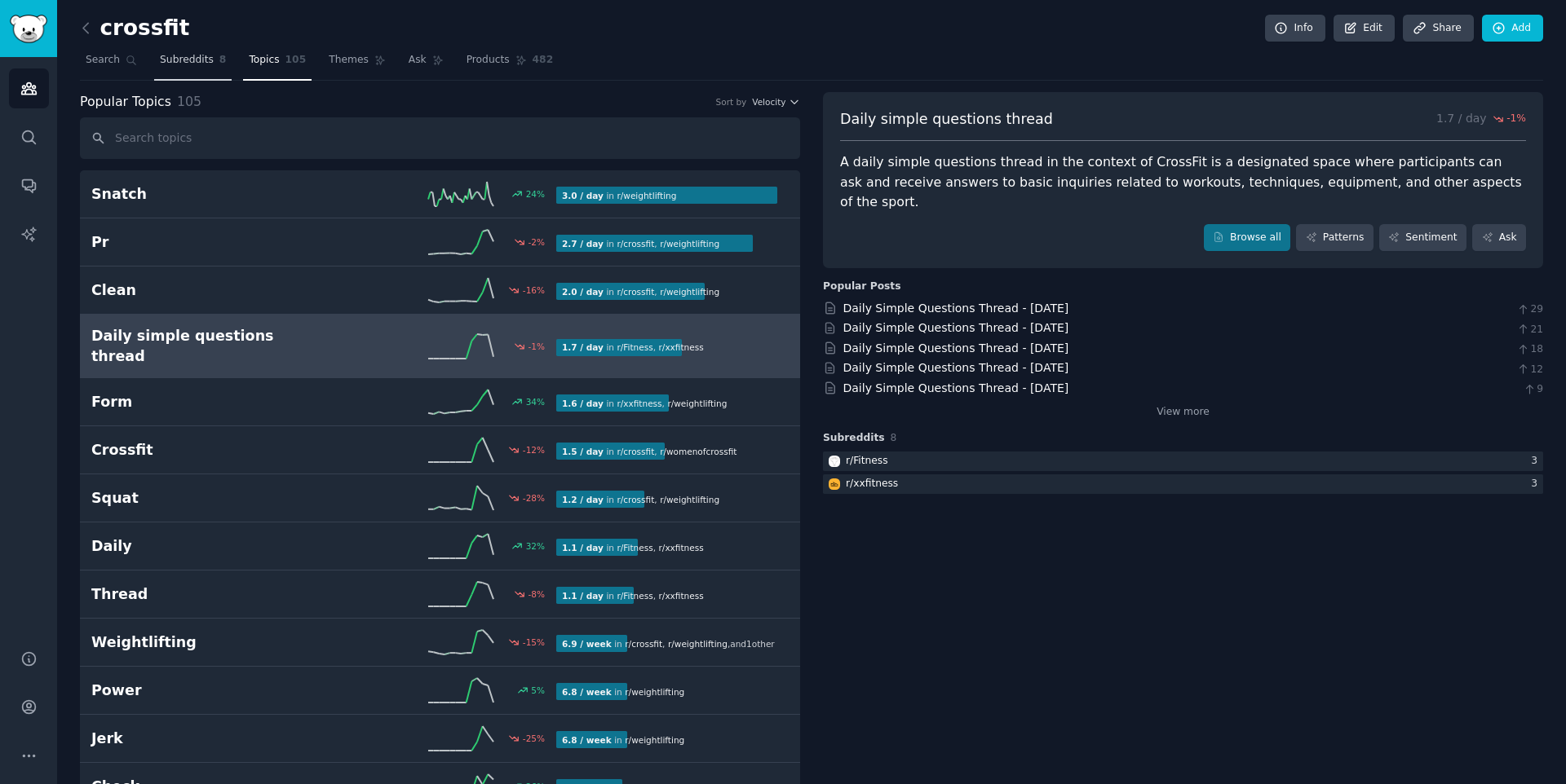
click at [212, 62] on link "Subreddits 8" at bounding box center [192, 63] width 77 height 33
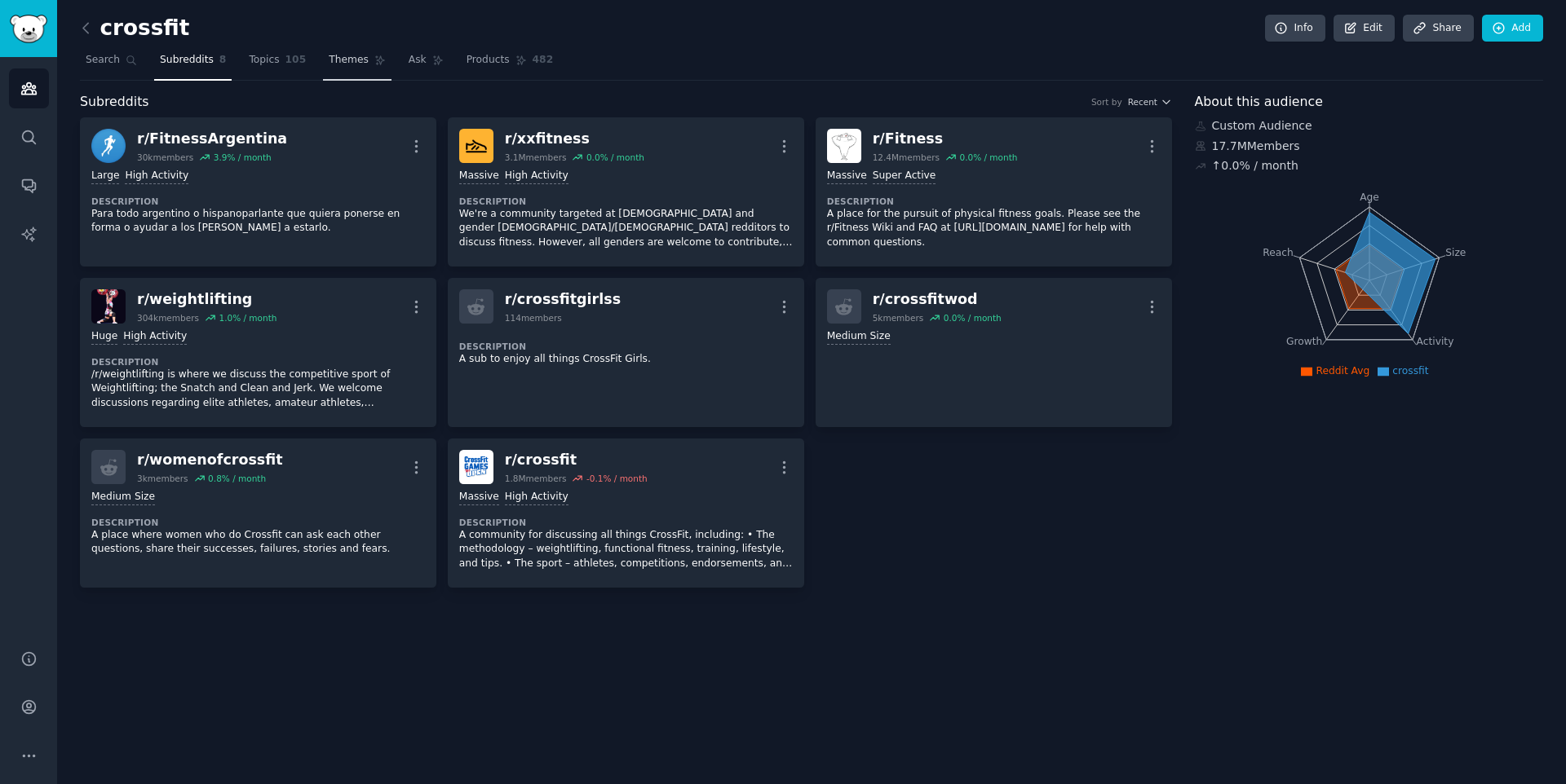
click at [374, 65] on icon at bounding box center [380, 60] width 11 height 11
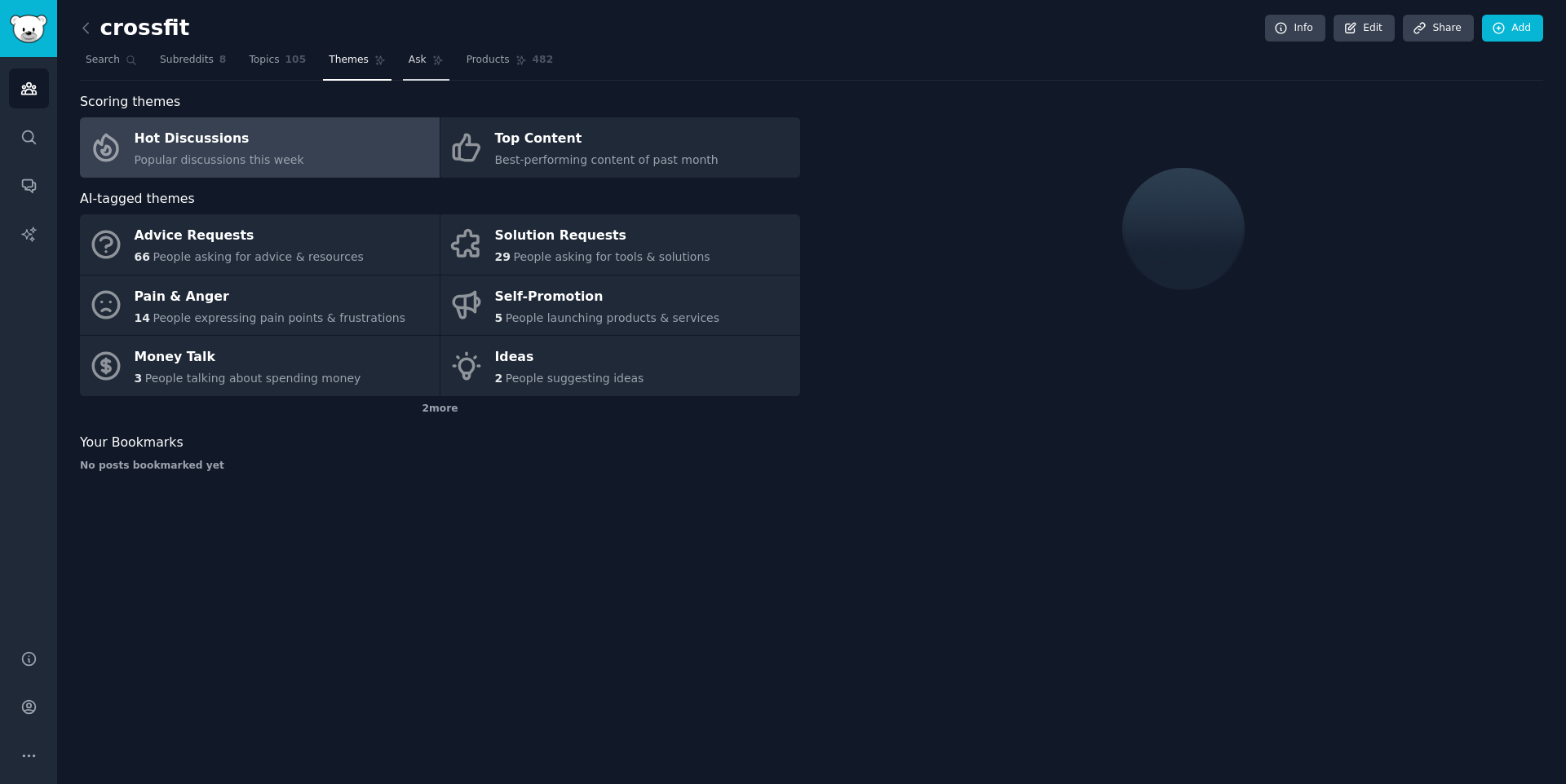
click at [433, 69] on link "Ask" at bounding box center [426, 63] width 47 height 33
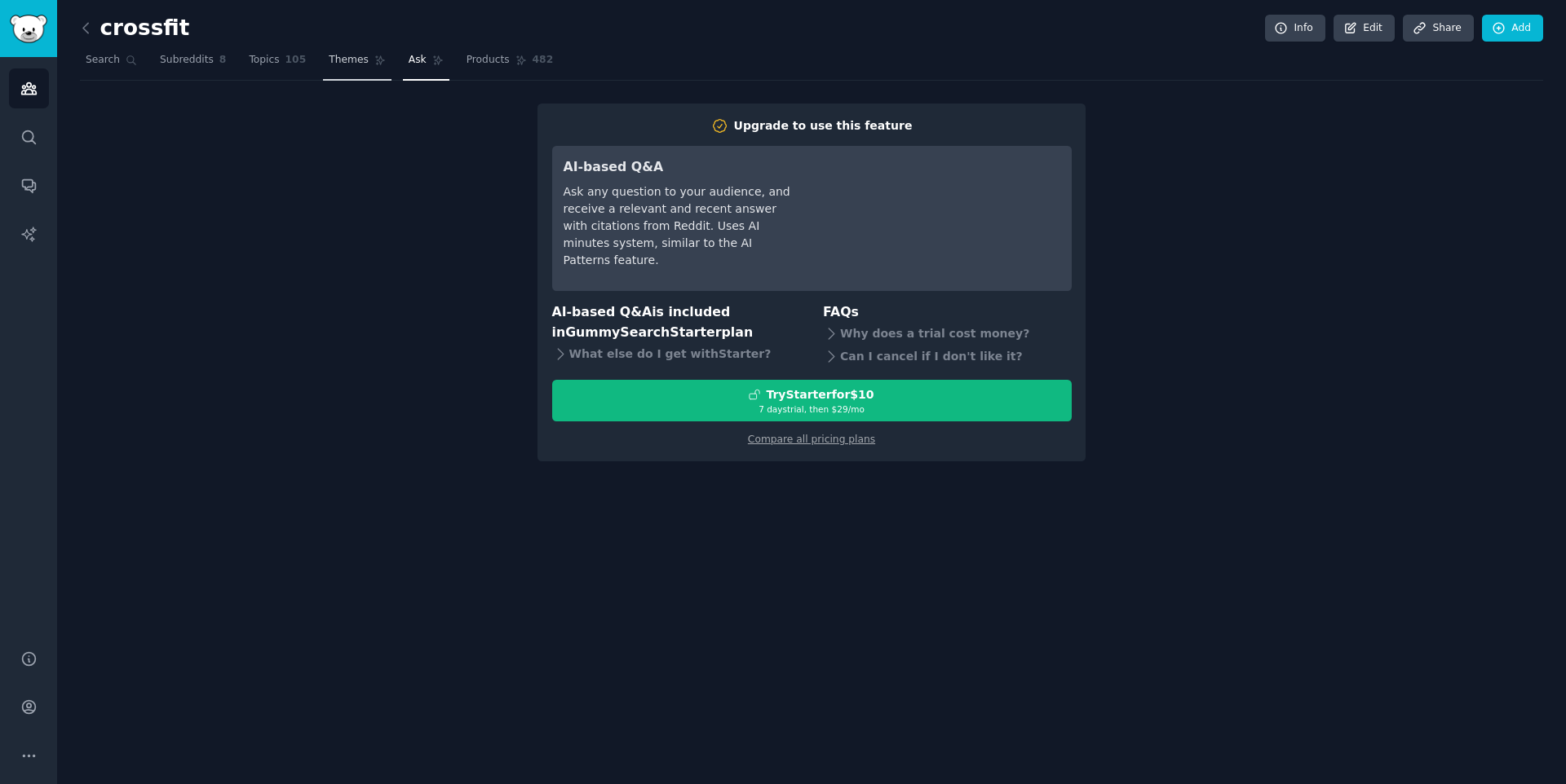
click at [339, 63] on span "Themes" at bounding box center [348, 59] width 40 height 14
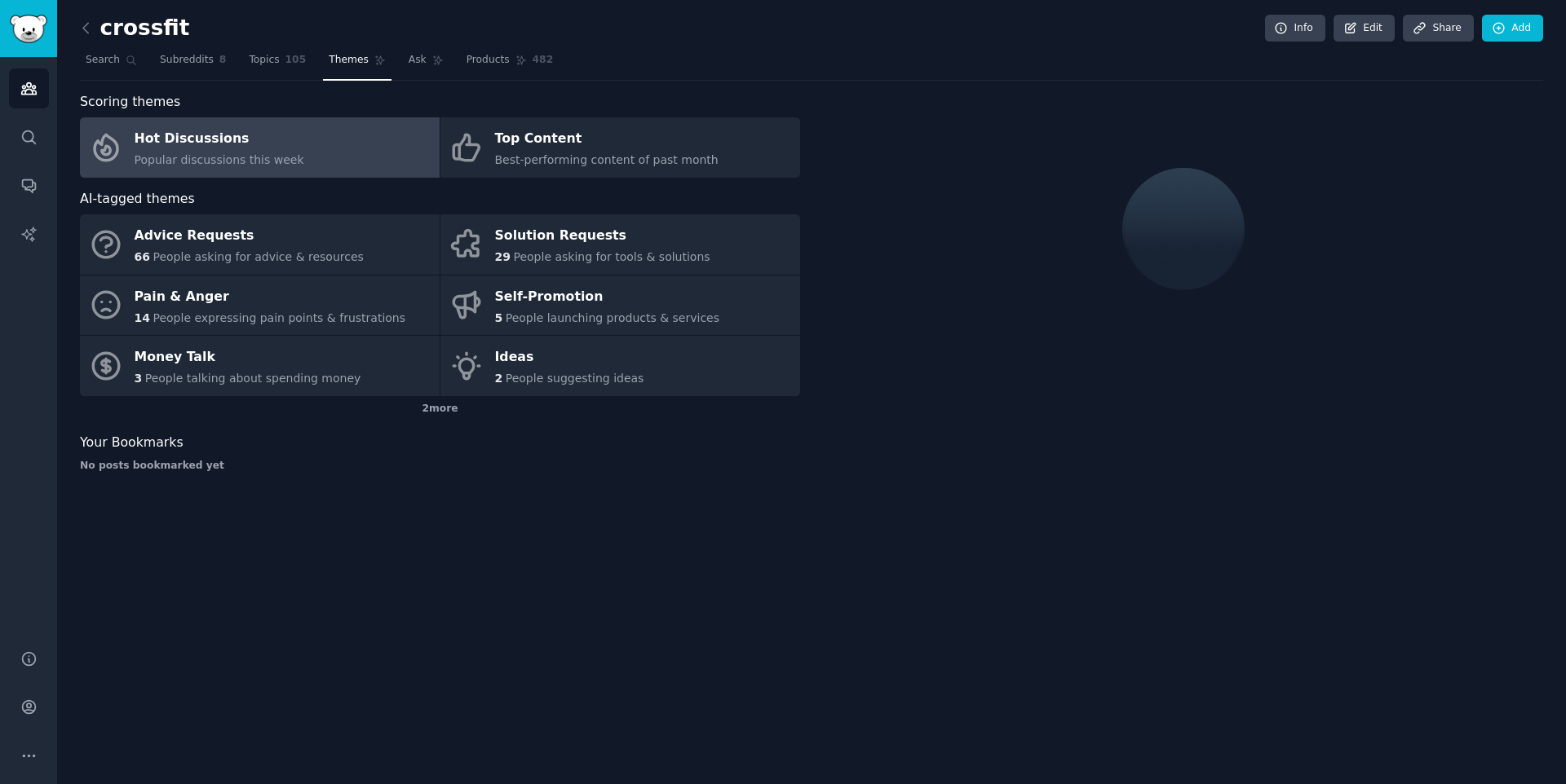
click at [268, 146] on div "Hot Discussions" at bounding box center [219, 139] width 169 height 26
click at [505, 67] on link "Products 482" at bounding box center [510, 63] width 98 height 33
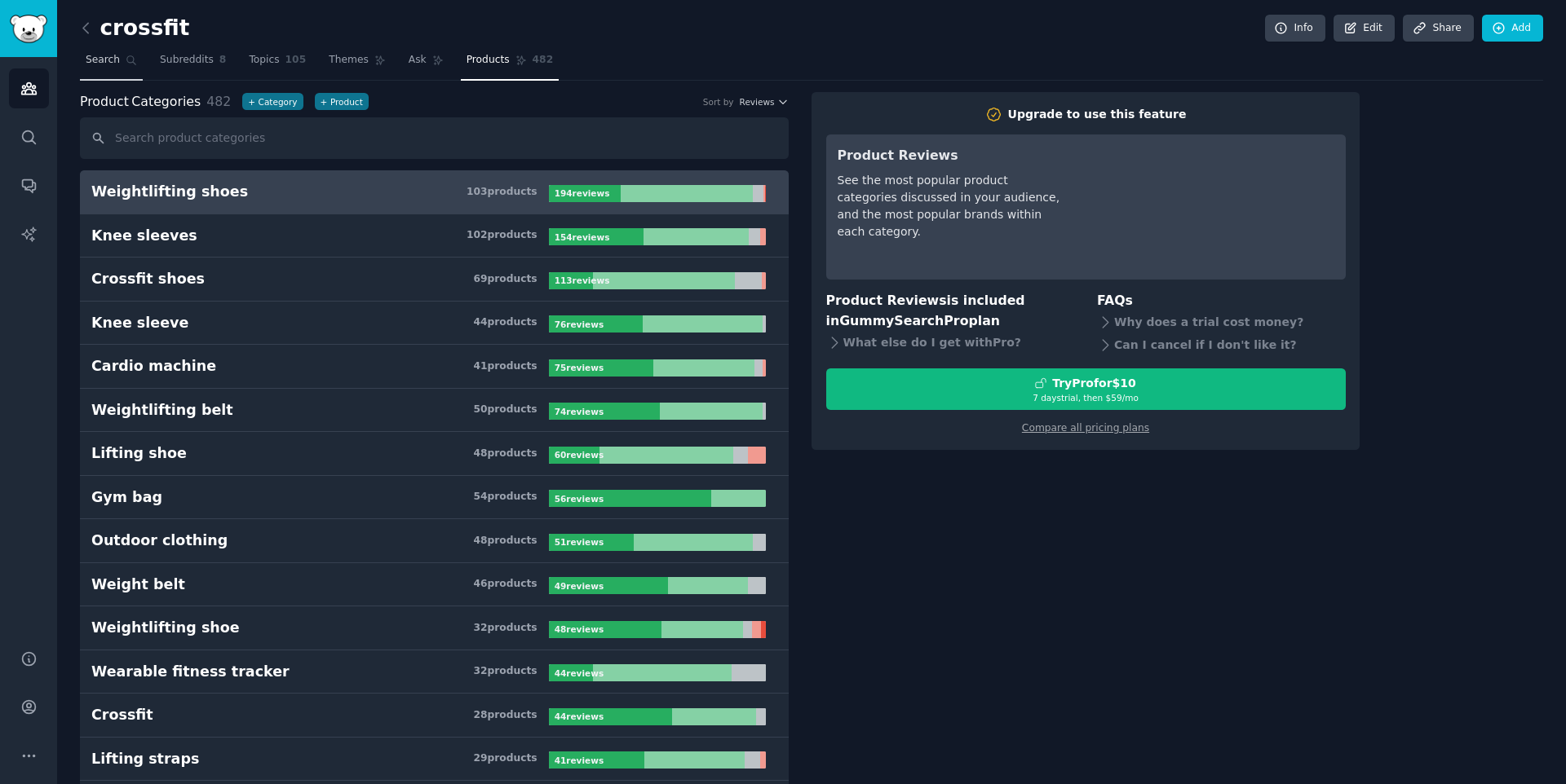
click at [114, 60] on span "Search" at bounding box center [102, 59] width 34 height 14
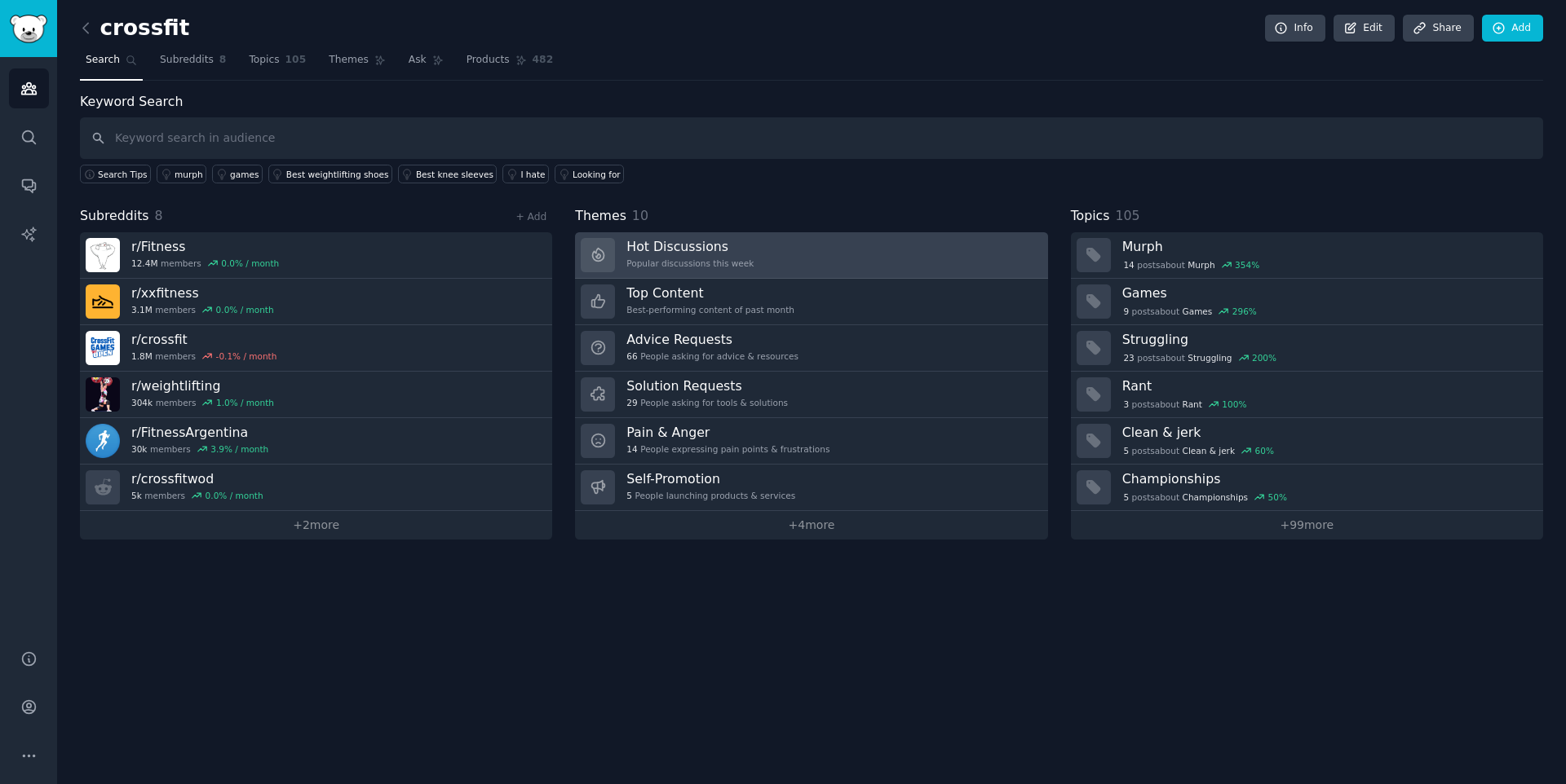
click at [741, 253] on h3 "Hot Discussions" at bounding box center [690, 247] width 127 height 17
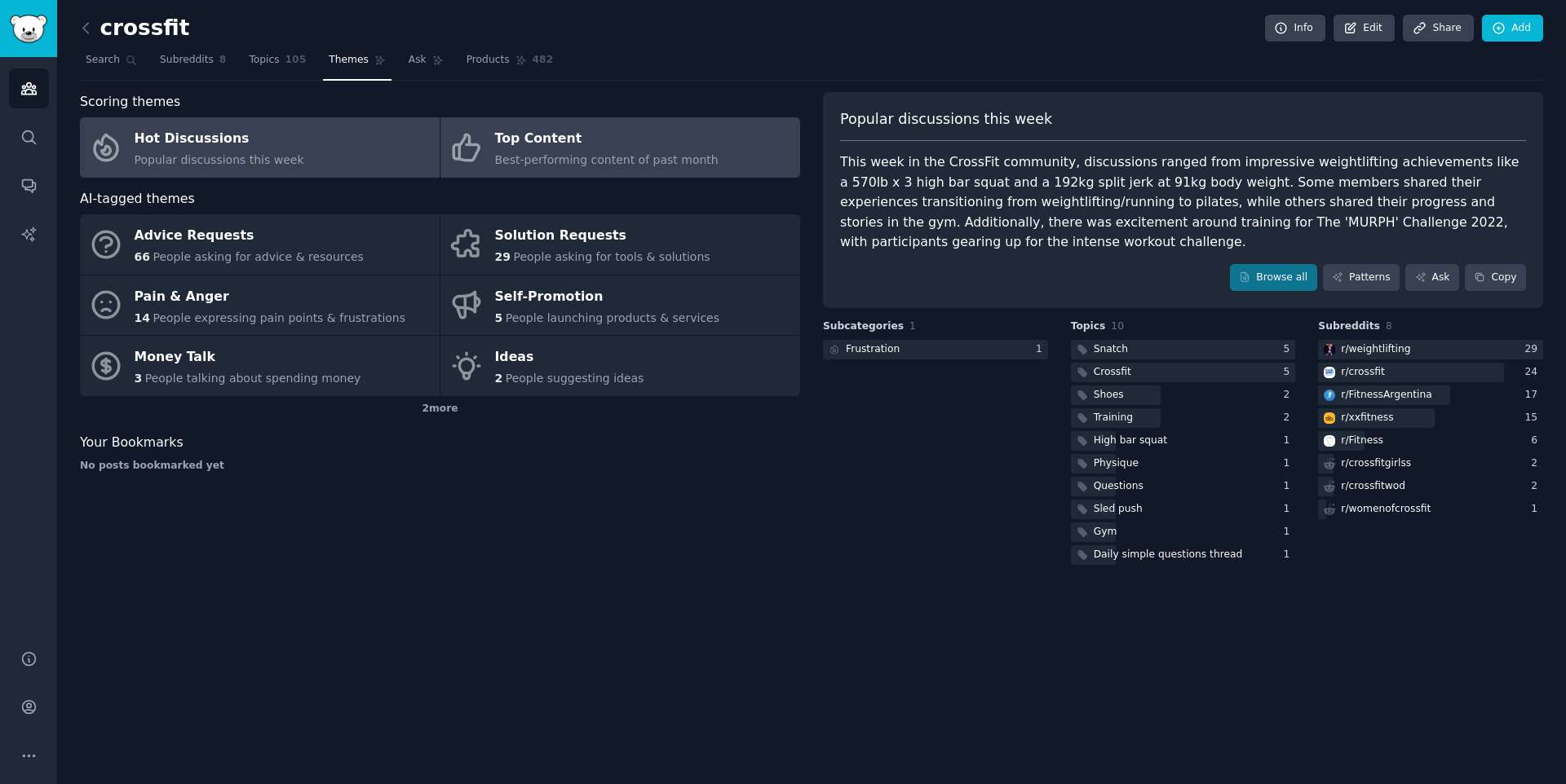
click at [713, 151] on link "Top Content Best-performing content of past month" at bounding box center [620, 147] width 360 height 60
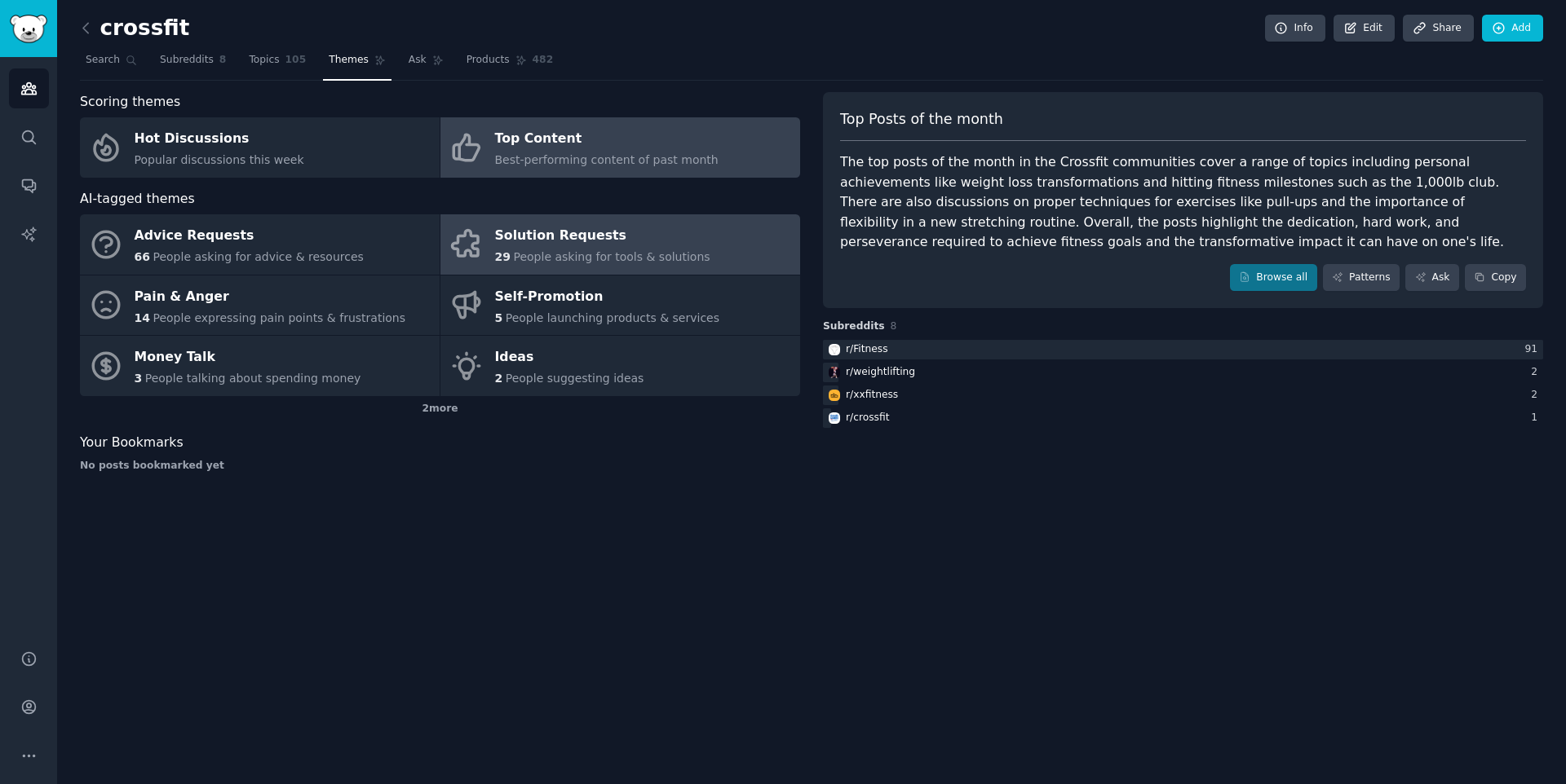
click at [635, 219] on link "Solution Requests 29 People asking for tools & solutions" at bounding box center [620, 244] width 360 height 60
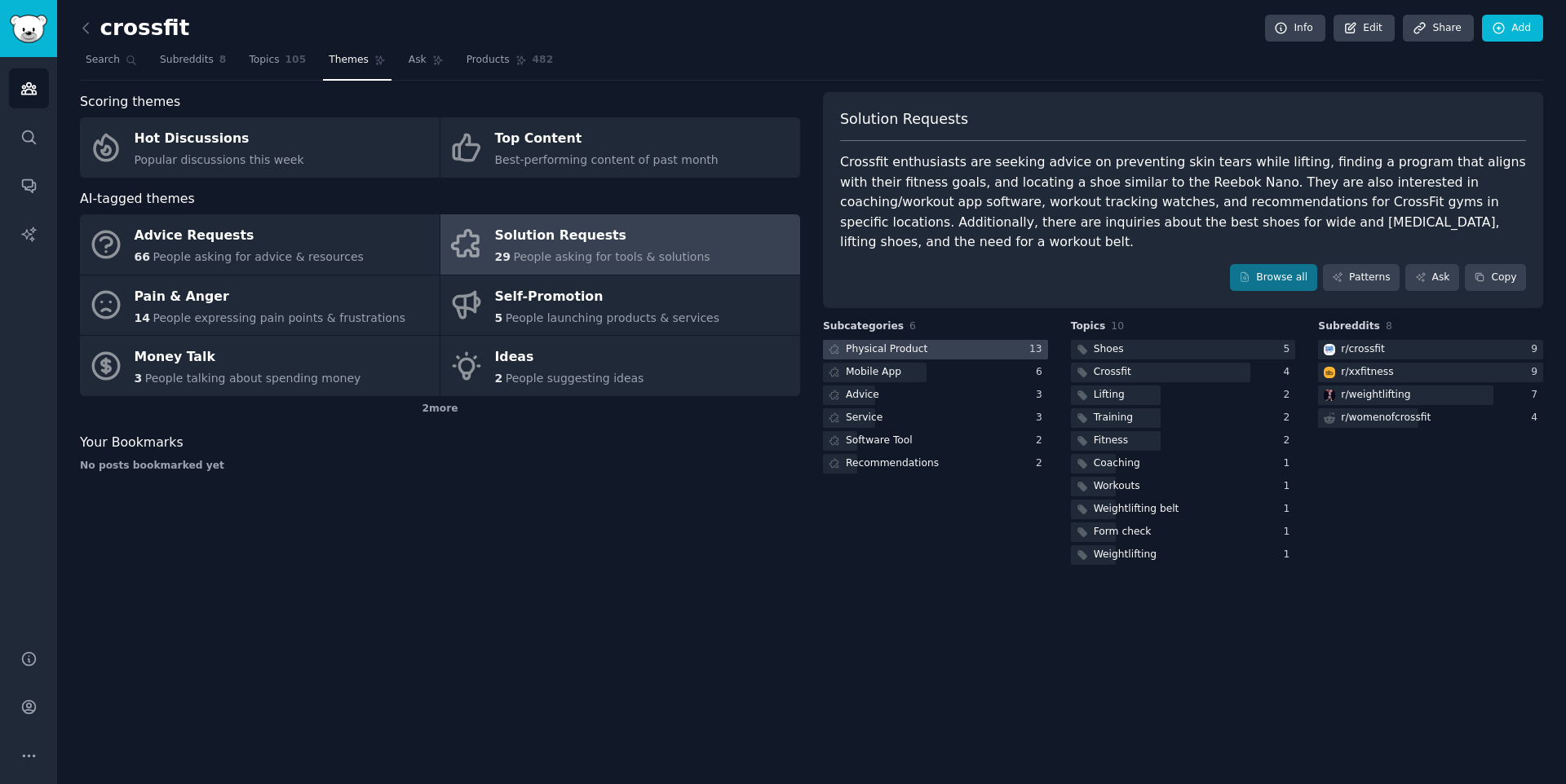
click at [1008, 339] on div at bounding box center [935, 349] width 225 height 20
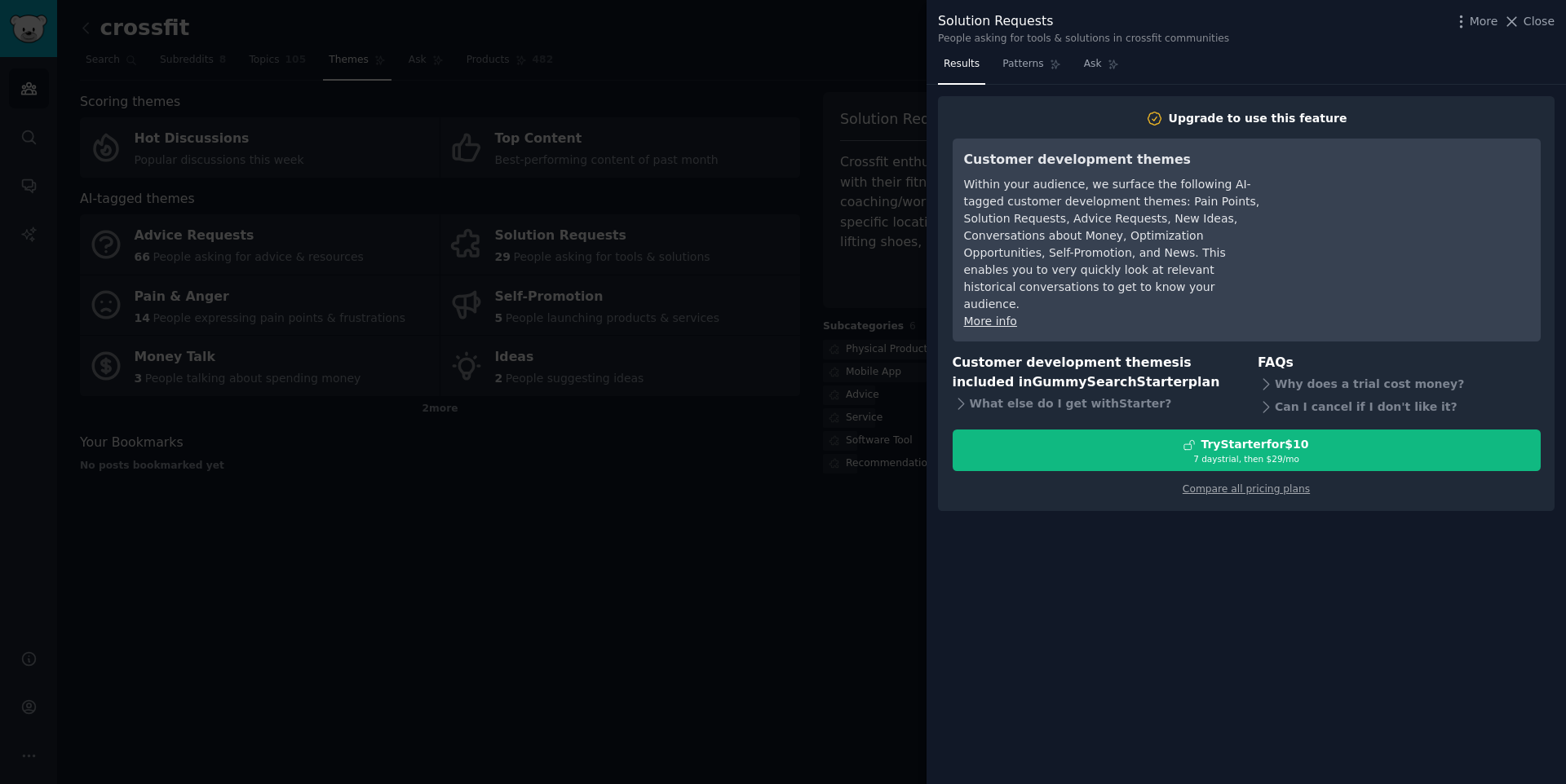
click at [815, 559] on div at bounding box center [783, 392] width 1566 height 784
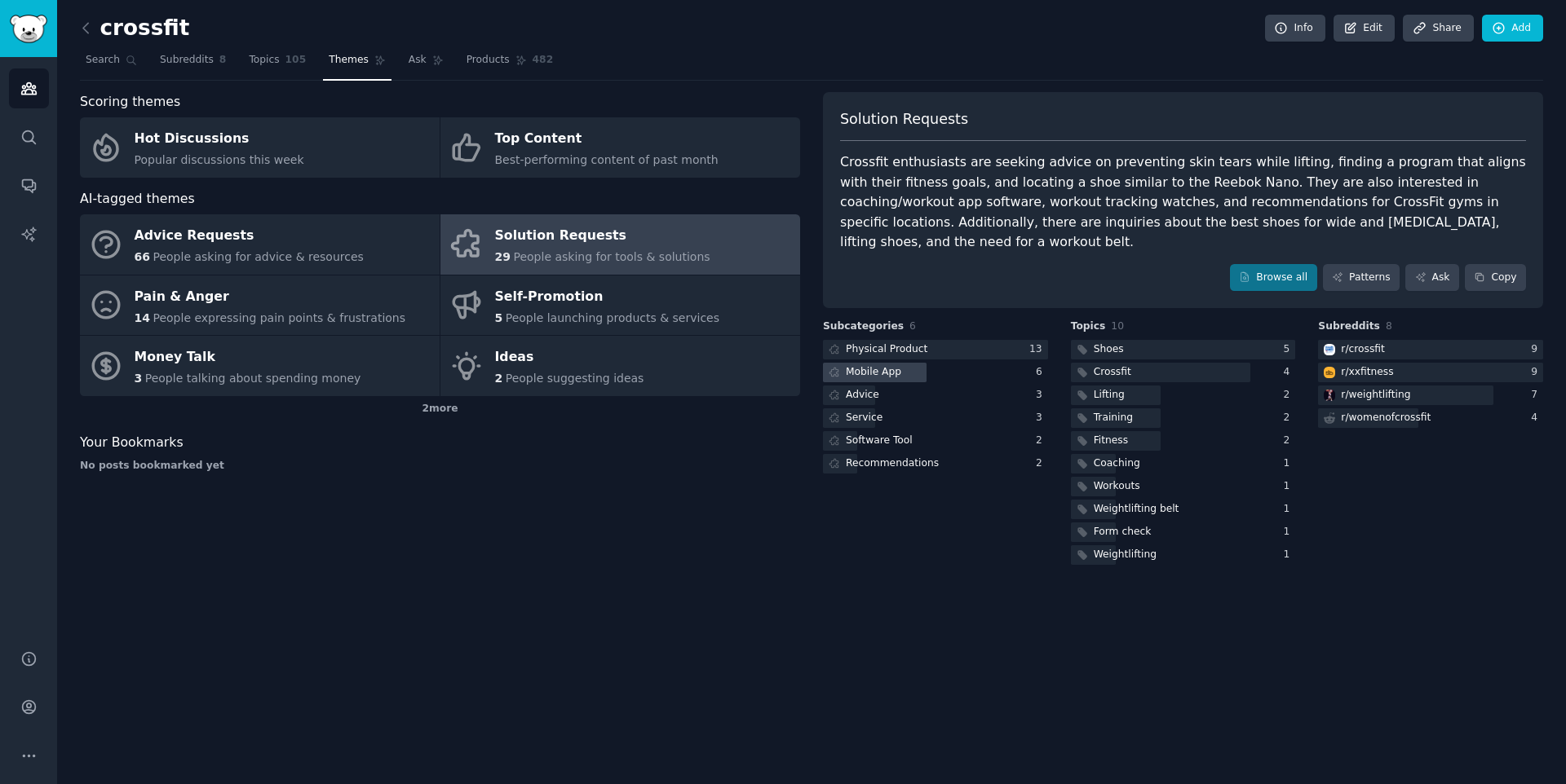
click at [889, 365] on div "Mobile App" at bounding box center [873, 372] width 55 height 14
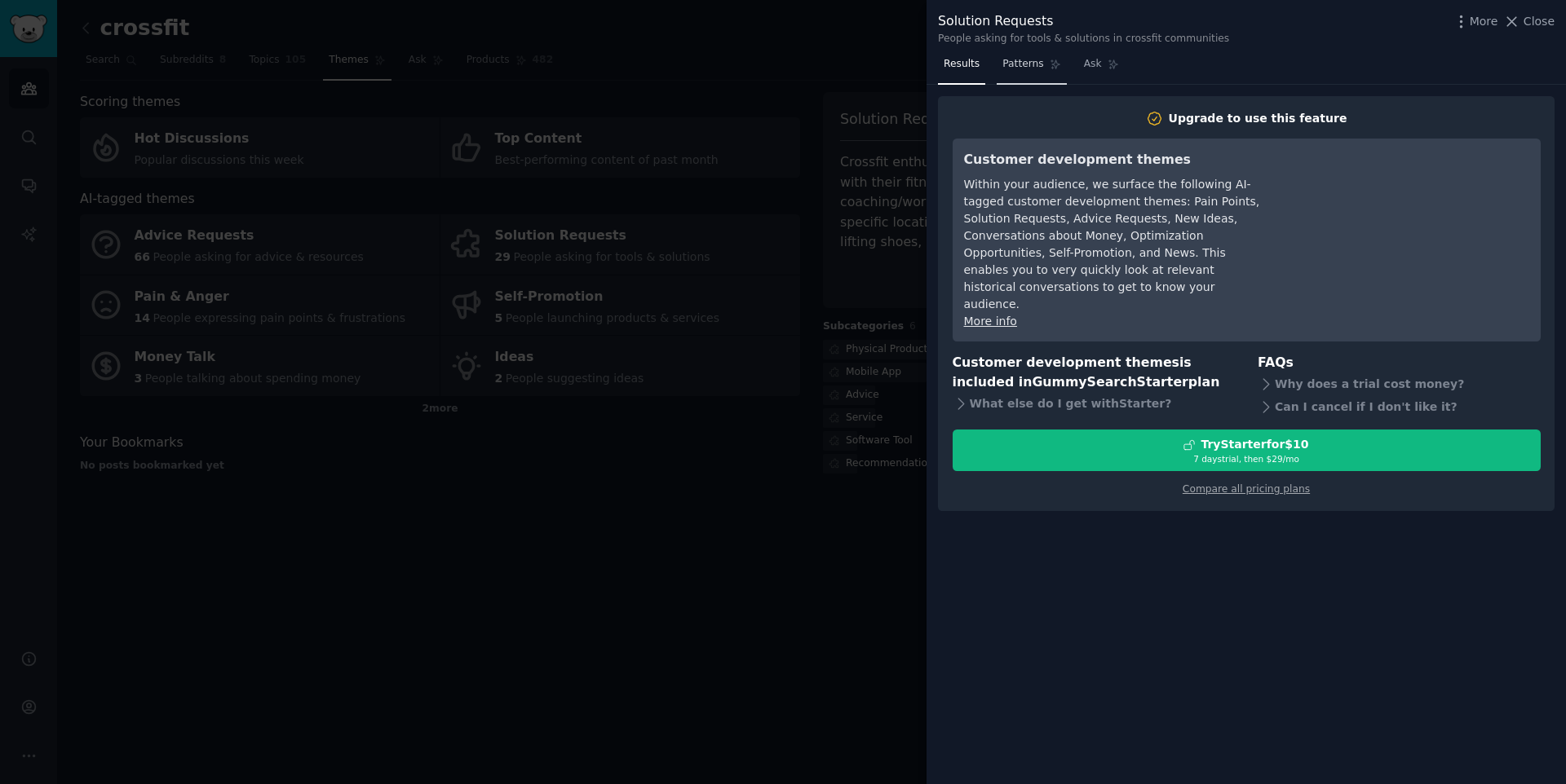
click at [1040, 57] on span "Patterns" at bounding box center [1023, 64] width 41 height 14
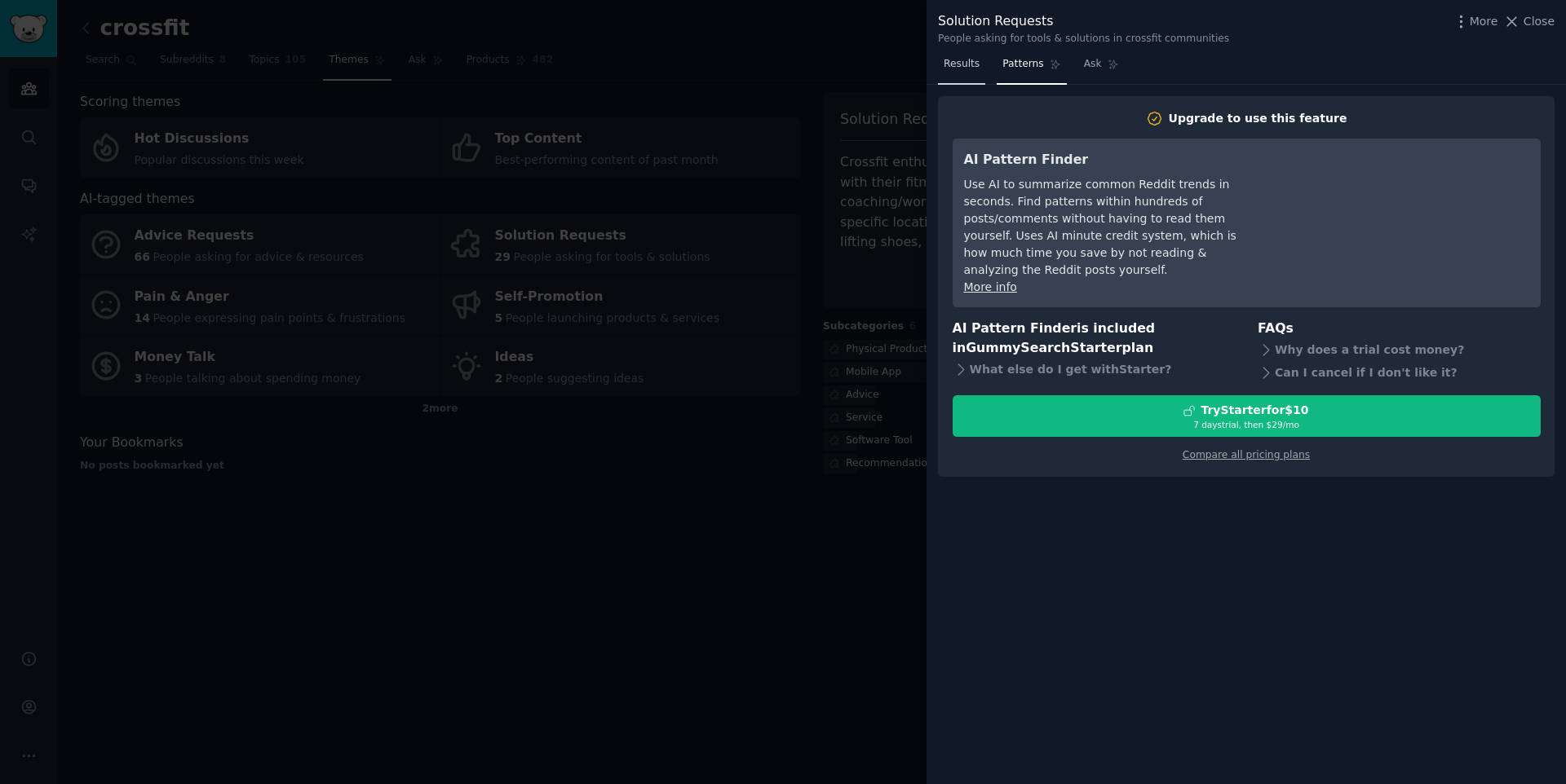
click at [983, 65] on link "Results" at bounding box center [960, 68] width 47 height 33
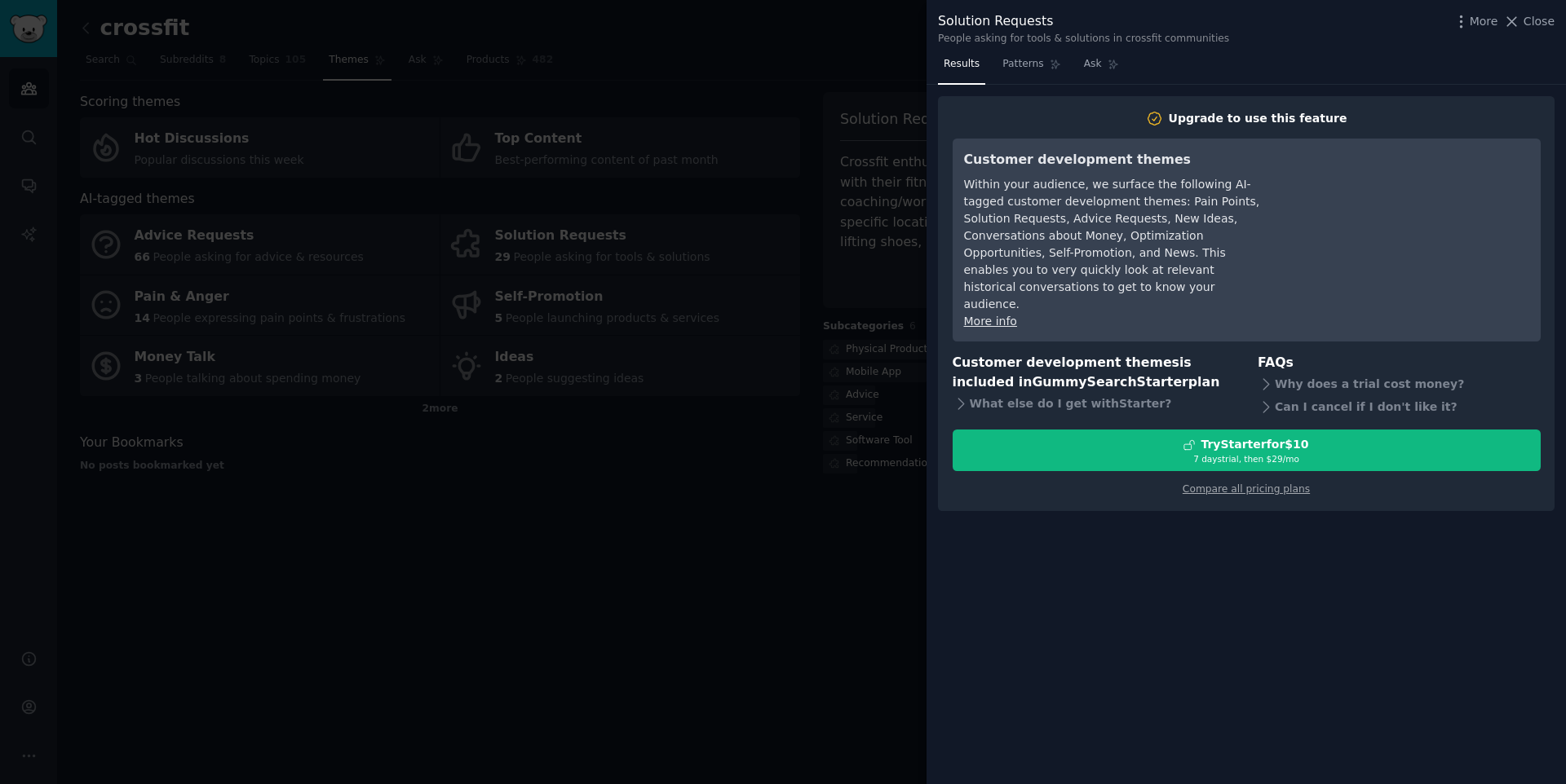
click at [802, 557] on div at bounding box center [783, 392] width 1566 height 784
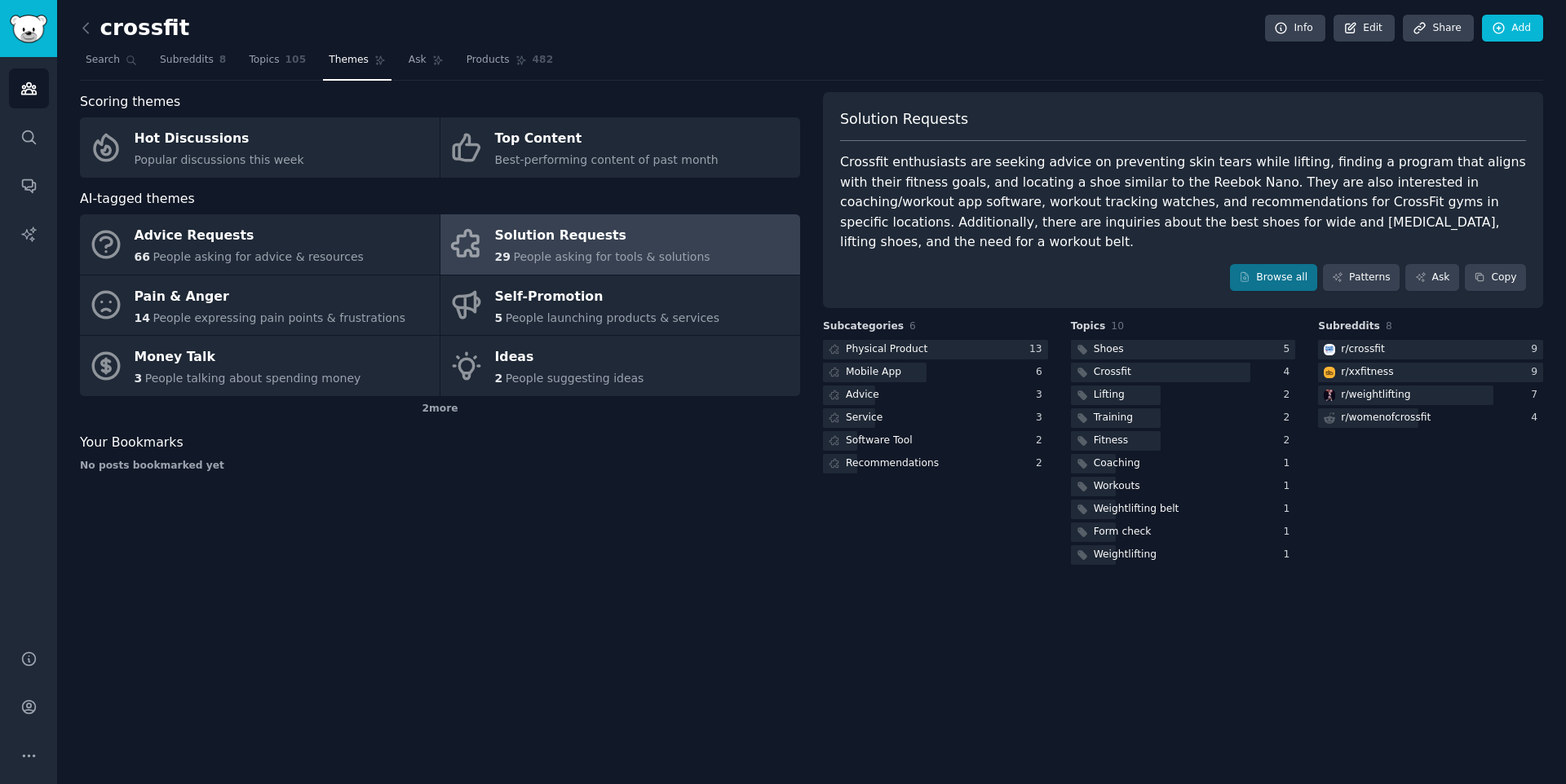
click at [721, 578] on div "crossfit Info Edit Share Add Search Subreddits 8 Topics 105 Themes Ask Products…" at bounding box center [811, 392] width 1509 height 784
